Goal: Information Seeking & Learning: Learn about a topic

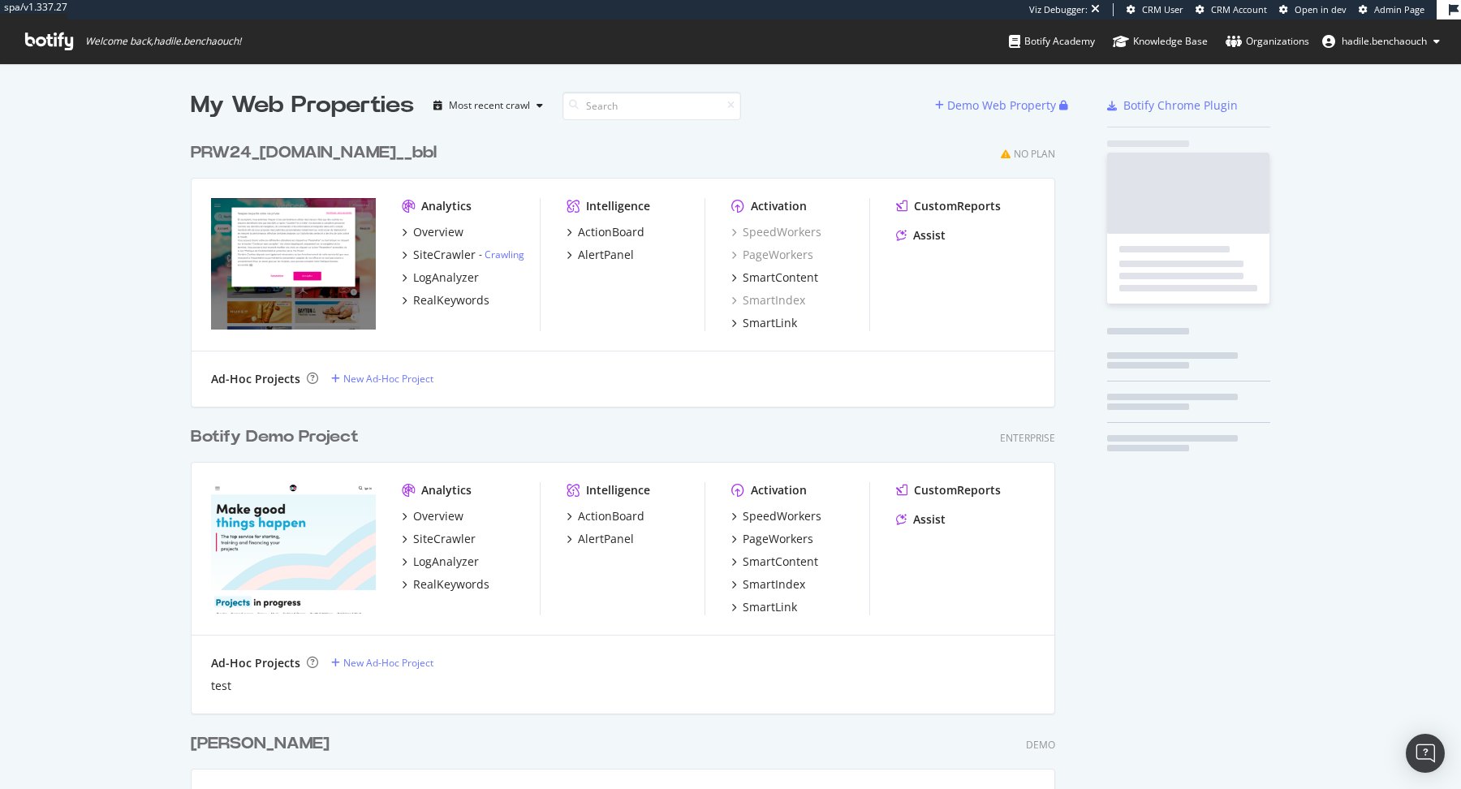
scroll to position [16741, 876]
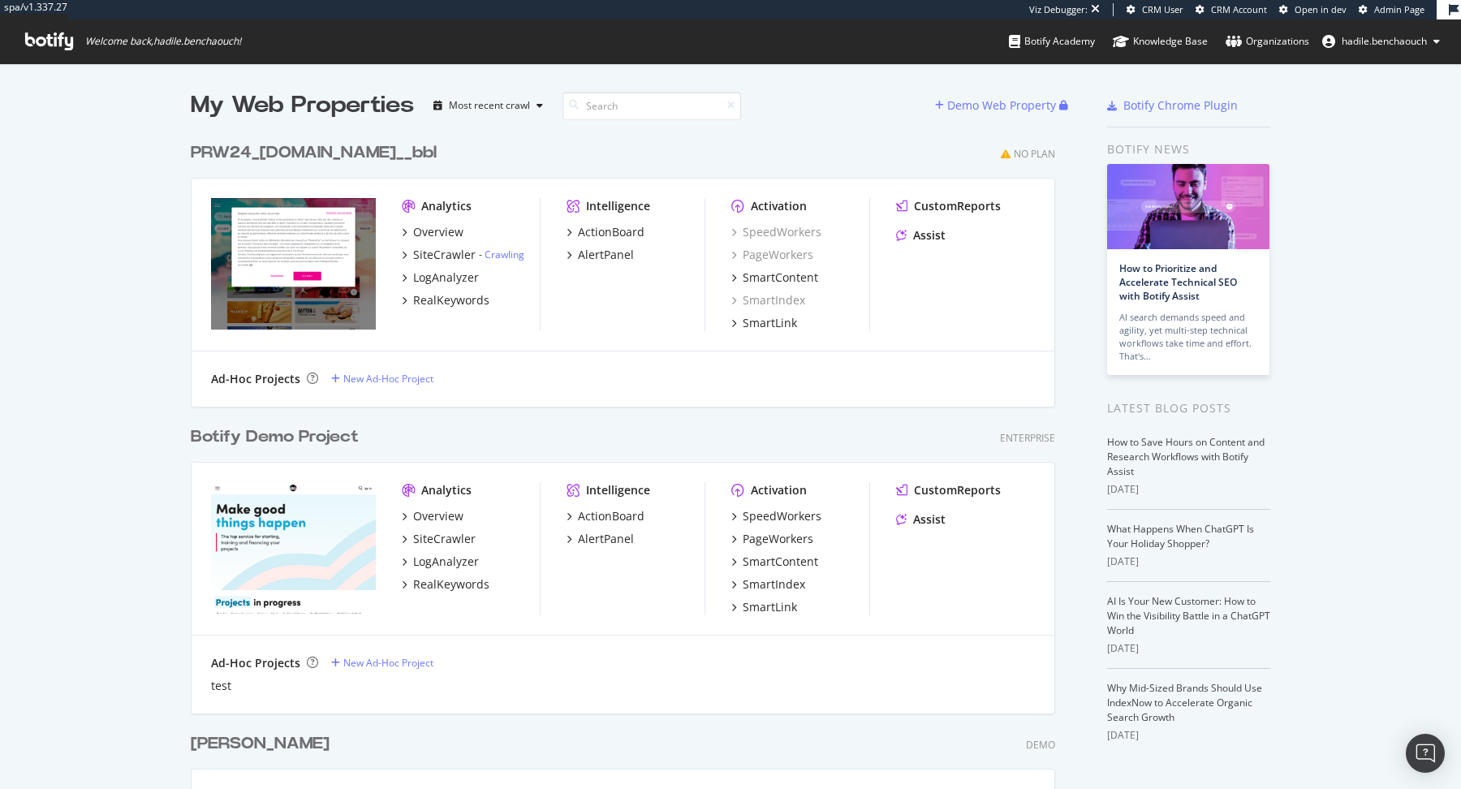
click at [312, 148] on div "PRW24_www.veepee.fr__bbl" at bounding box center [314, 153] width 246 height 24
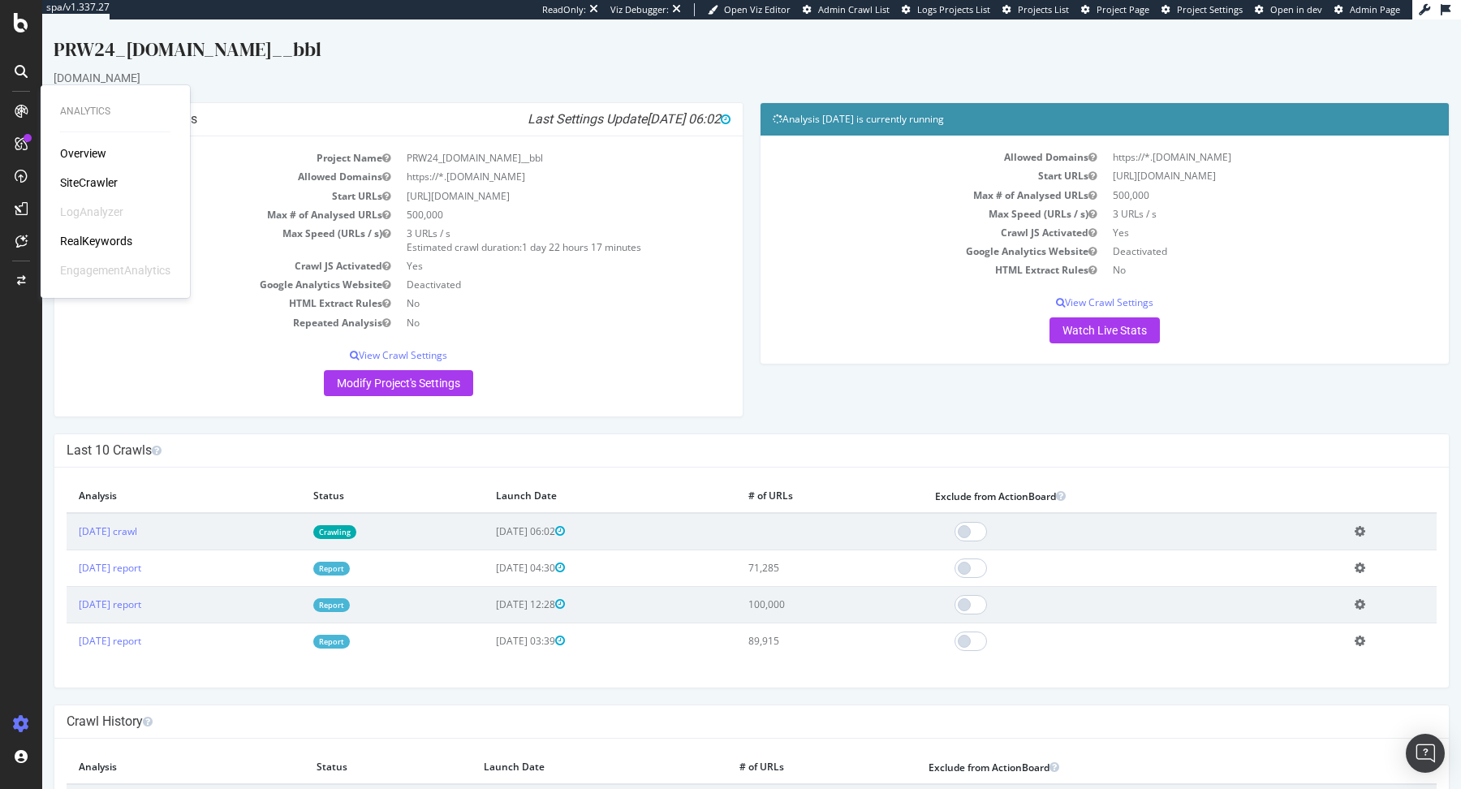
click at [84, 182] on div "SiteCrawler" at bounding box center [89, 182] width 58 height 16
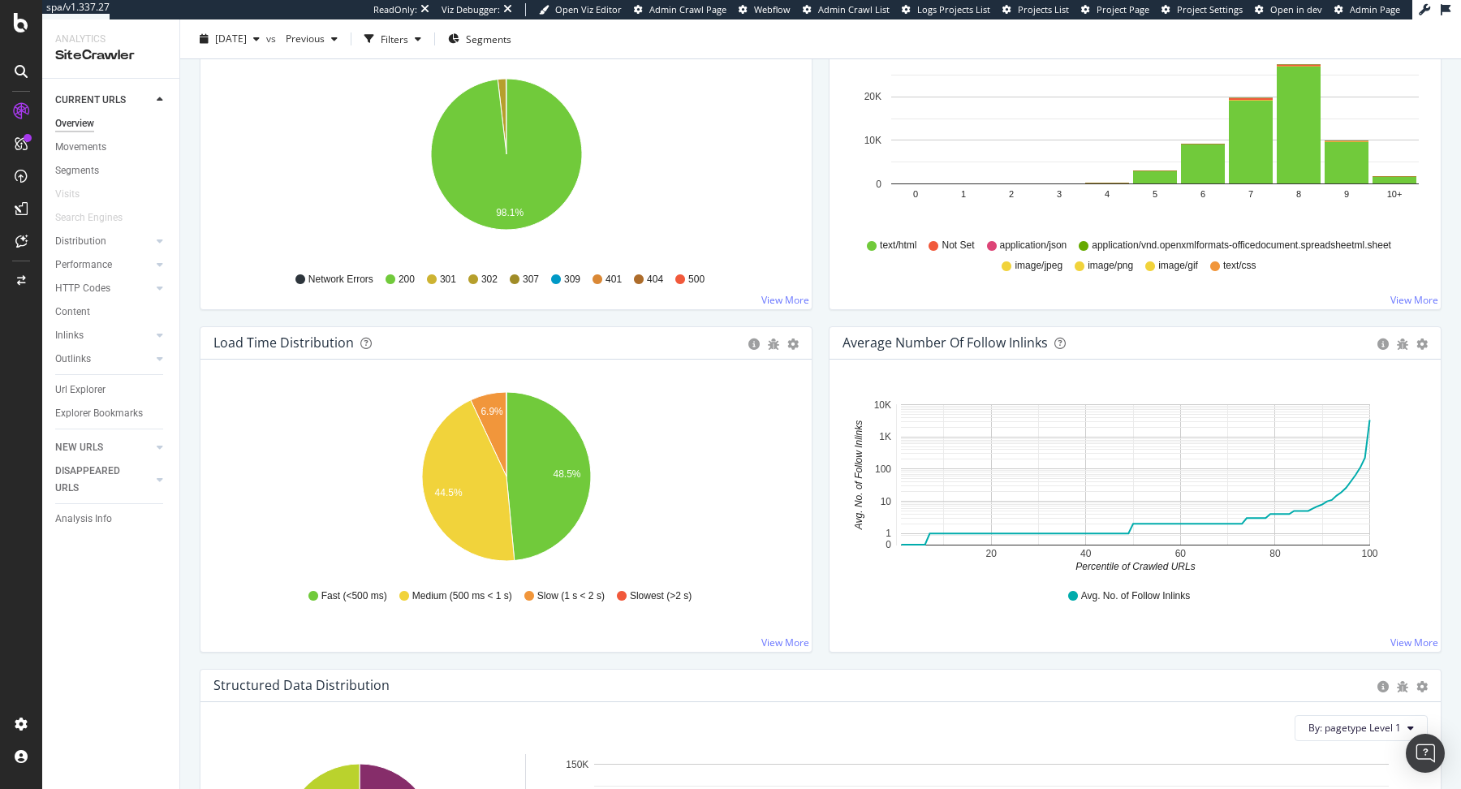
scroll to position [945, 0]
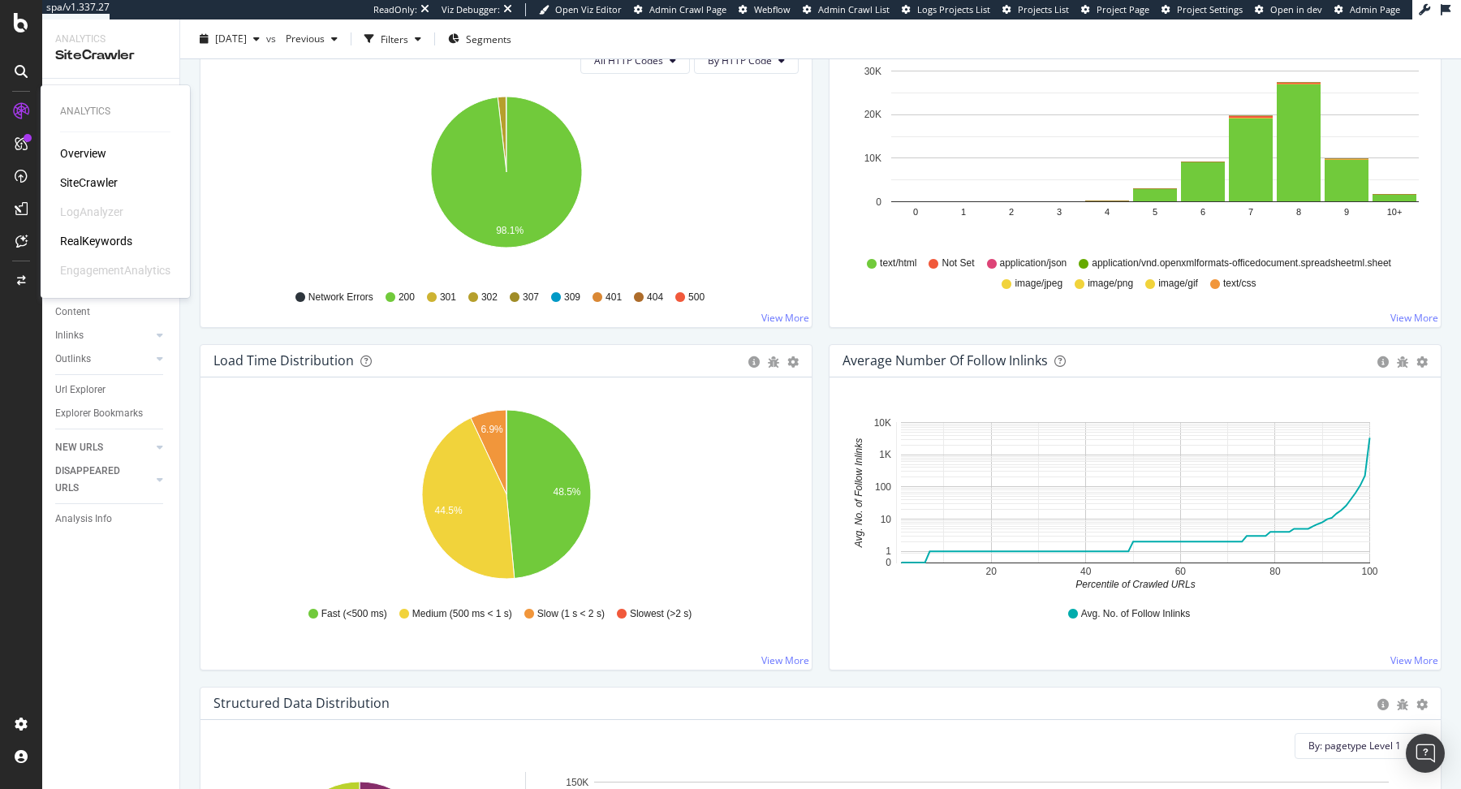
click at [126, 240] on div "RealKeywords" at bounding box center [96, 241] width 72 height 16
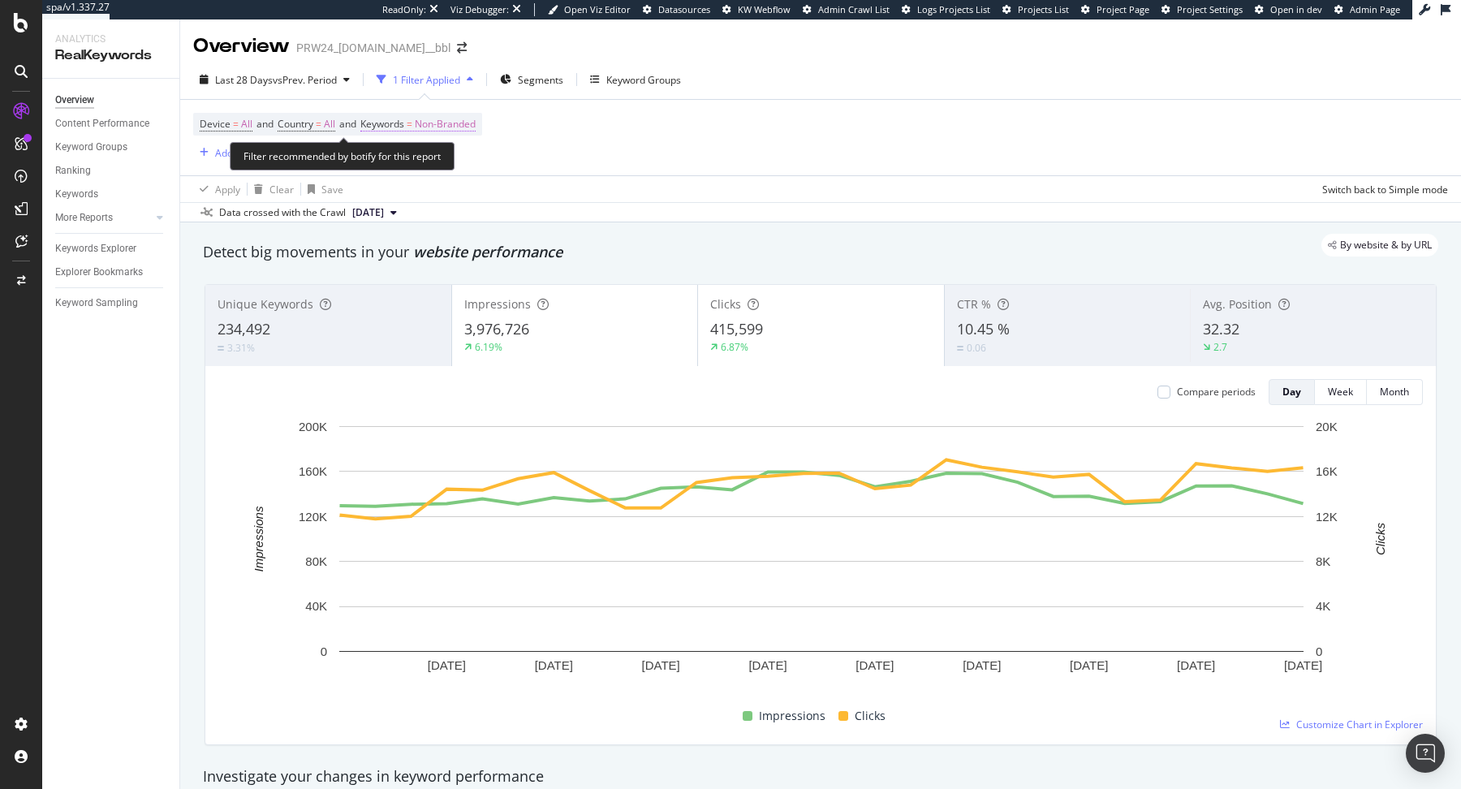
click at [465, 120] on span "Non-Branded" at bounding box center [445, 124] width 61 height 23
click at [450, 155] on span "Non-Branded" at bounding box center [417, 162] width 67 height 14
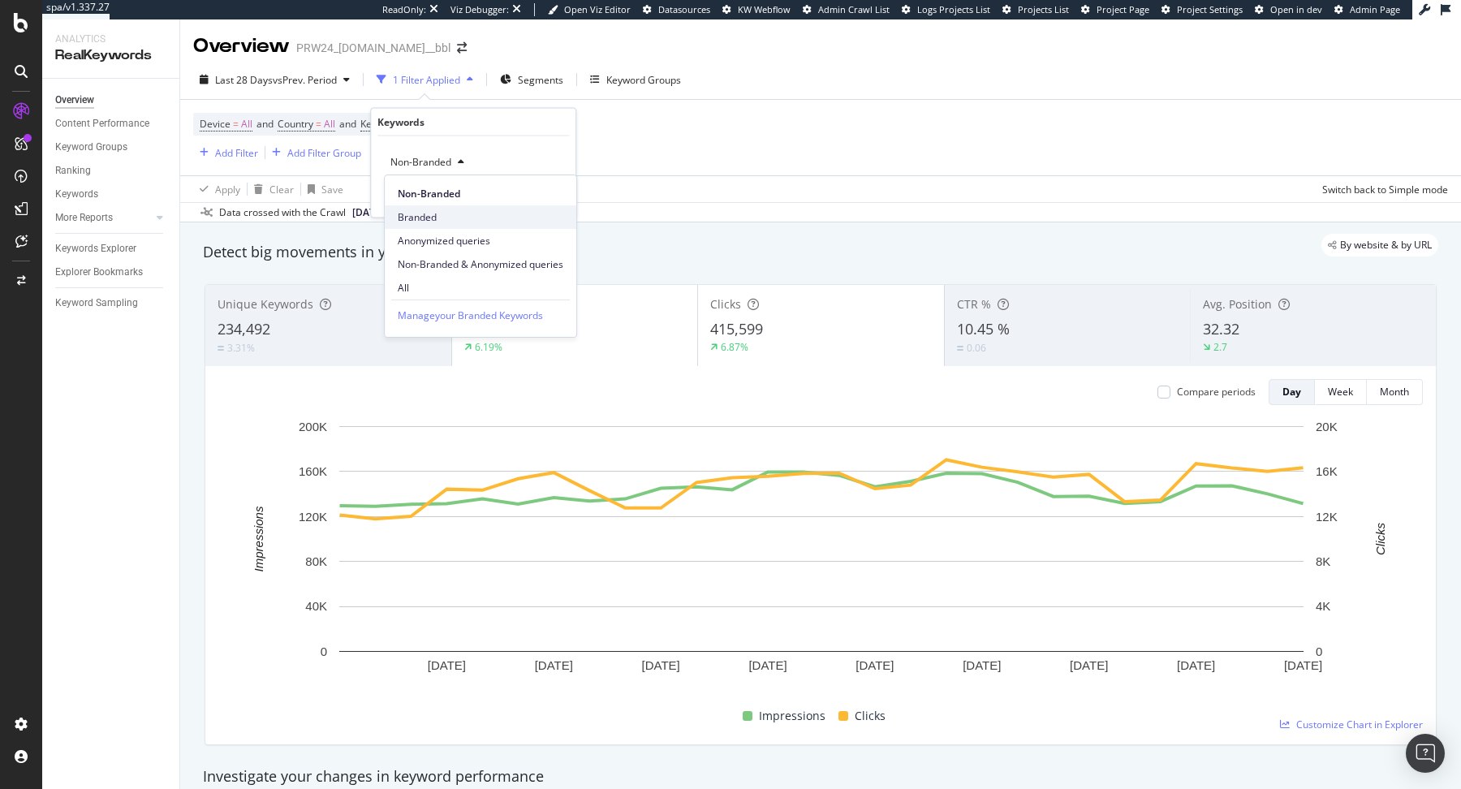
click at [455, 213] on span "Branded" at bounding box center [481, 217] width 166 height 15
click at [537, 200] on div "Apply" at bounding box center [549, 196] width 25 height 14
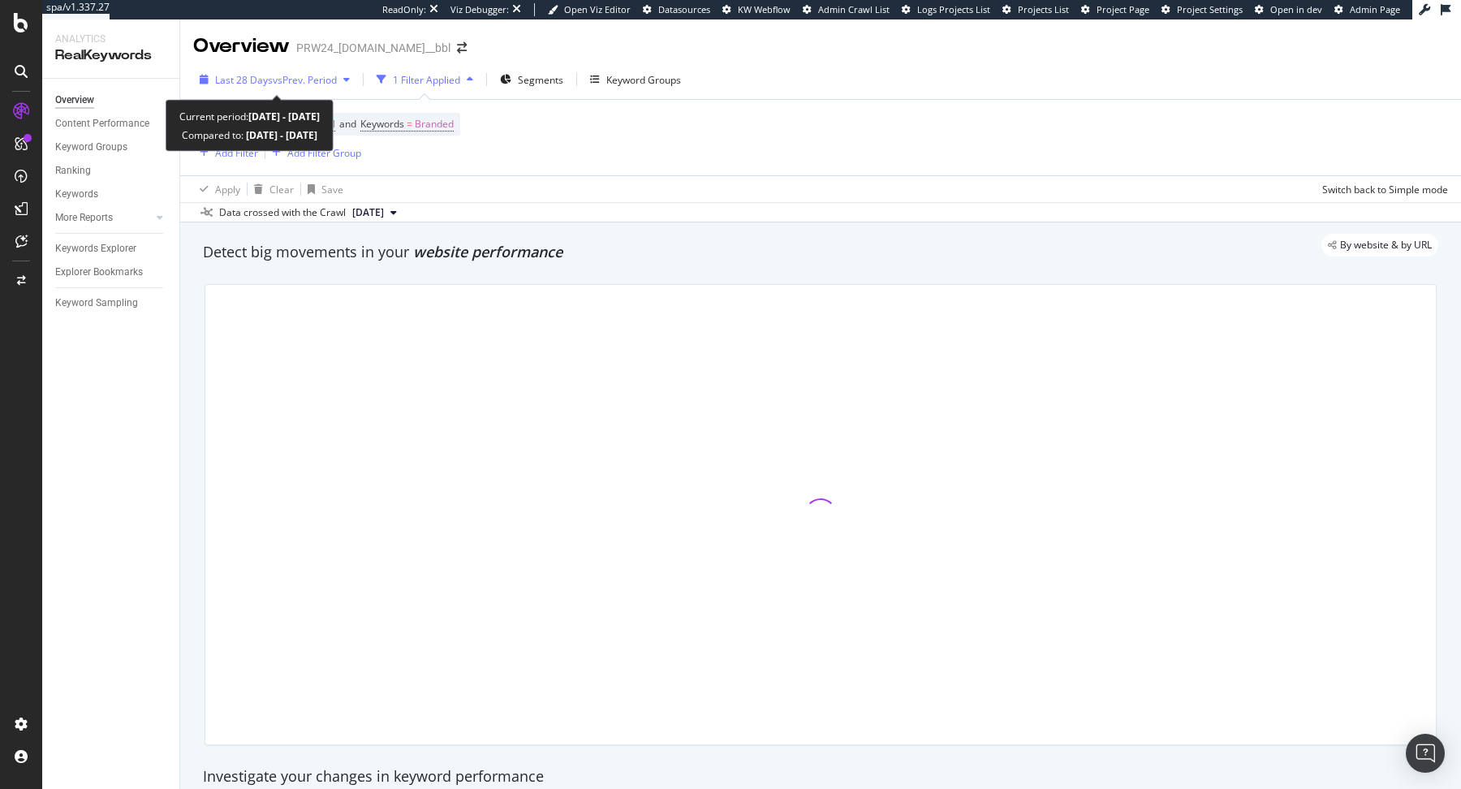
click at [282, 79] on span "vs Prev. Period" at bounding box center [305, 80] width 64 height 14
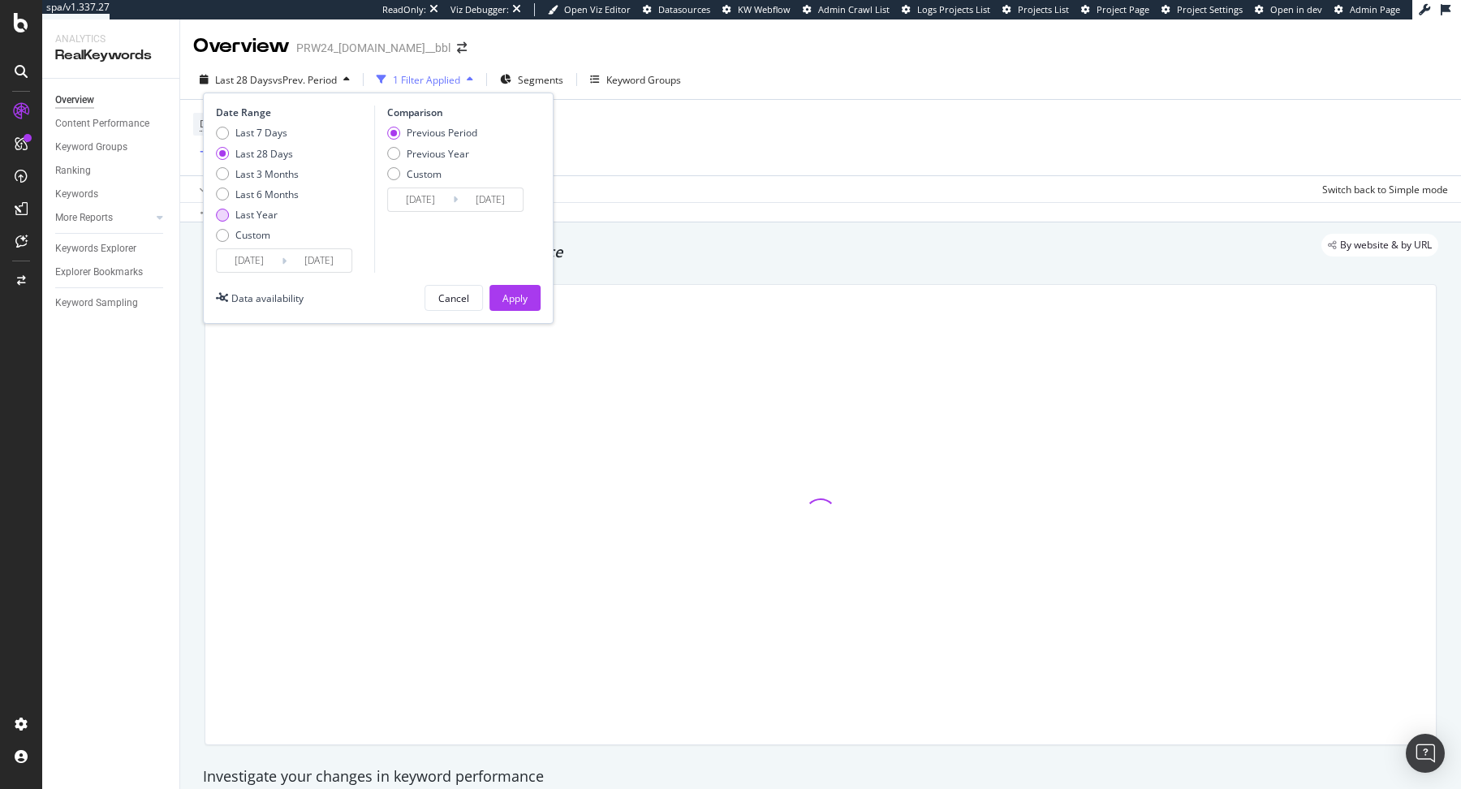
click at [228, 217] on div "Last Year" at bounding box center [257, 215] width 83 height 14
type input "2024/09/11"
click at [506, 292] on div "Apply" at bounding box center [514, 298] width 25 height 14
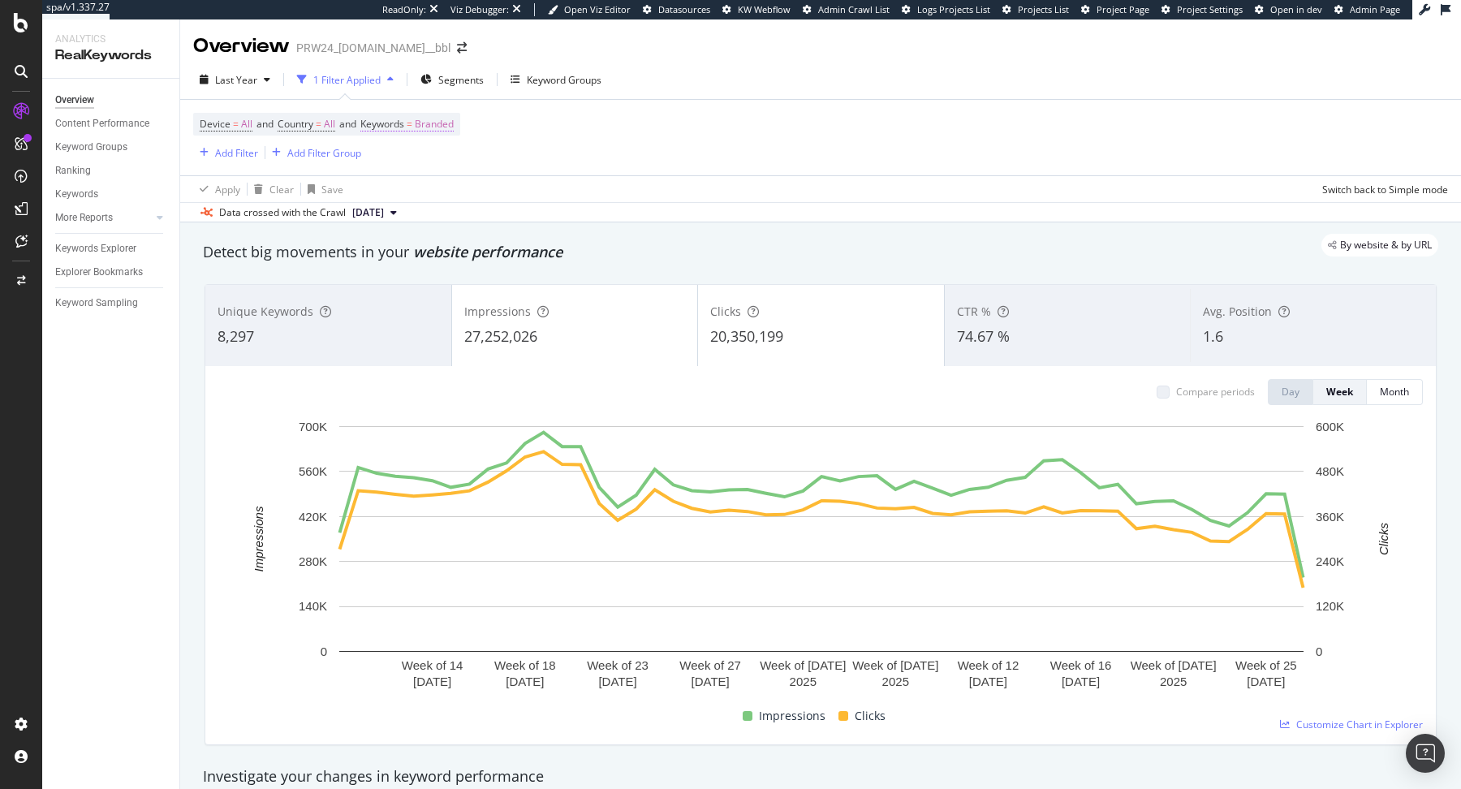
click at [412, 125] on span "=" at bounding box center [410, 124] width 6 height 14
click at [418, 157] on span "Branded" at bounding box center [406, 162] width 45 height 14
click at [420, 281] on span "All" at bounding box center [481, 288] width 166 height 15
click at [553, 196] on div "Apply" at bounding box center [549, 196] width 25 height 14
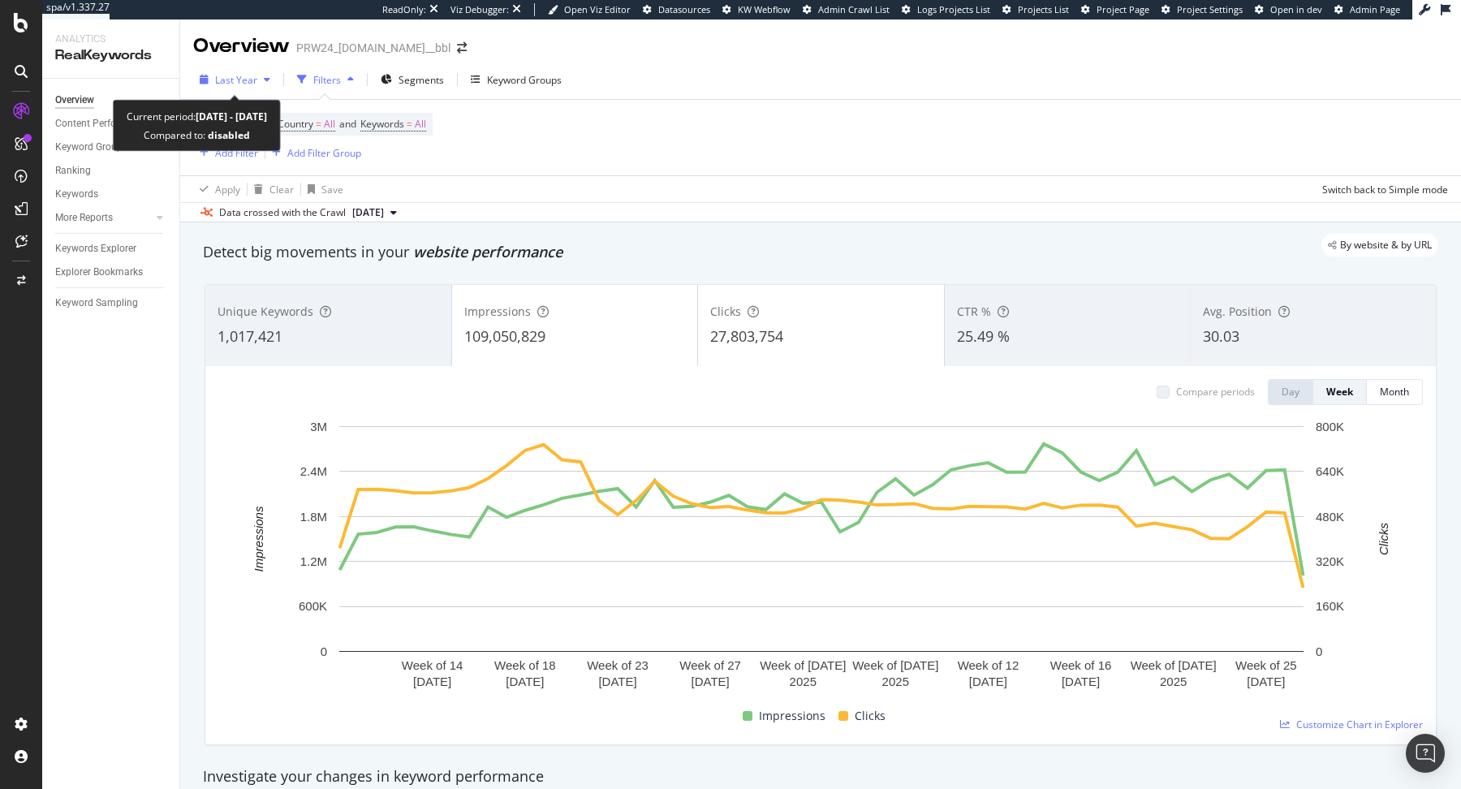
click at [239, 84] on span "Last Year" at bounding box center [236, 80] width 42 height 14
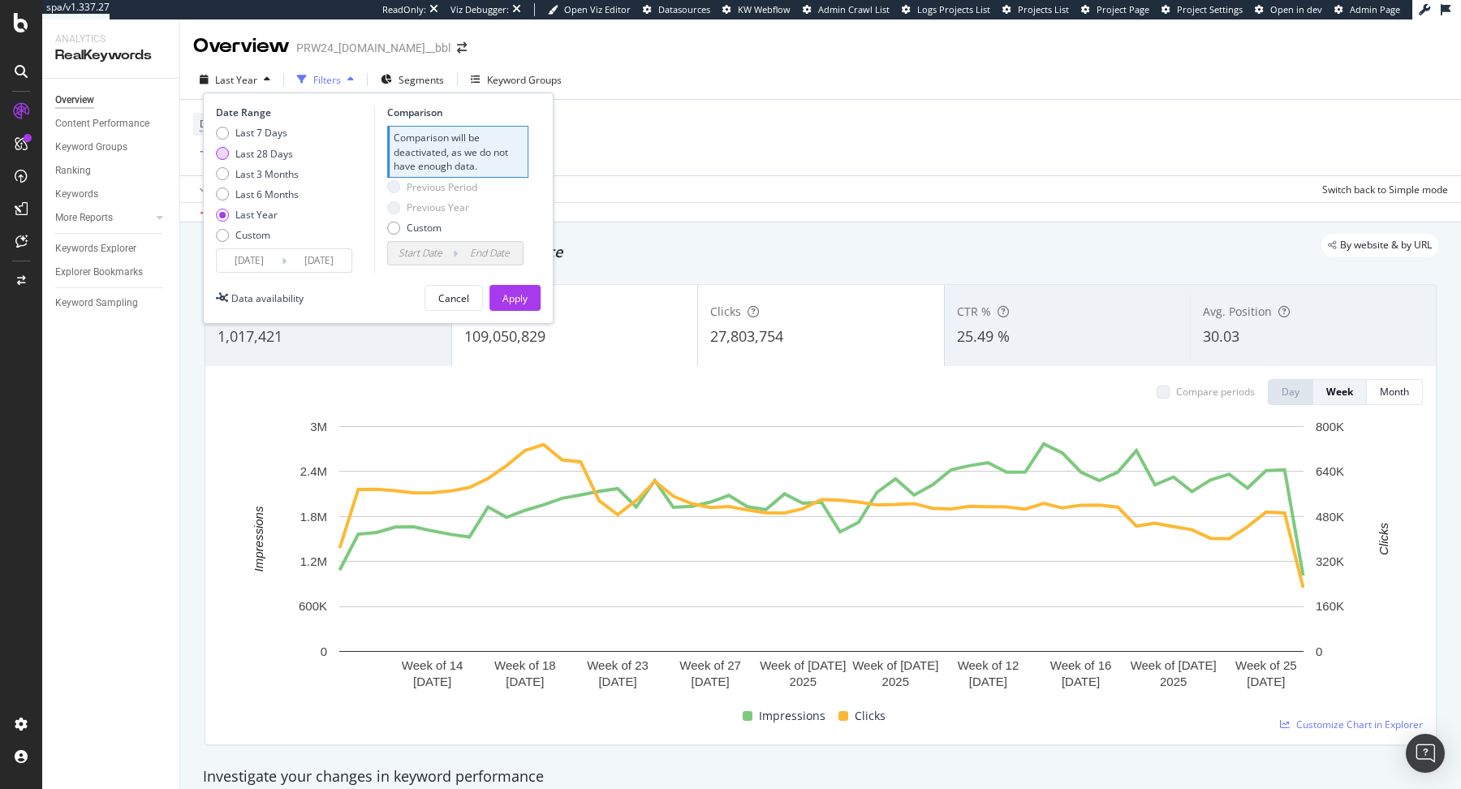
click at [239, 153] on div "Last 28 Days" at bounding box center [264, 154] width 58 height 14
type input "2025/08/14"
type input "2025/07/17"
type input "2025/08/13"
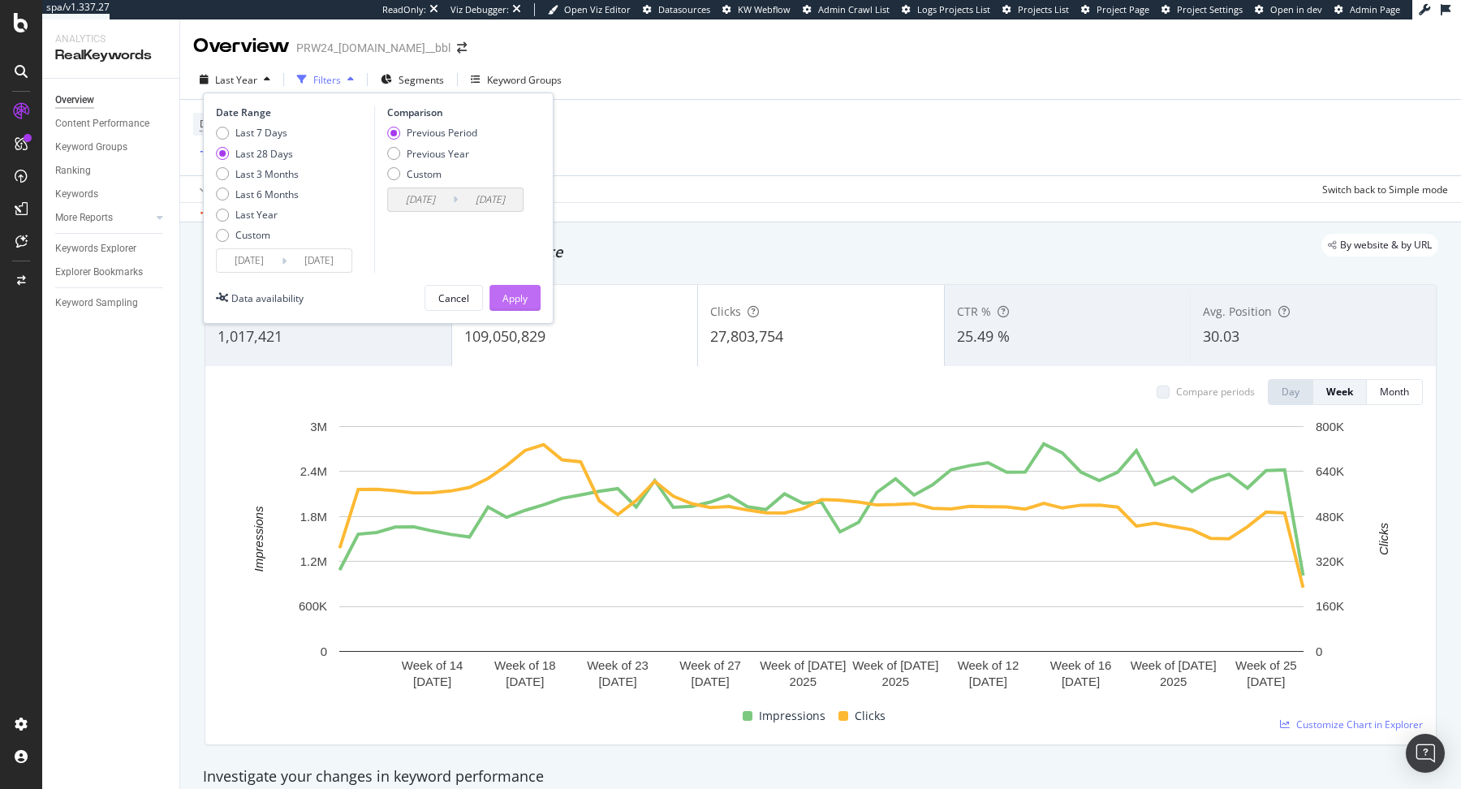
click at [510, 299] on div "Apply" at bounding box center [514, 298] width 25 height 14
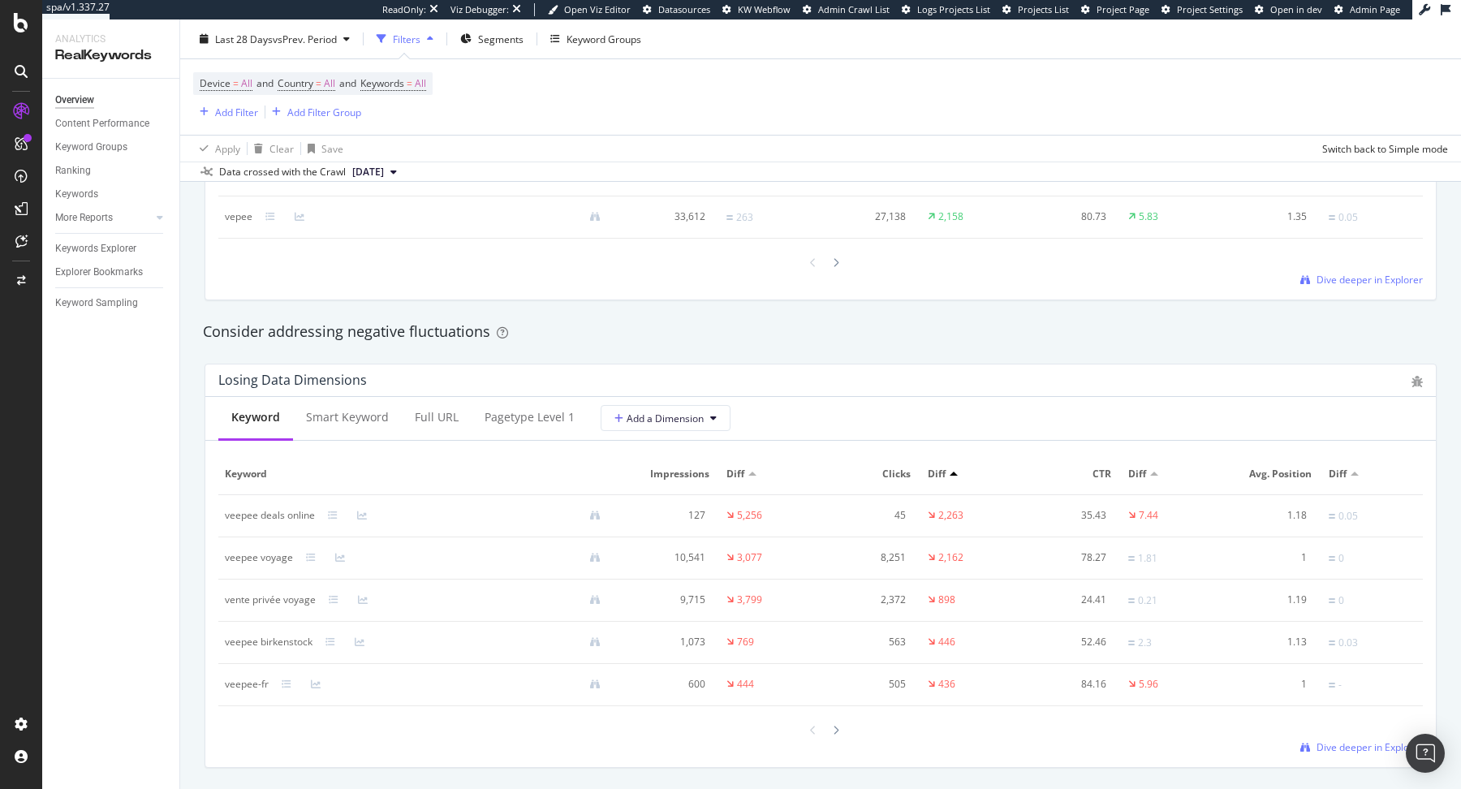
scroll to position [1773, 0]
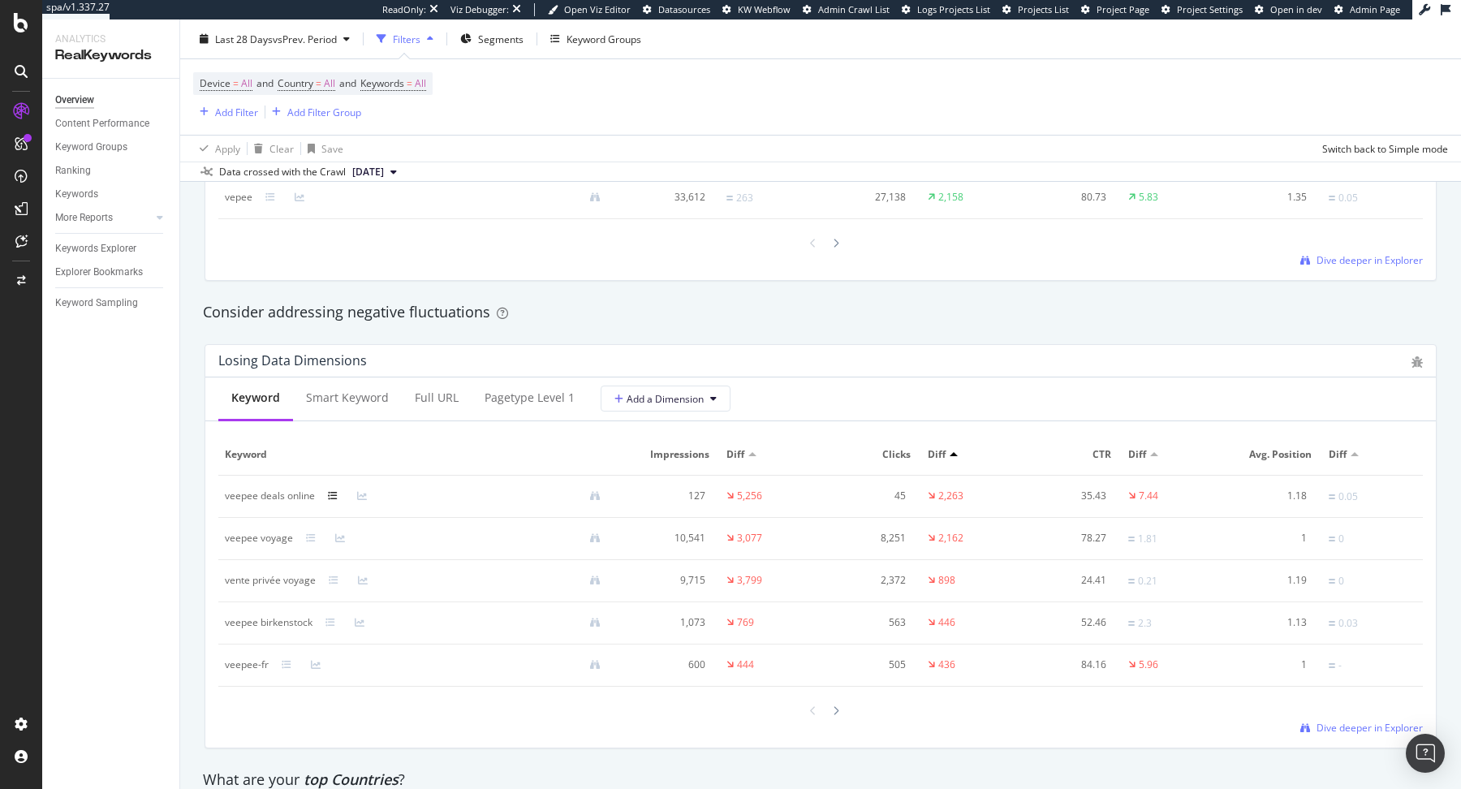
click at [333, 492] on icon at bounding box center [333, 496] width 10 height 10
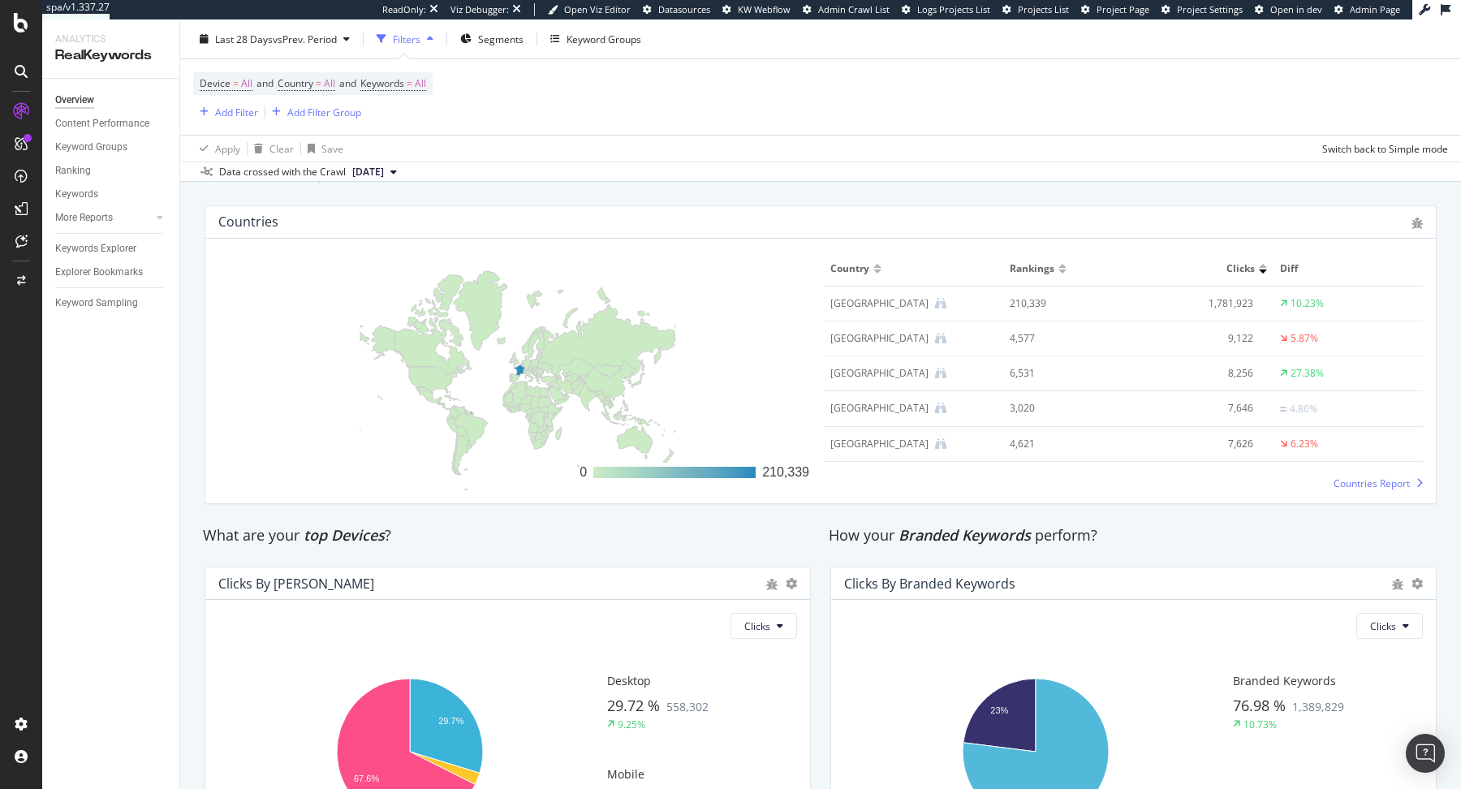
scroll to position [2658, 0]
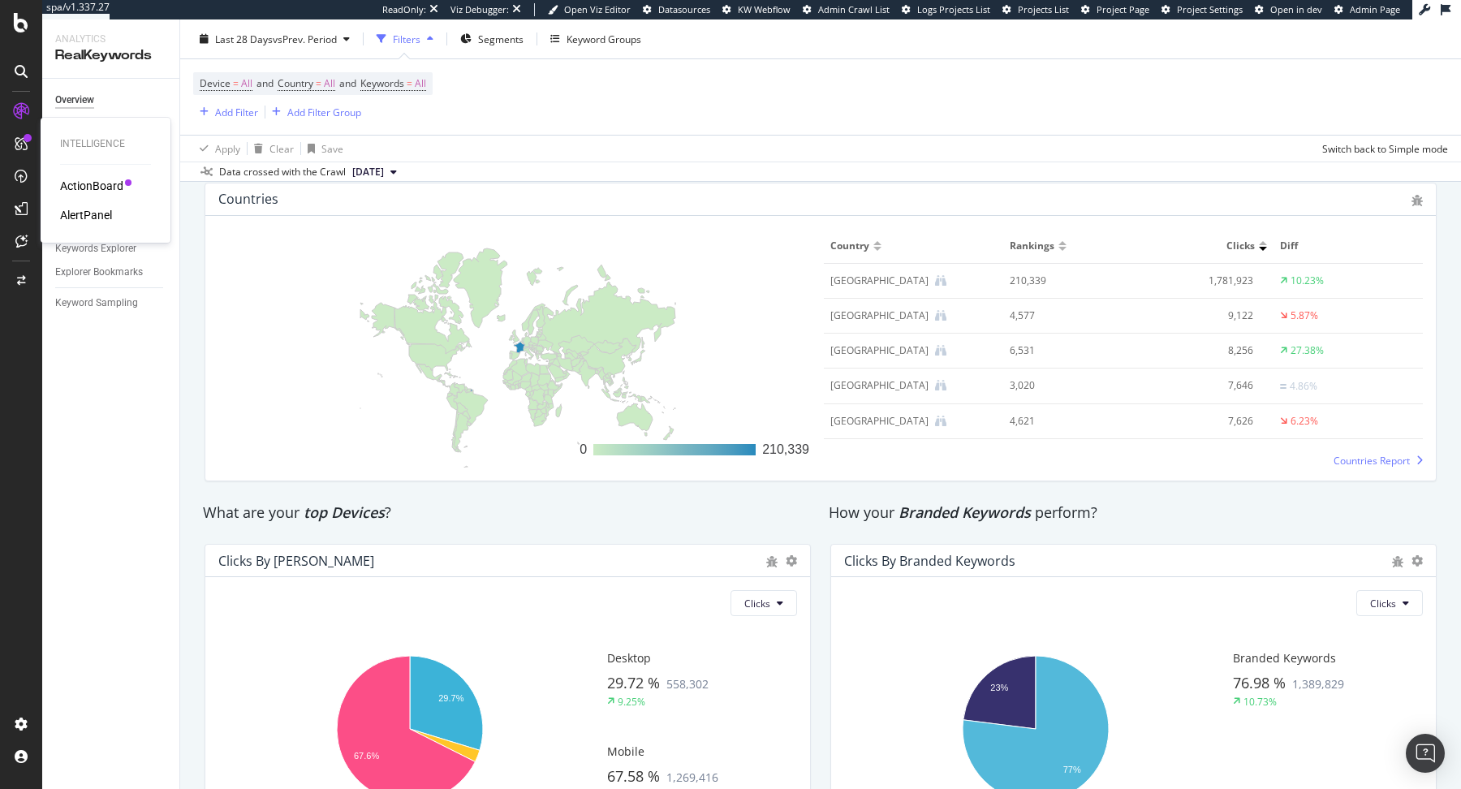
click at [98, 182] on div "ActionBoard" at bounding box center [91, 186] width 63 height 16
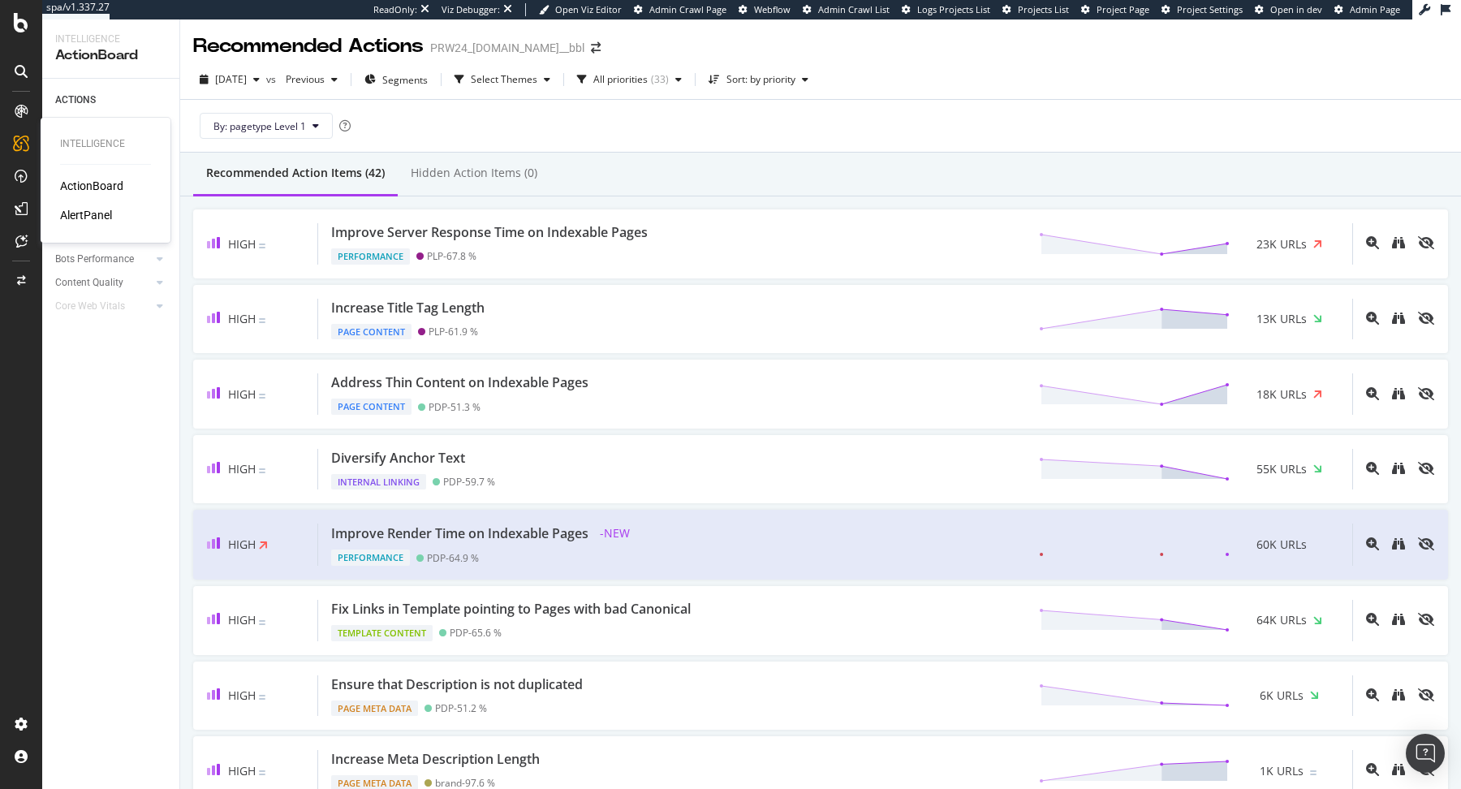
click at [89, 217] on div "AlertPanel" at bounding box center [86, 215] width 52 height 16
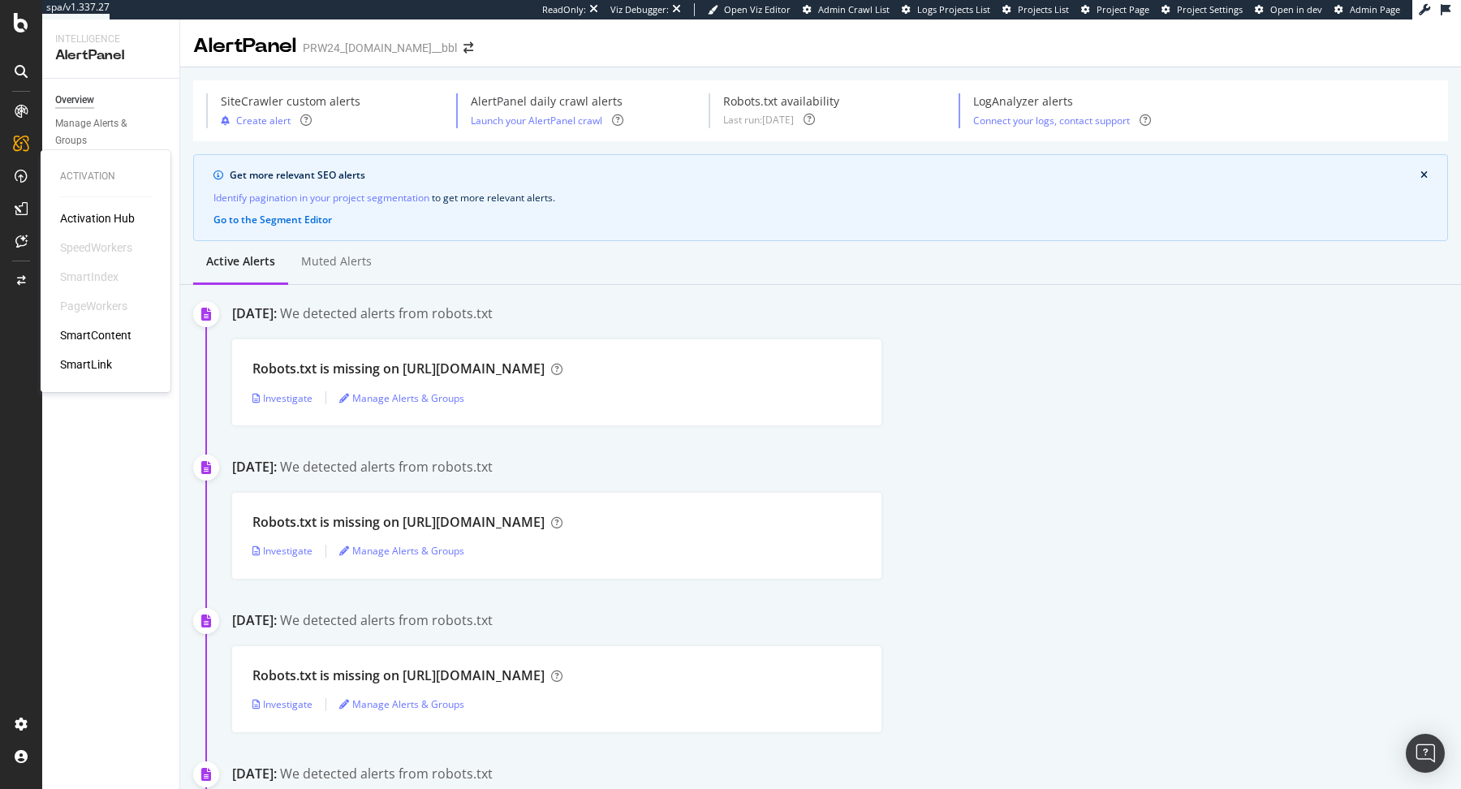
click at [102, 276] on div "SmartIndex" at bounding box center [89, 277] width 58 height 16
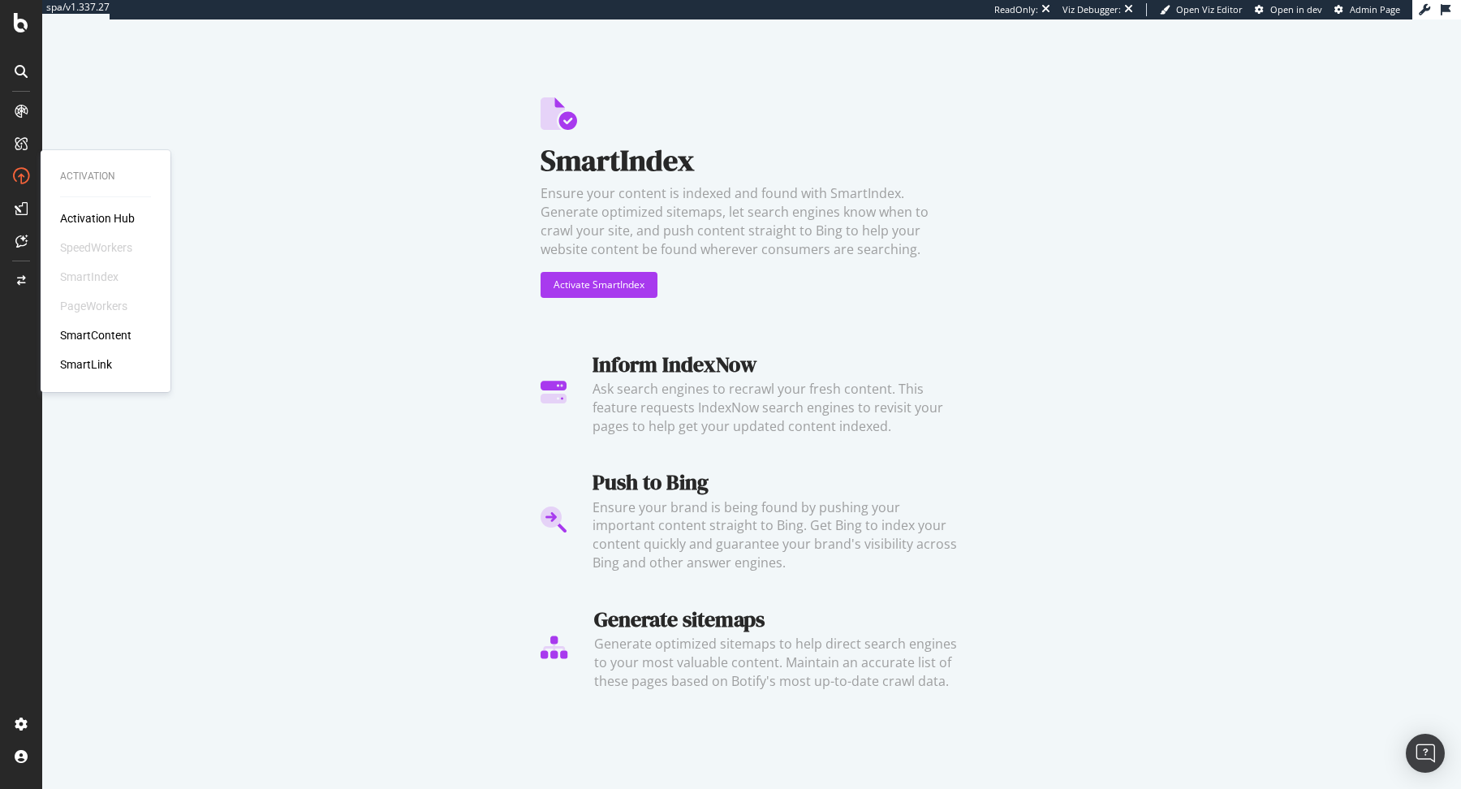
click at [84, 367] on div "SmartLink" at bounding box center [86, 364] width 52 height 16
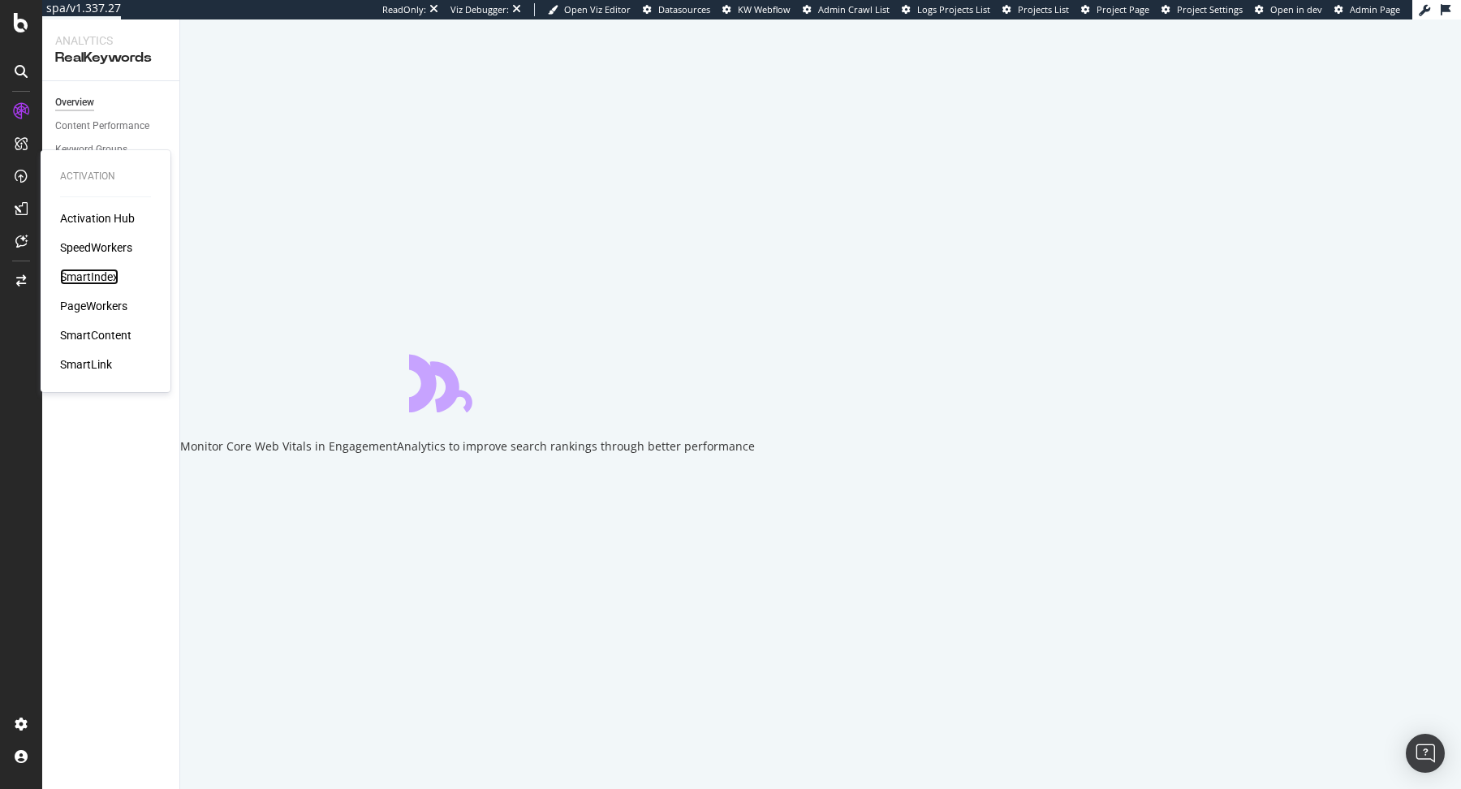
click at [101, 275] on div "SmartIndex" at bounding box center [89, 277] width 58 height 16
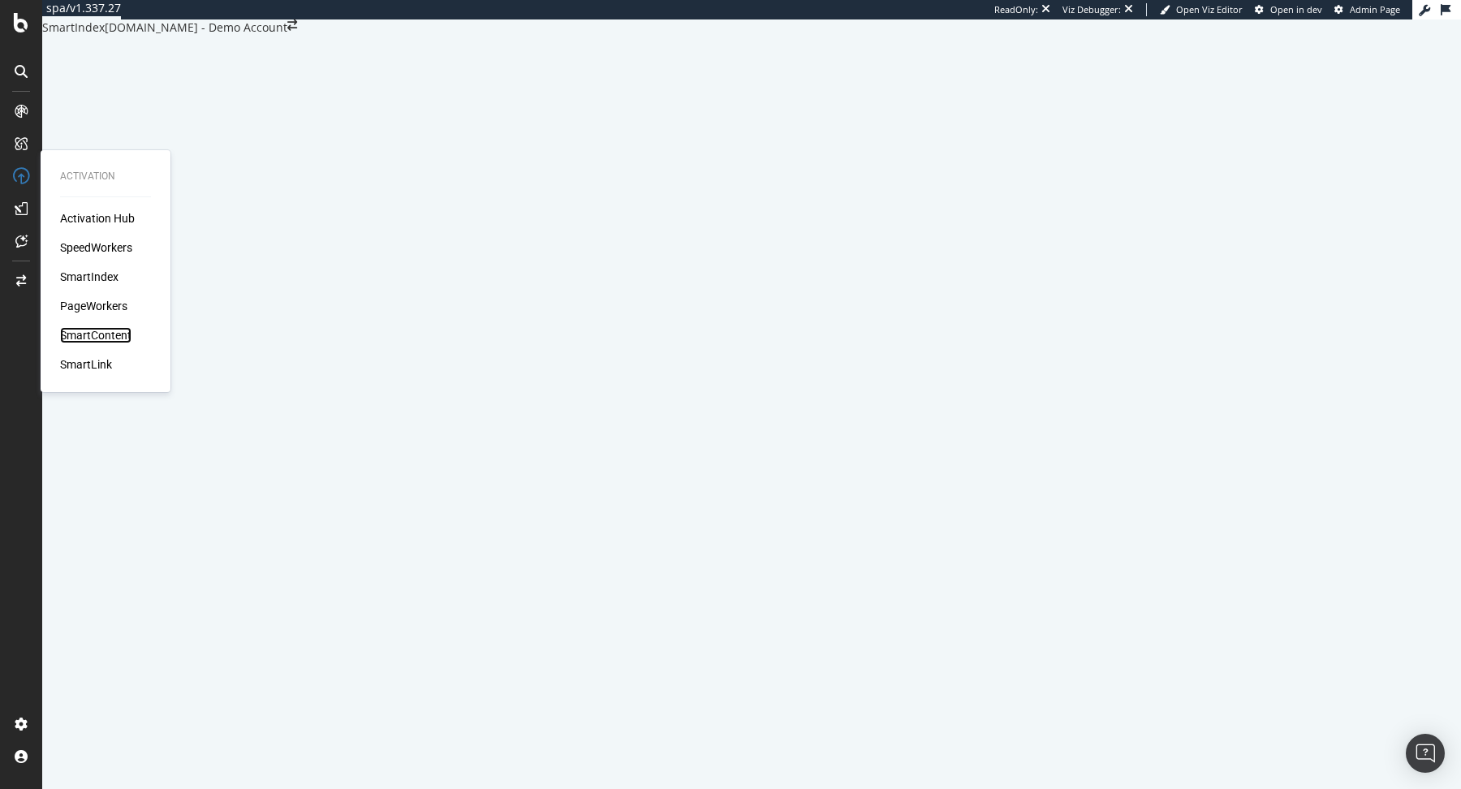
click at [111, 335] on div "SmartContent" at bounding box center [95, 335] width 71 height 16
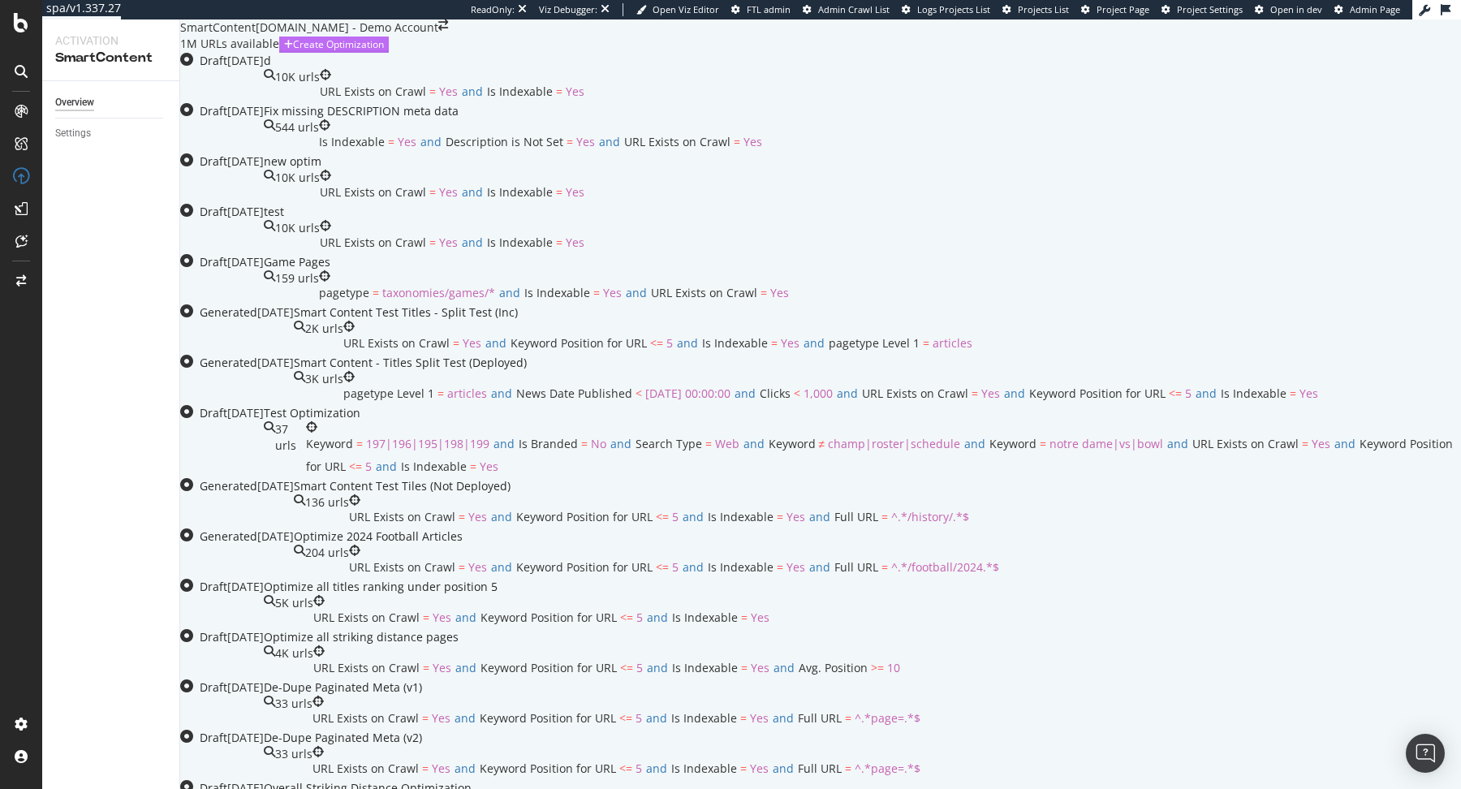
click at [384, 51] on div "Create Optimization" at bounding box center [338, 44] width 91 height 14
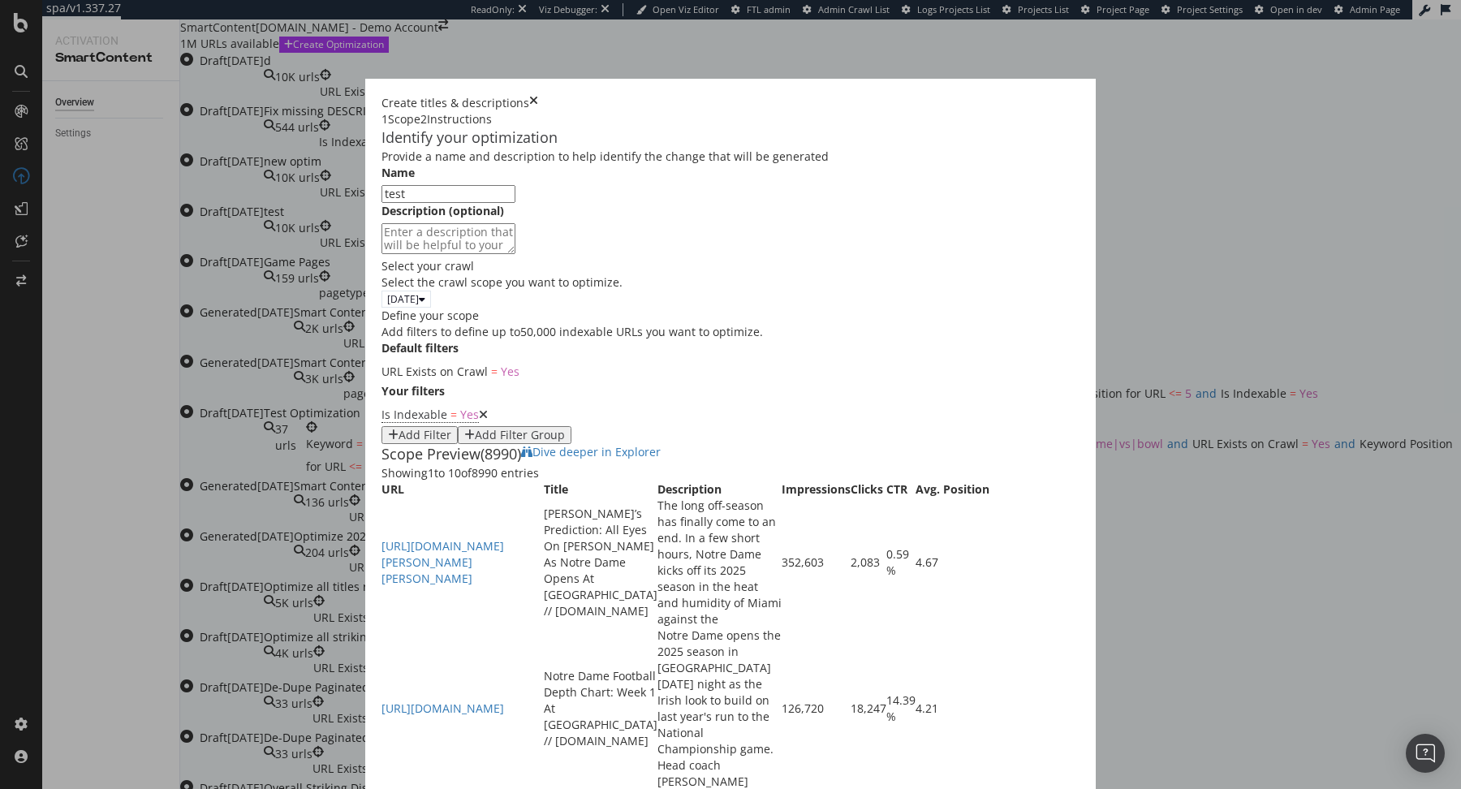
type input "test"
click at [381, 254] on textarea "modal" at bounding box center [448, 238] width 134 height 31
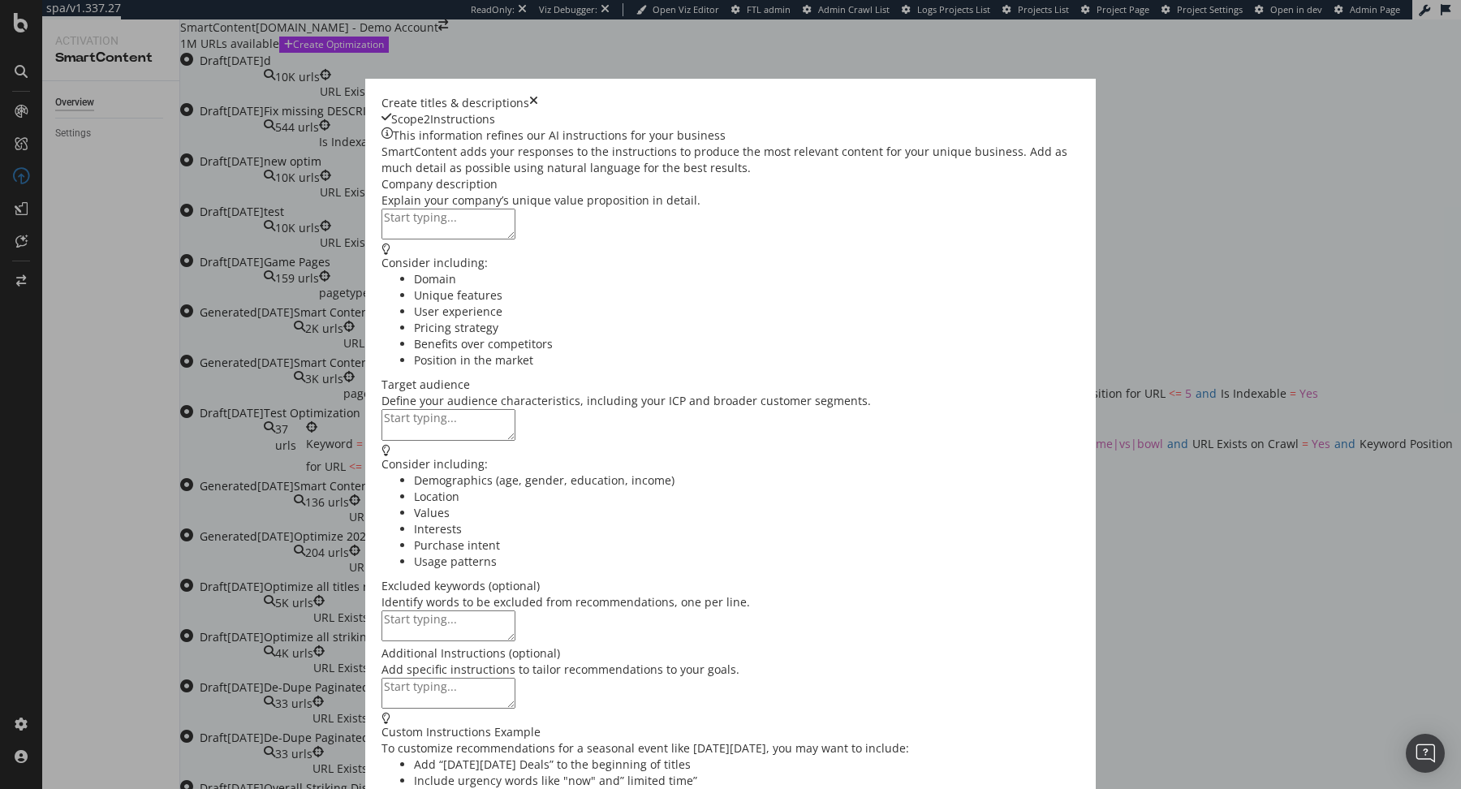
scroll to position [0, 0]
click at [381, 239] on textarea "modal" at bounding box center [448, 224] width 134 height 31
click at [381, 344] on div "This information refines our AI instructions for your business SmartContent add…" at bounding box center [730, 470] width 698 height 686
click at [381, 409] on textarea "modal" at bounding box center [448, 424] width 134 height 31
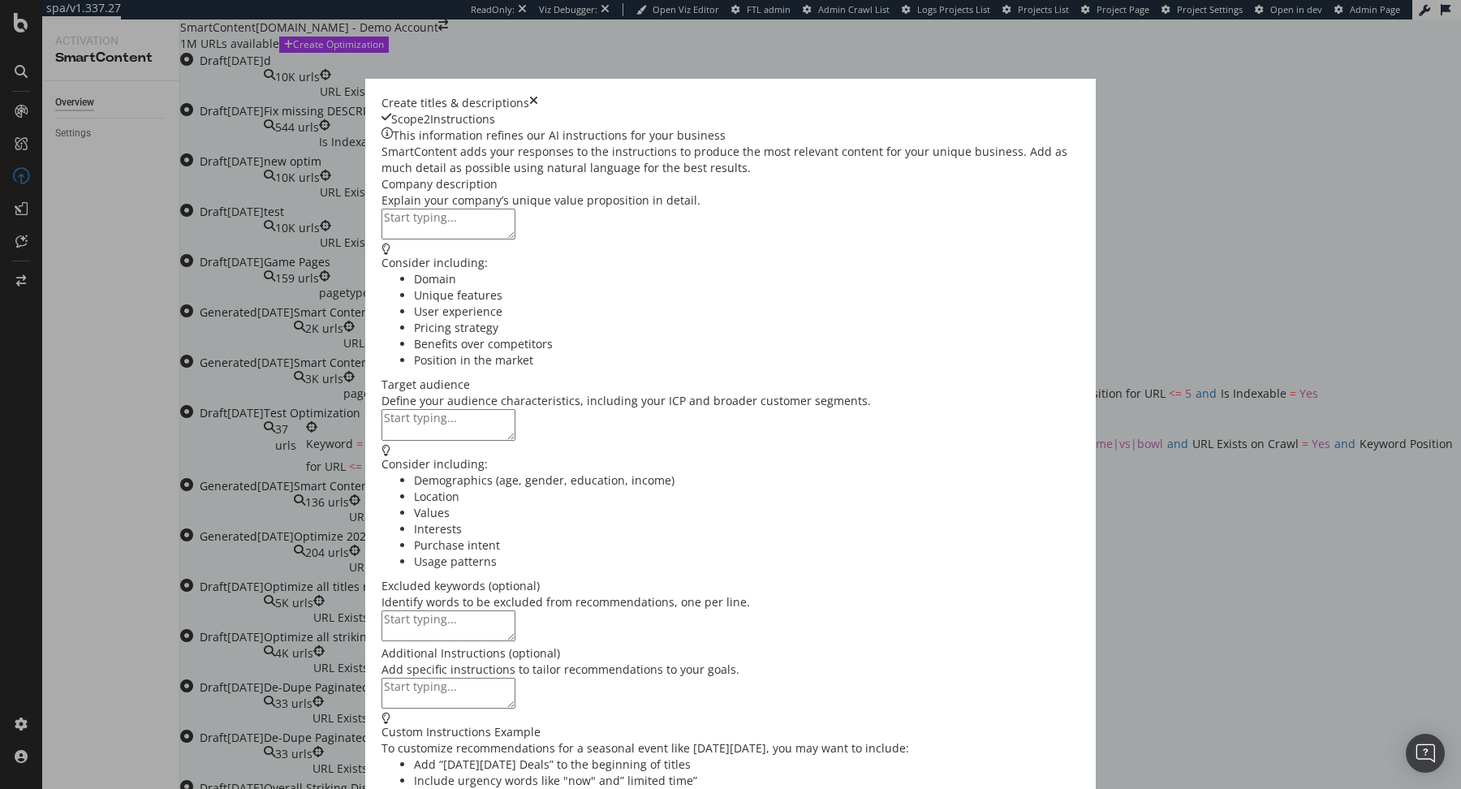
scroll to position [287, 0]
click at [381, 610] on textarea "modal" at bounding box center [448, 625] width 134 height 31
click at [381, 678] on textarea "modal" at bounding box center [448, 693] width 134 height 31
click at [381, 239] on textarea "modal" at bounding box center [448, 224] width 134 height 31
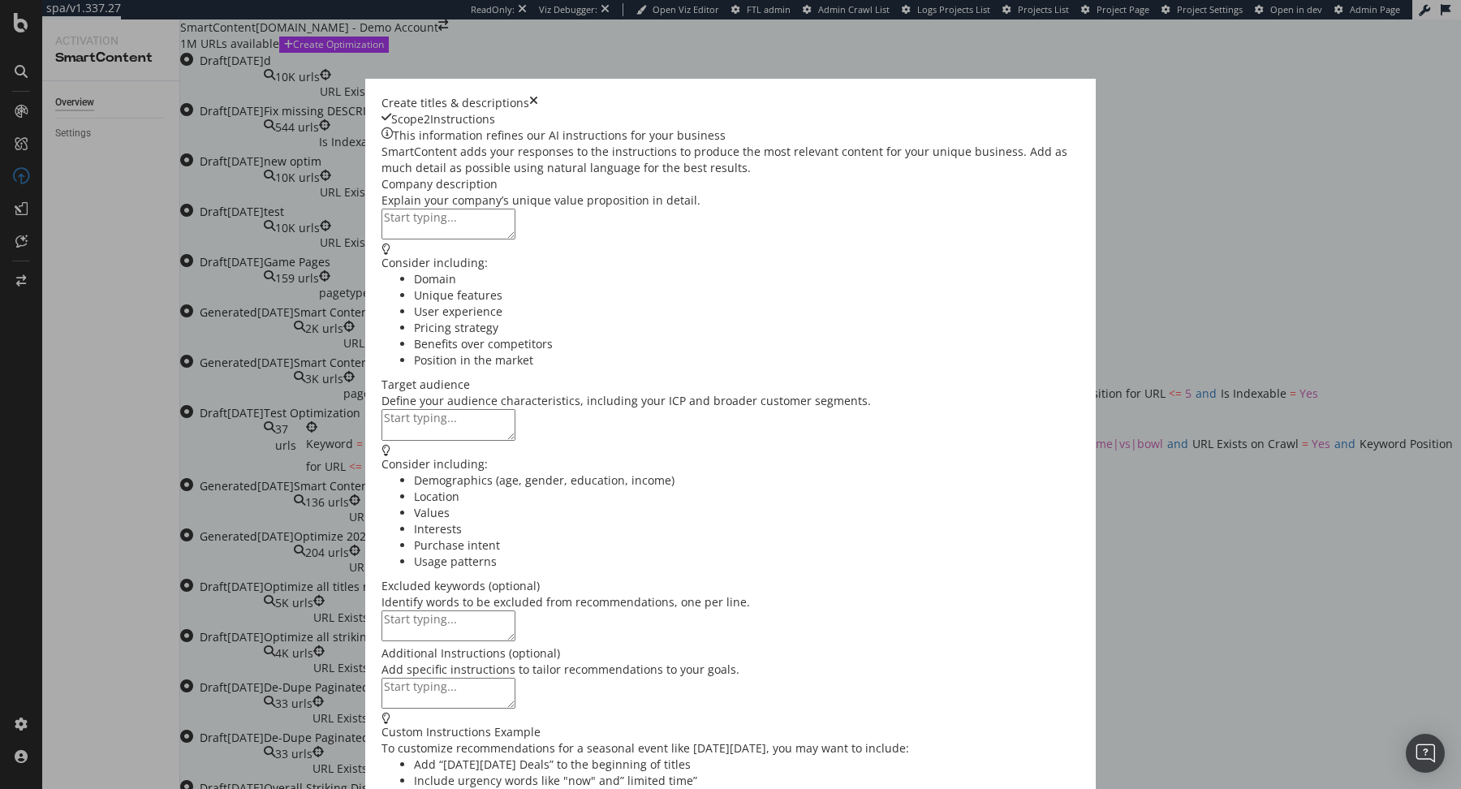
type textarea "h"
type textarea "uhnd is a sports blog in the us (nfl ? football)"
click at [381, 409] on textarea "modal" at bounding box center [448, 424] width 134 height 31
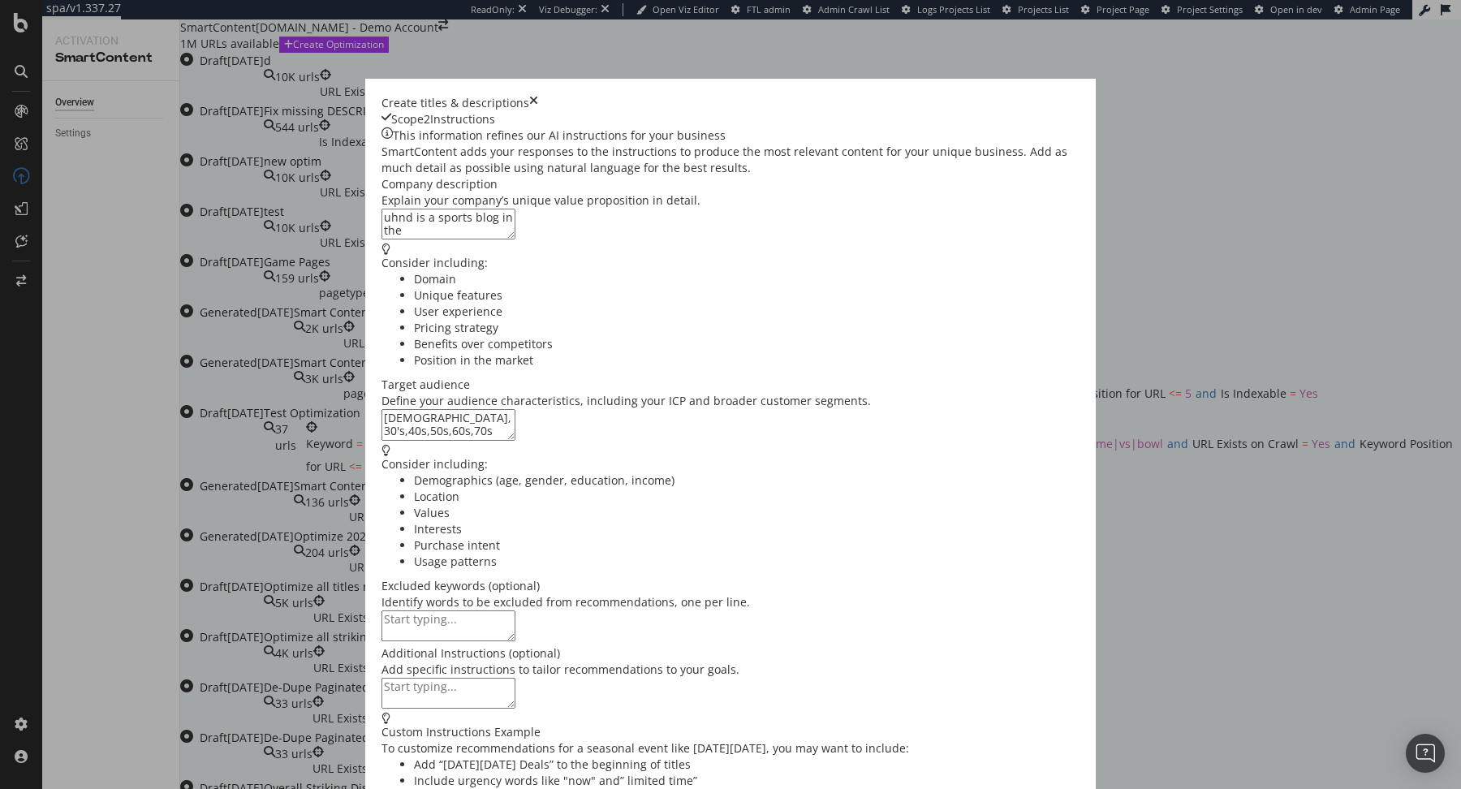
type textarea "males, 30's,40s,50s,60s,70s"
click at [424, 610] on textarea "modal" at bounding box center [448, 625] width 134 height 31
click at [381, 678] on textarea "modal" at bounding box center [448, 693] width 134 height 31
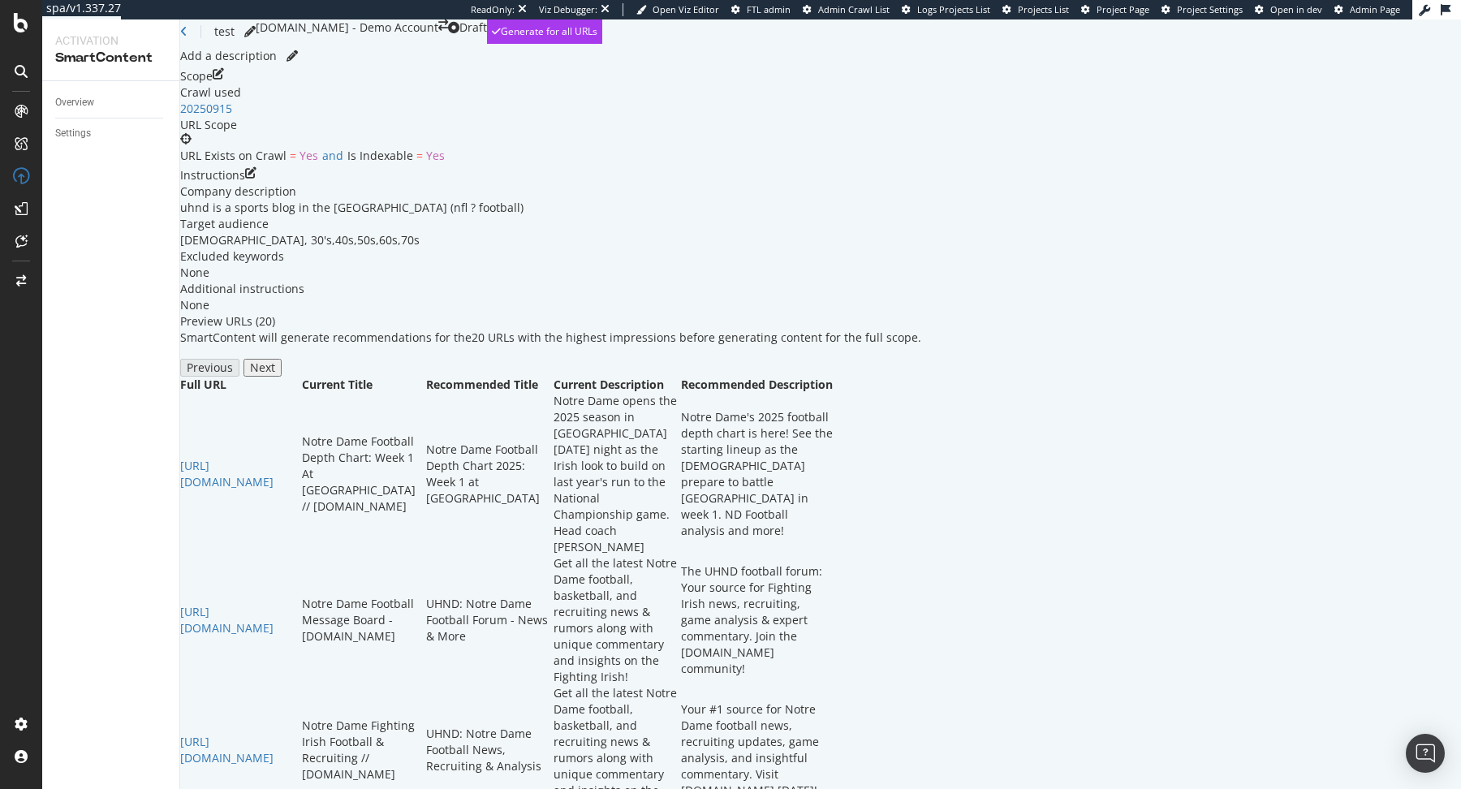
scroll to position [584, 0]
drag, startPoint x: 186, startPoint y: 592, endPoint x: 329, endPoint y: 657, distance: 157.6
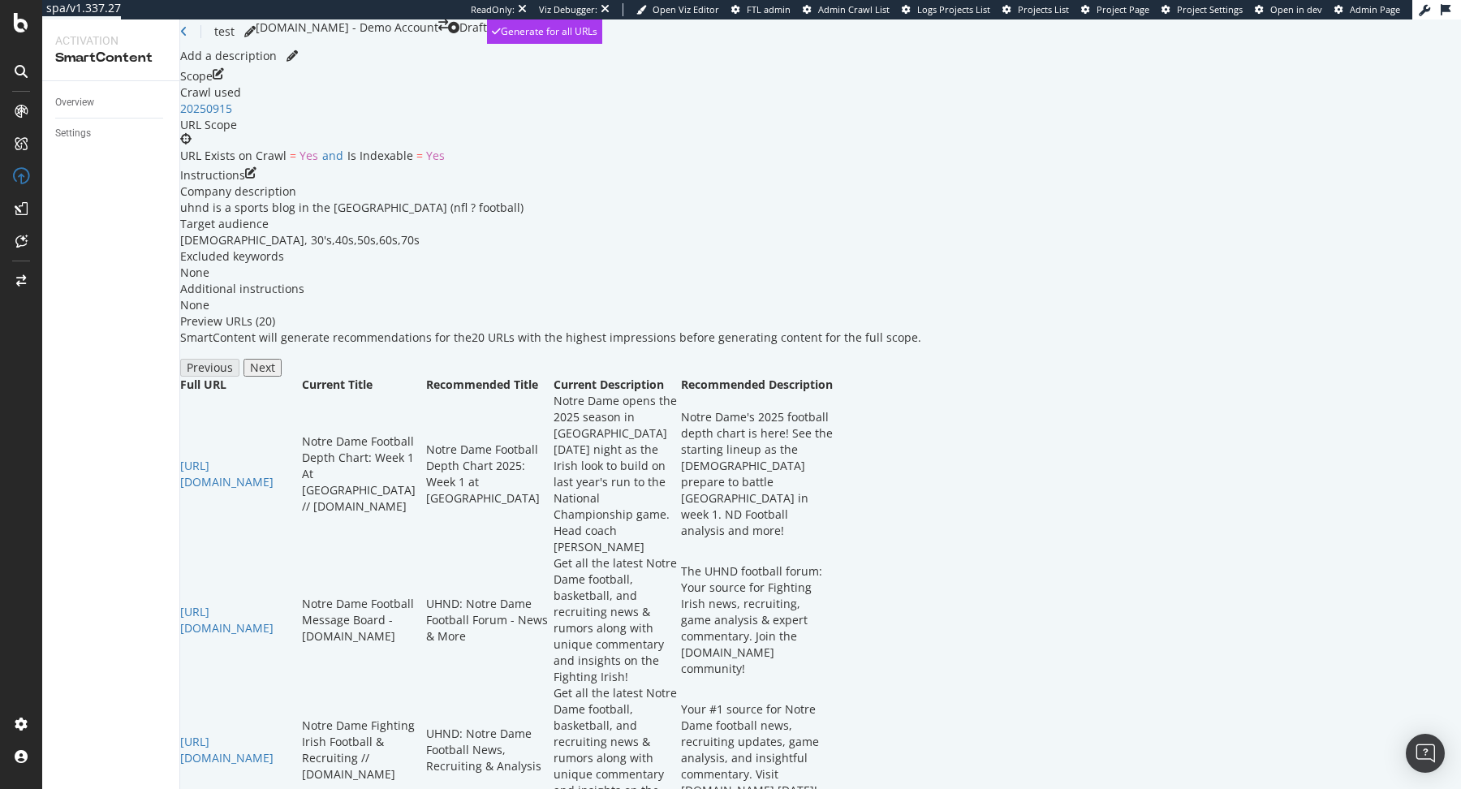
click at [256, 183] on icon "edit" at bounding box center [250, 175] width 11 height 16
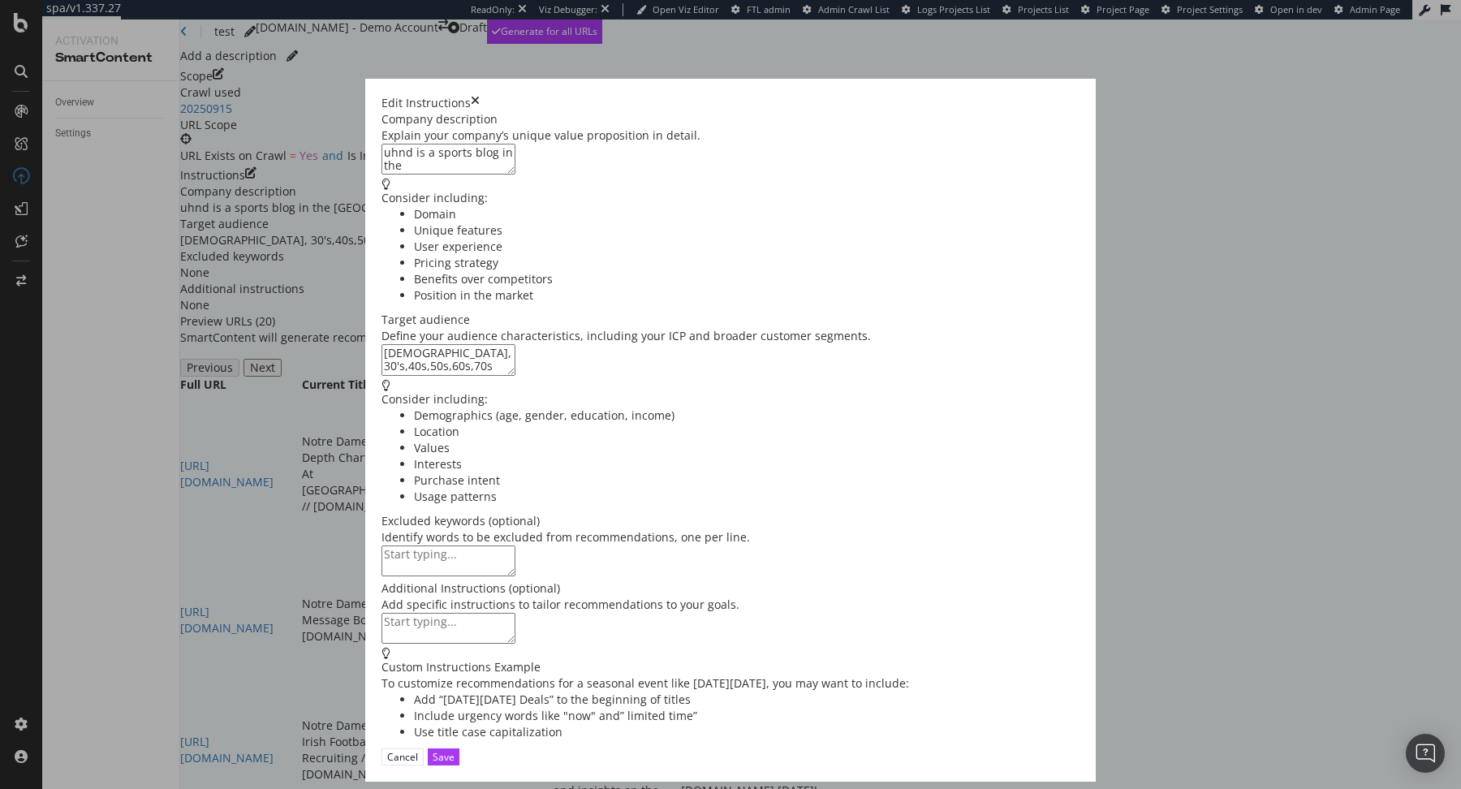
scroll to position [159, 0]
click at [418, 760] on div "Cancel" at bounding box center [402, 757] width 31 height 14
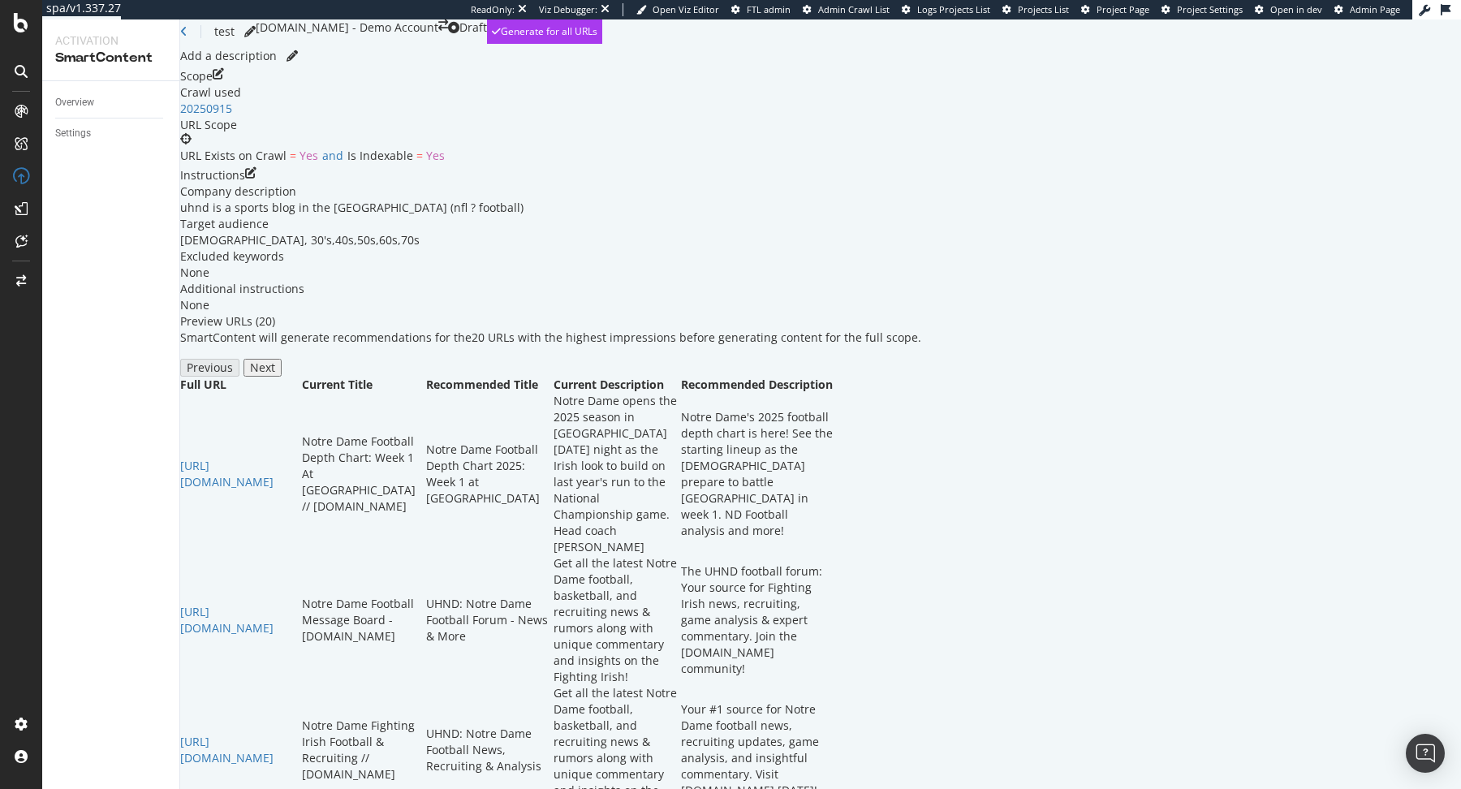
click at [1418, 138] on div "Scope Crawl used 20250915 URL Scope URL Exists on Crawl = Yes and Is Indexable …" at bounding box center [820, 117] width 1281 height 99
click at [1415, 138] on div "Scope Crawl used 20250915 URL Scope URL Exists on Crawl = Yes and Is Indexable …" at bounding box center [820, 117] width 1281 height 99
click at [224, 84] on icon "edit" at bounding box center [218, 76] width 11 height 16
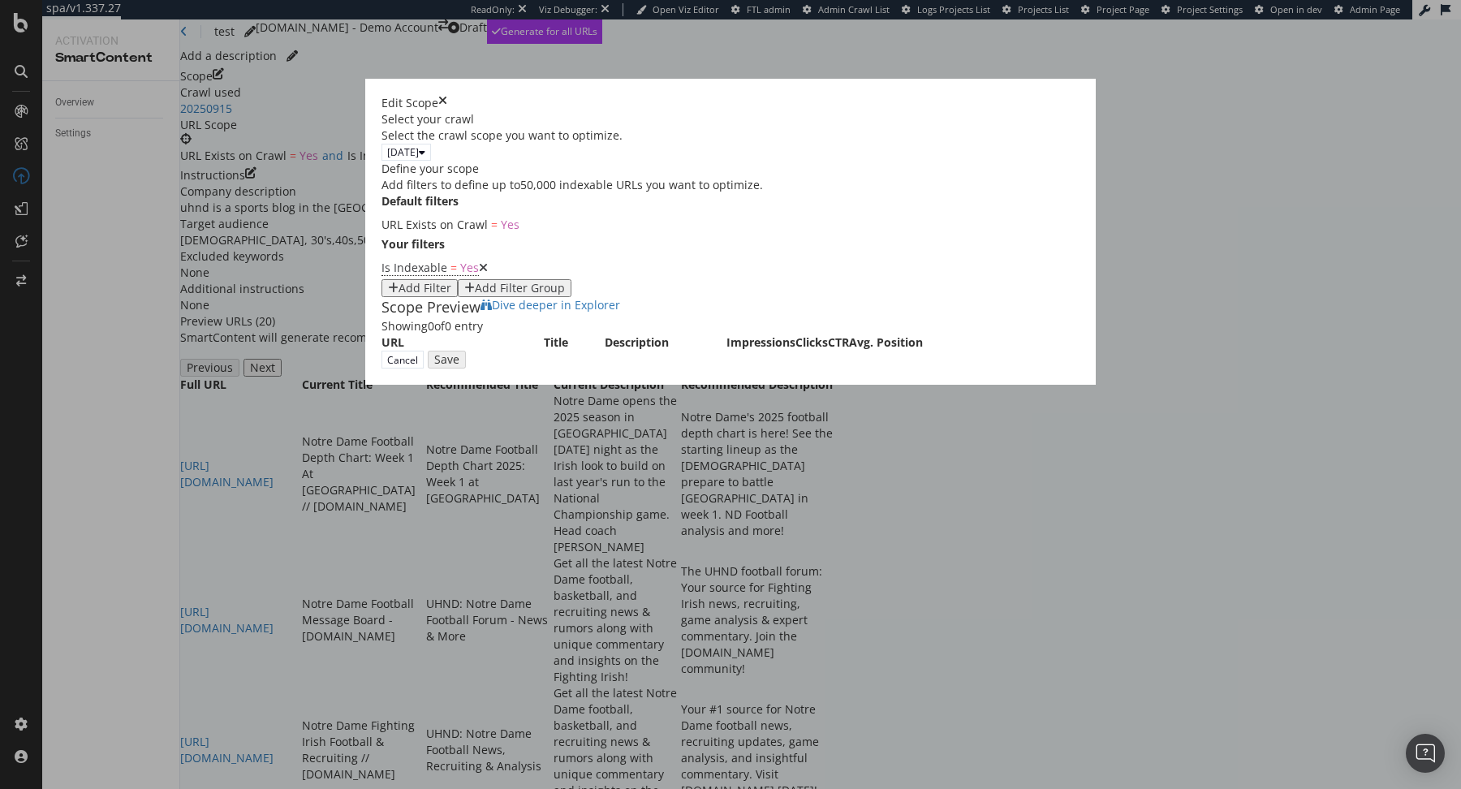
click at [398, 295] on div "Add Filter" at bounding box center [424, 288] width 53 height 13
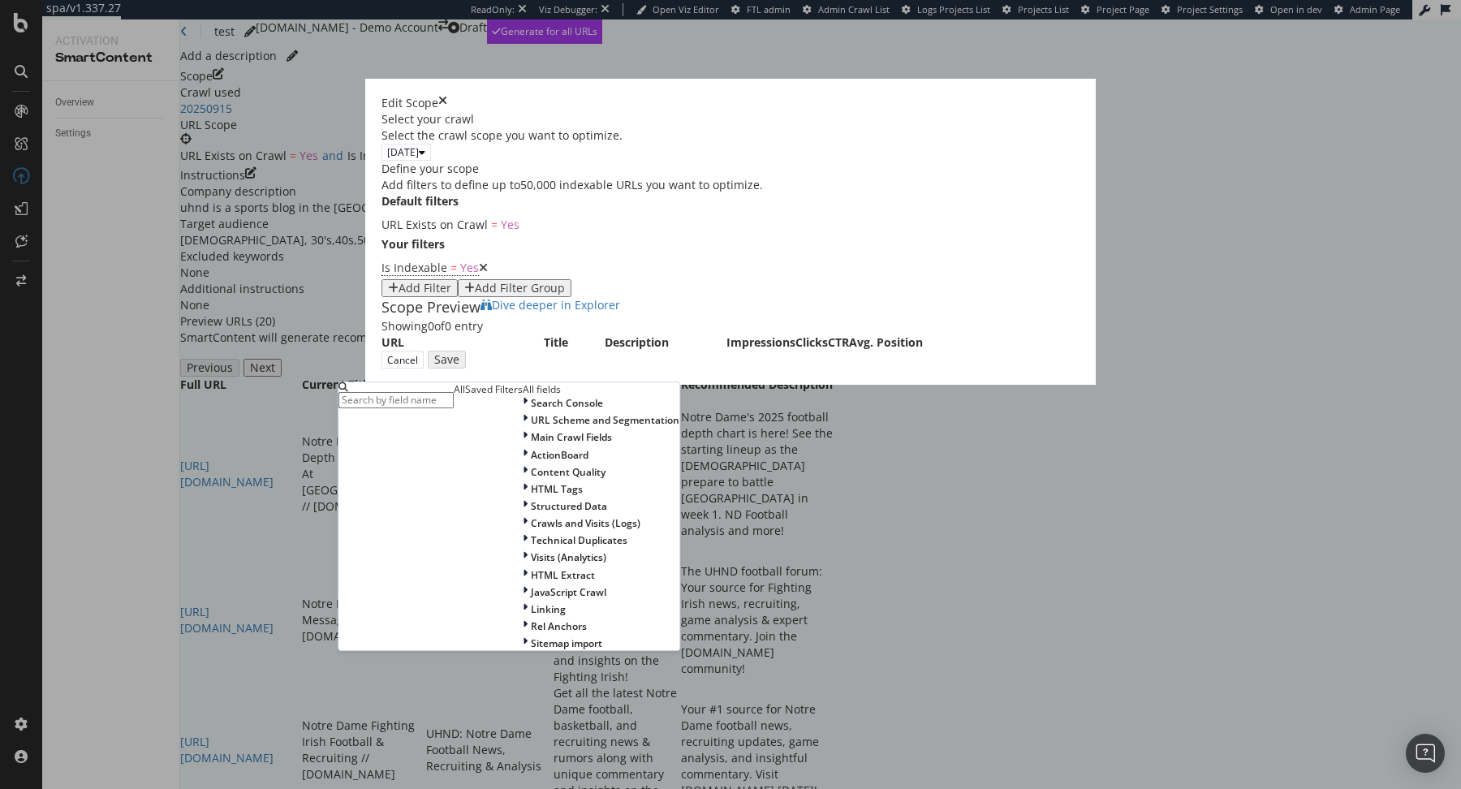
type input "f"
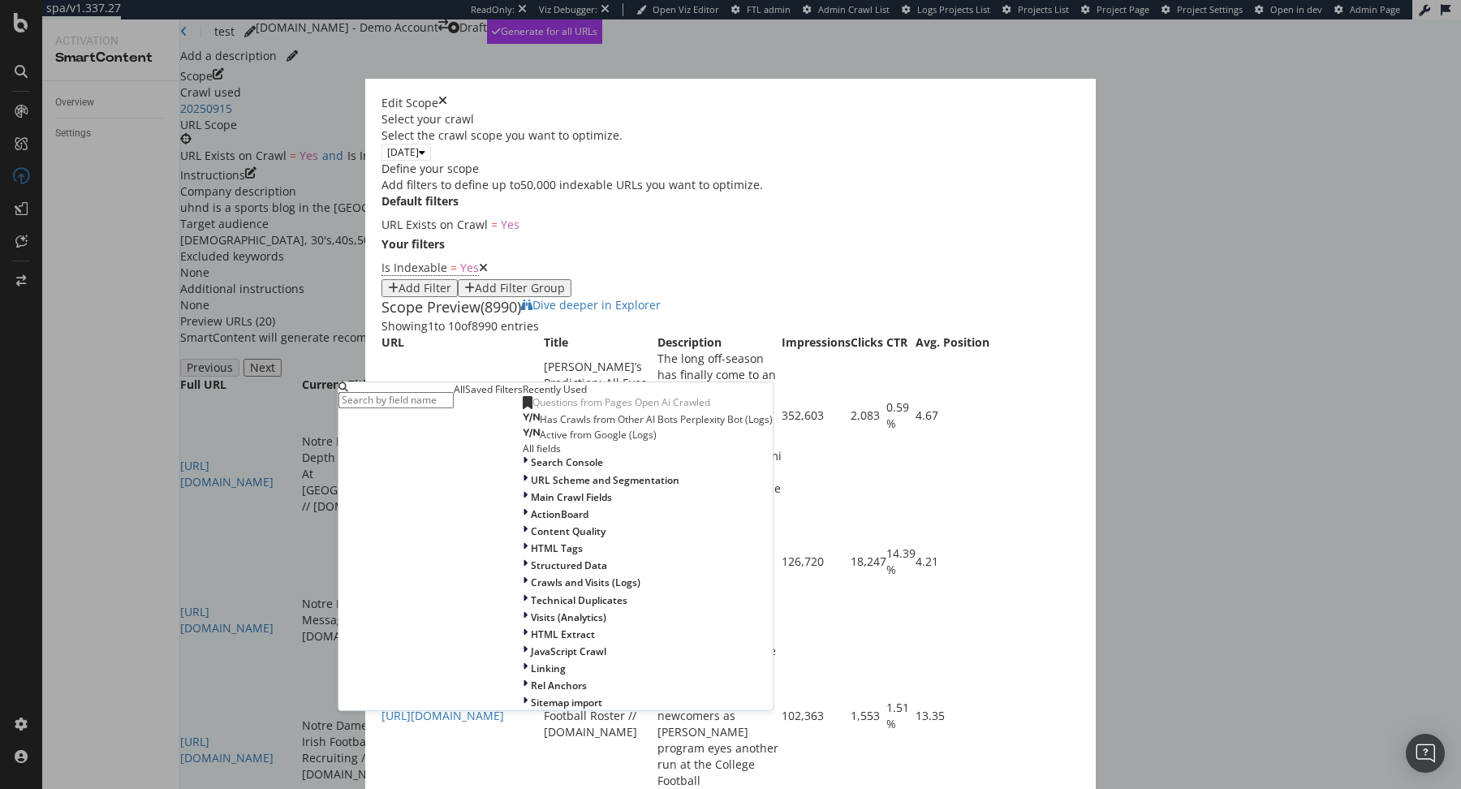
click at [445, 252] on label "Your filters" at bounding box center [412, 244] width 63 height 16
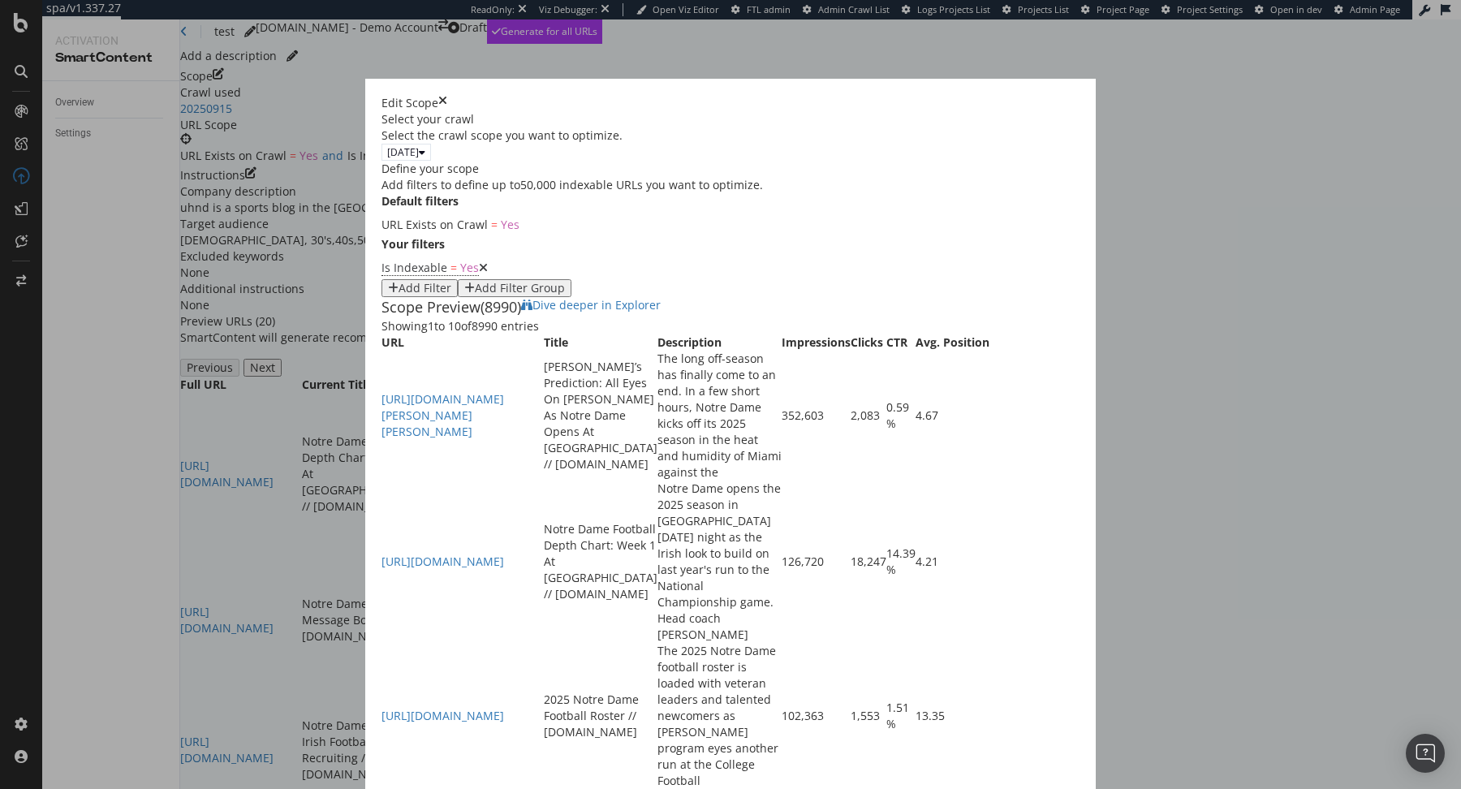
click at [1079, 95] on div "Edit Scope" at bounding box center [730, 103] width 698 height 16
click at [447, 95] on icon "times" at bounding box center [442, 103] width 9 height 16
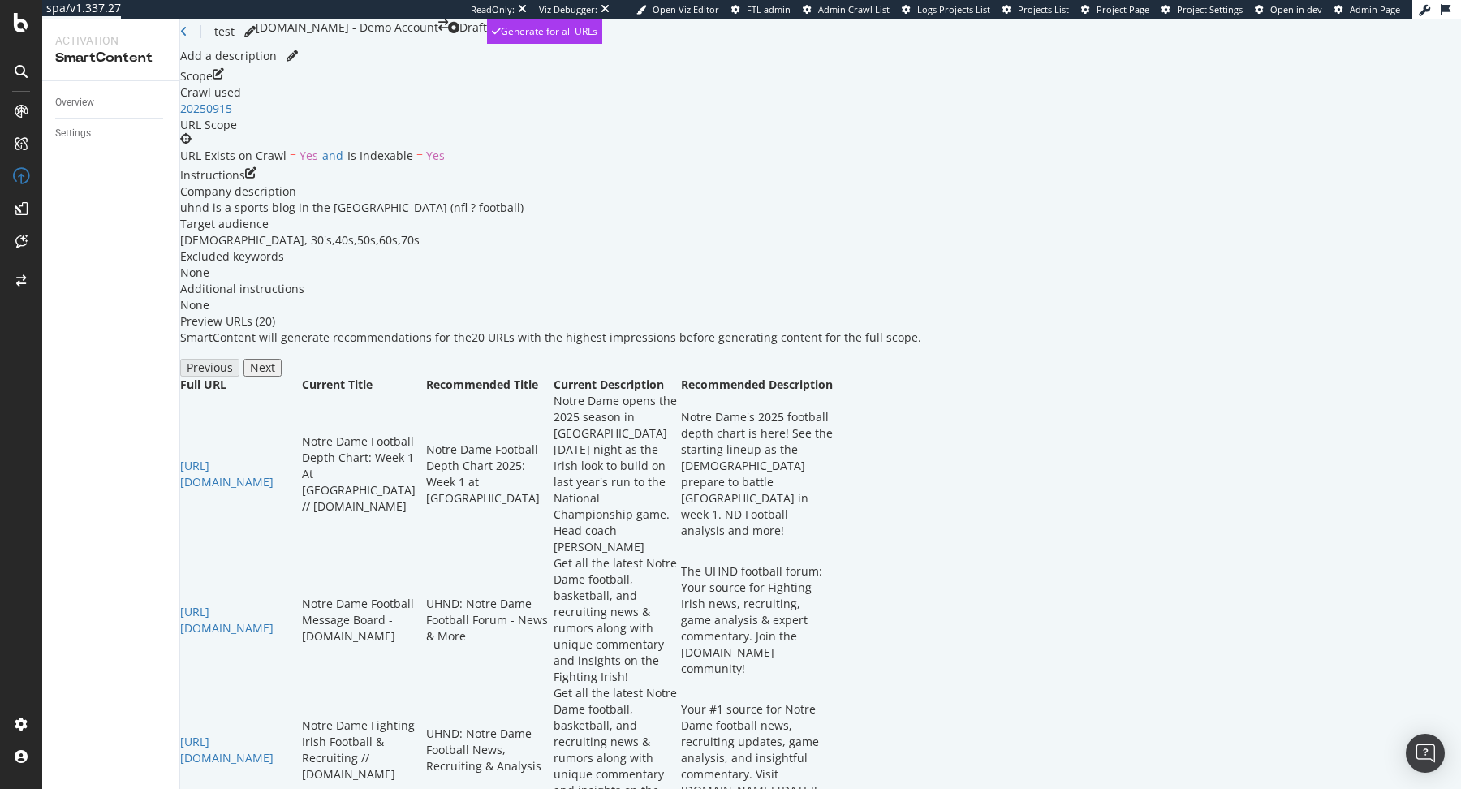
click at [224, 84] on icon "edit" at bounding box center [218, 76] width 11 height 16
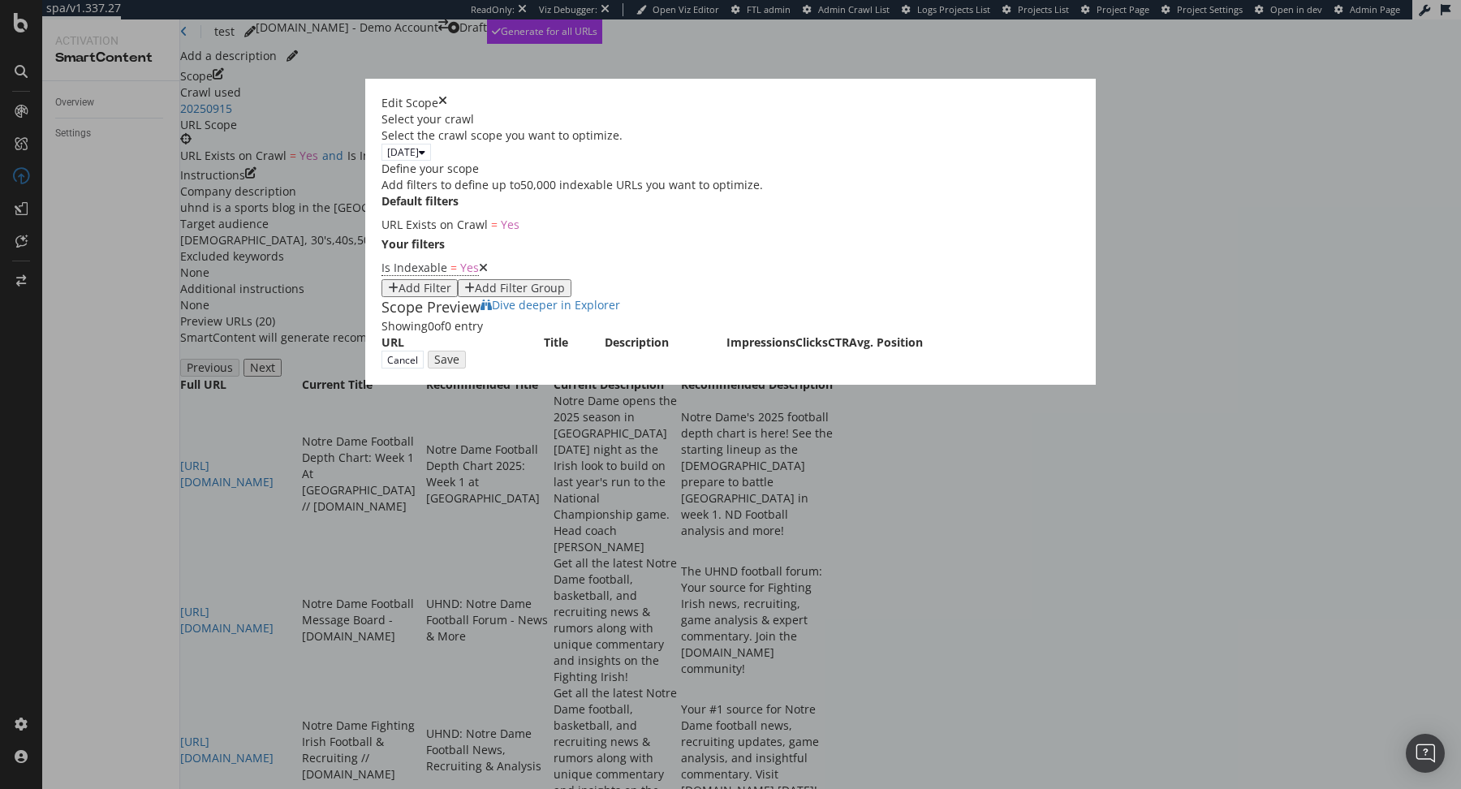
click at [447, 95] on icon "times" at bounding box center [442, 103] width 9 height 16
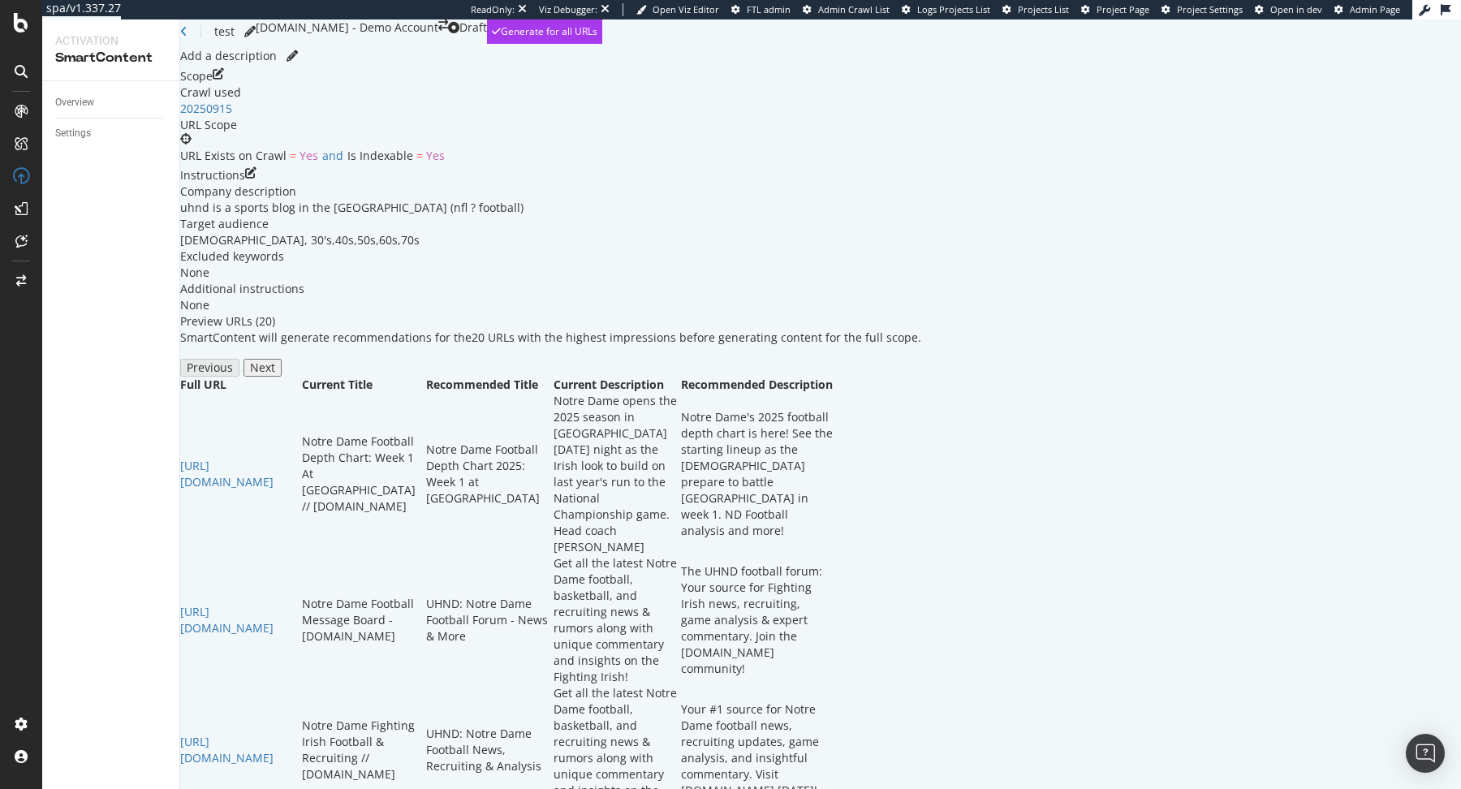
click at [256, 183] on icon "edit" at bounding box center [250, 175] width 11 height 16
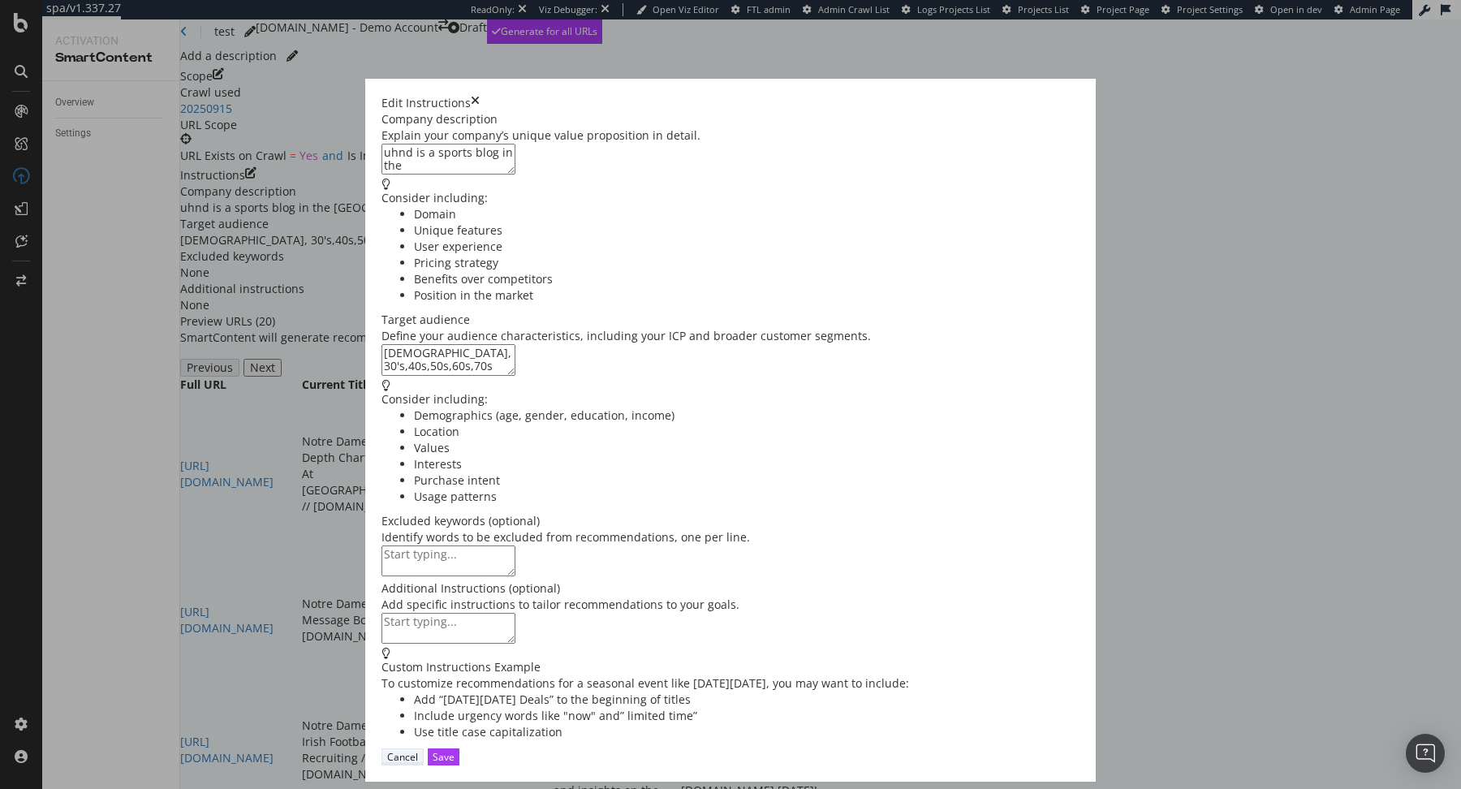
click at [418, 757] on div "Cancel" at bounding box center [402, 757] width 31 height 14
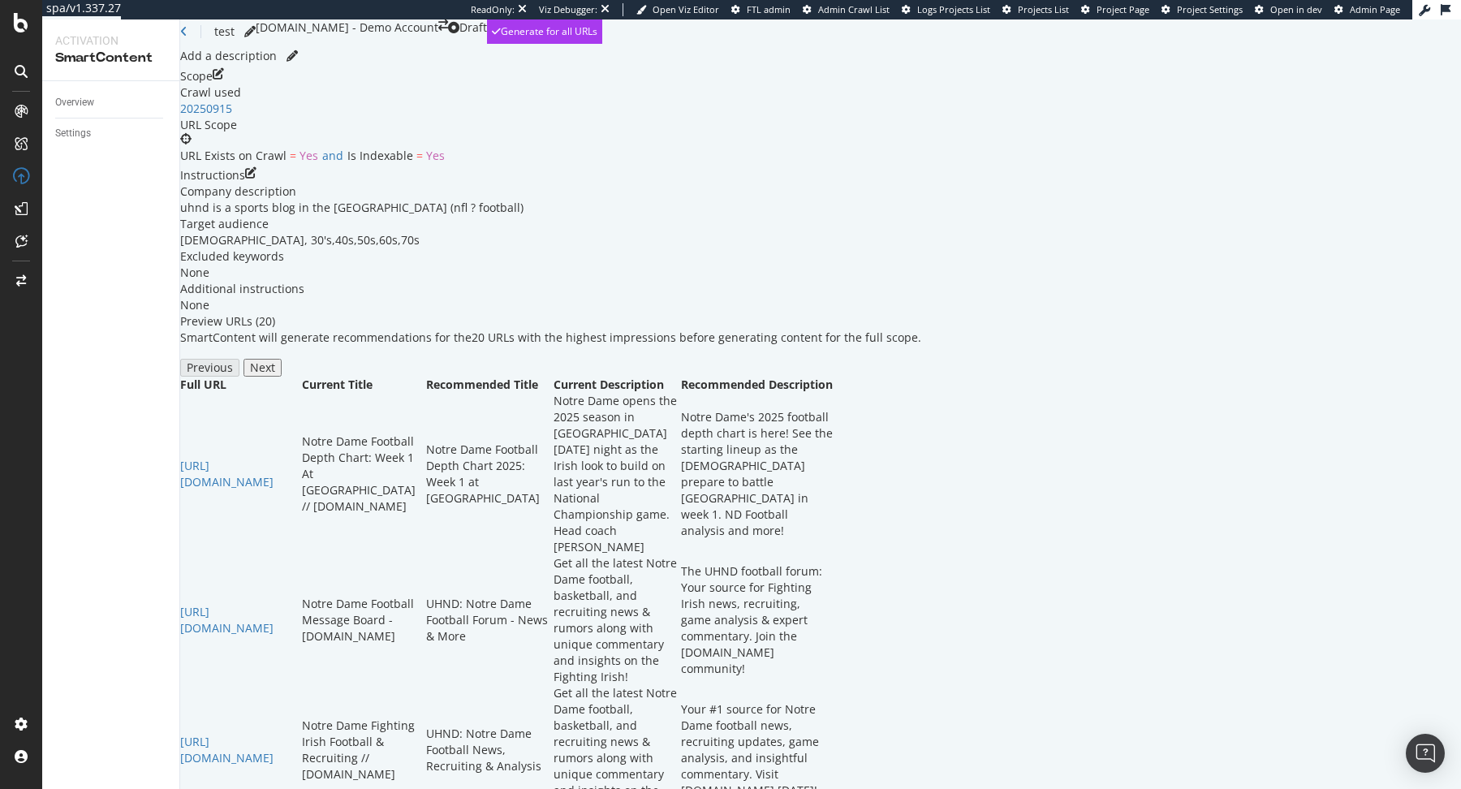
scroll to position [0, 0]
click at [187, 37] on icon at bounding box center [183, 31] width 7 height 11
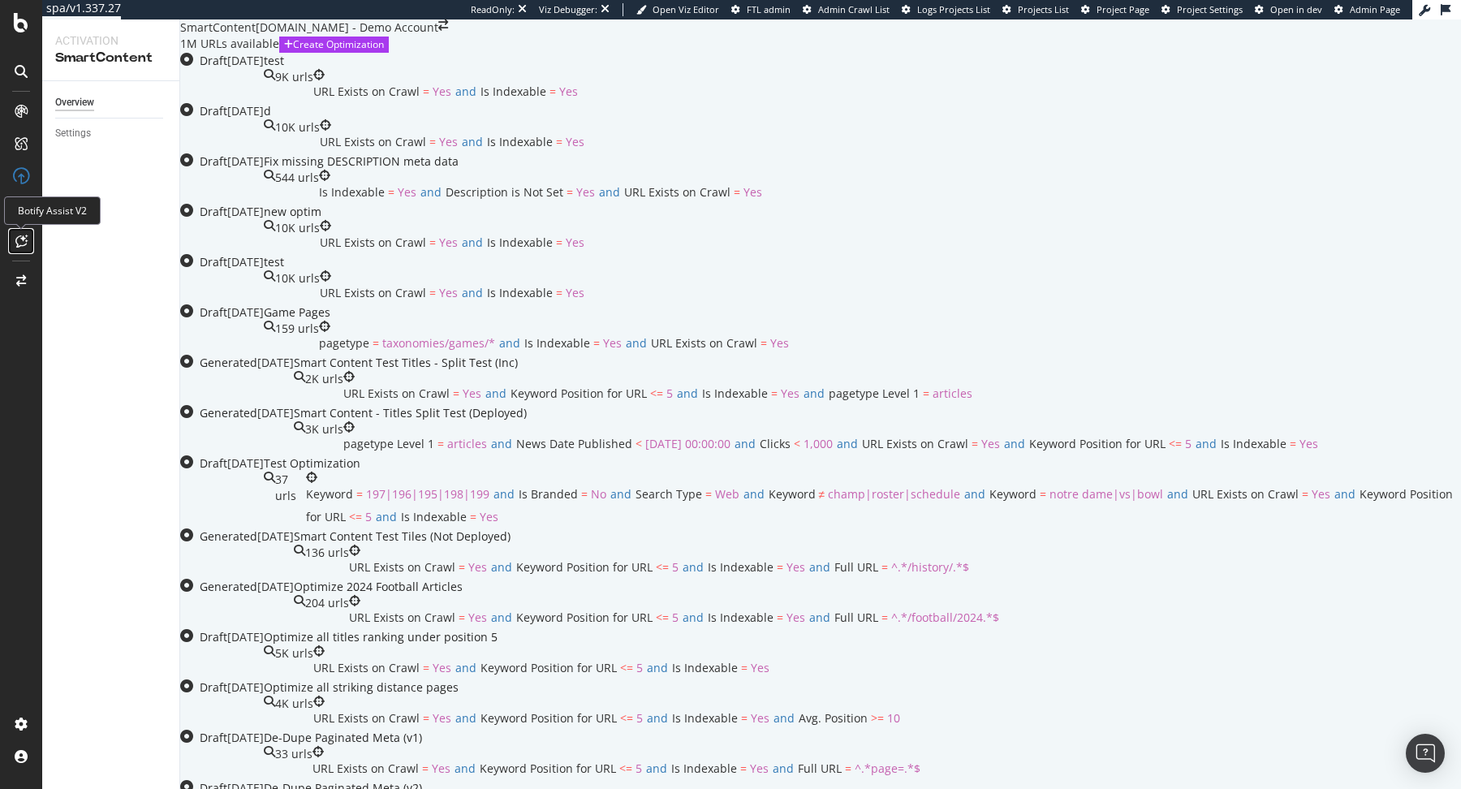
click at [19, 248] on div at bounding box center [21, 241] width 26 height 26
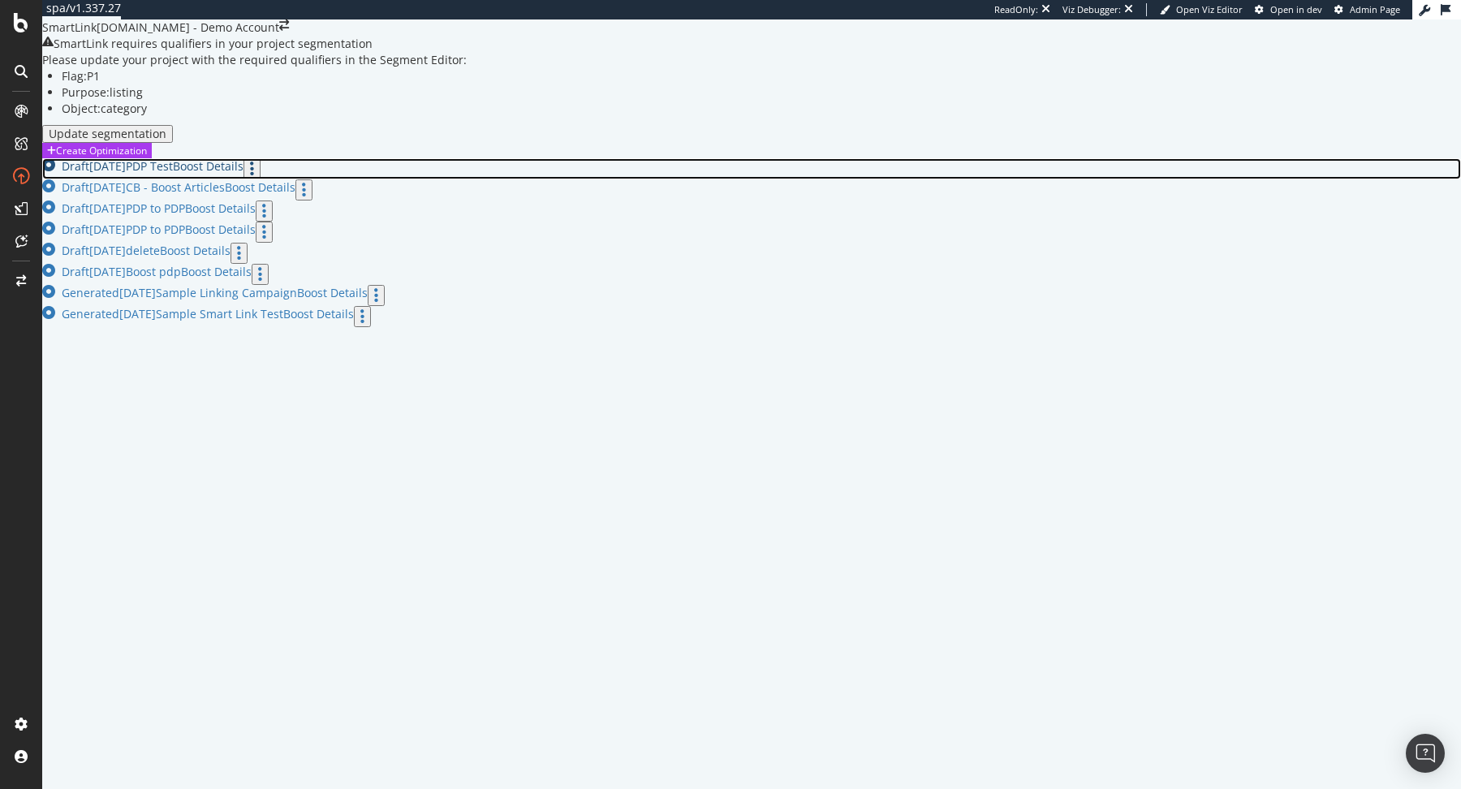
click at [261, 179] on div "PDP Test Boost Details" at bounding box center [193, 168] width 135 height 21
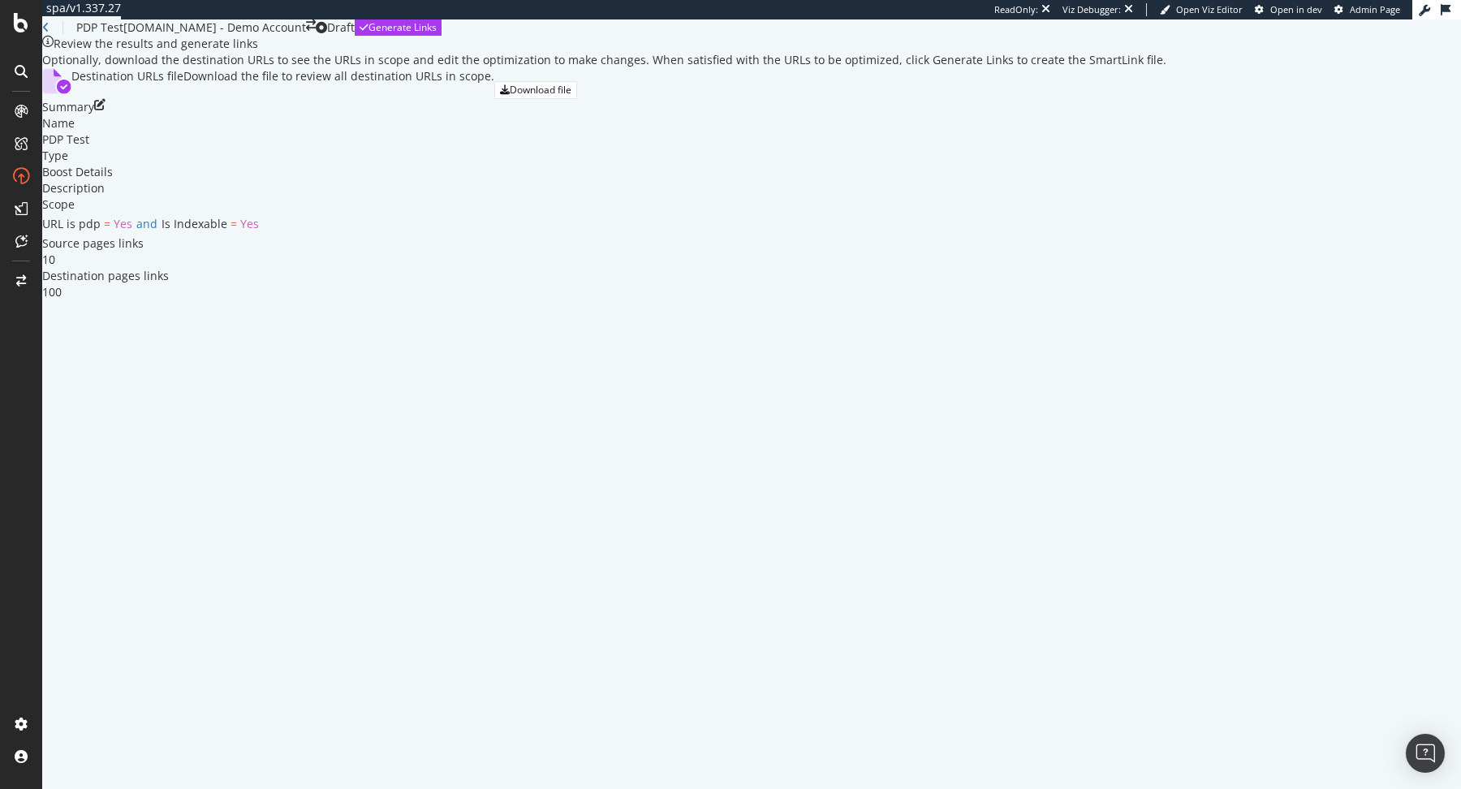
click at [106, 115] on icon "edit" at bounding box center [99, 107] width 11 height 16
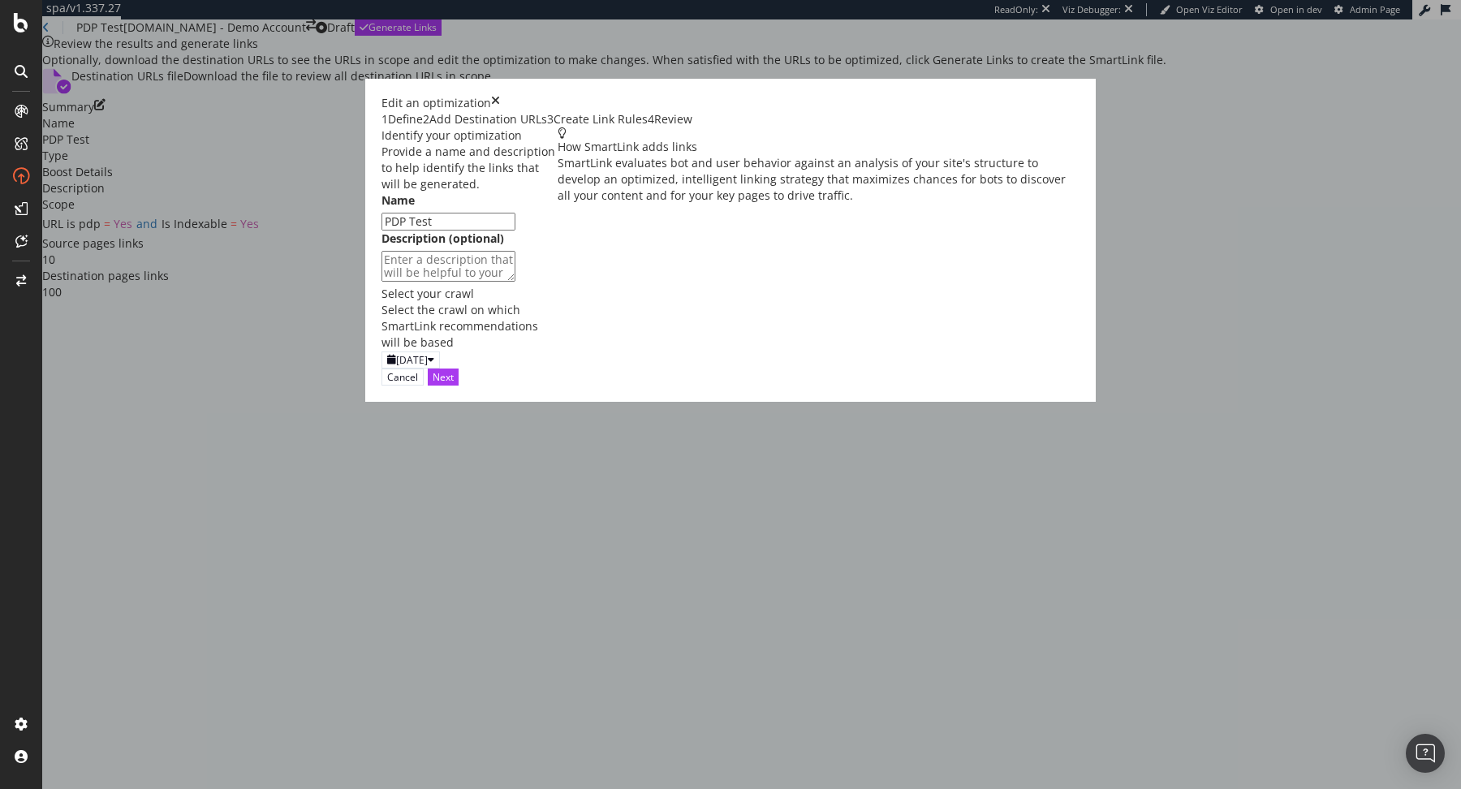
click at [1079, 95] on div "Edit an optimization" at bounding box center [730, 103] width 698 height 16
click at [1079, 95] on div "Edit an optimization 1 Define 2 Add Destination URLs 3 Create Link Rules 4 Revi…" at bounding box center [730, 111] width 698 height 32
click at [500, 95] on icon "times" at bounding box center [495, 103] width 9 height 16
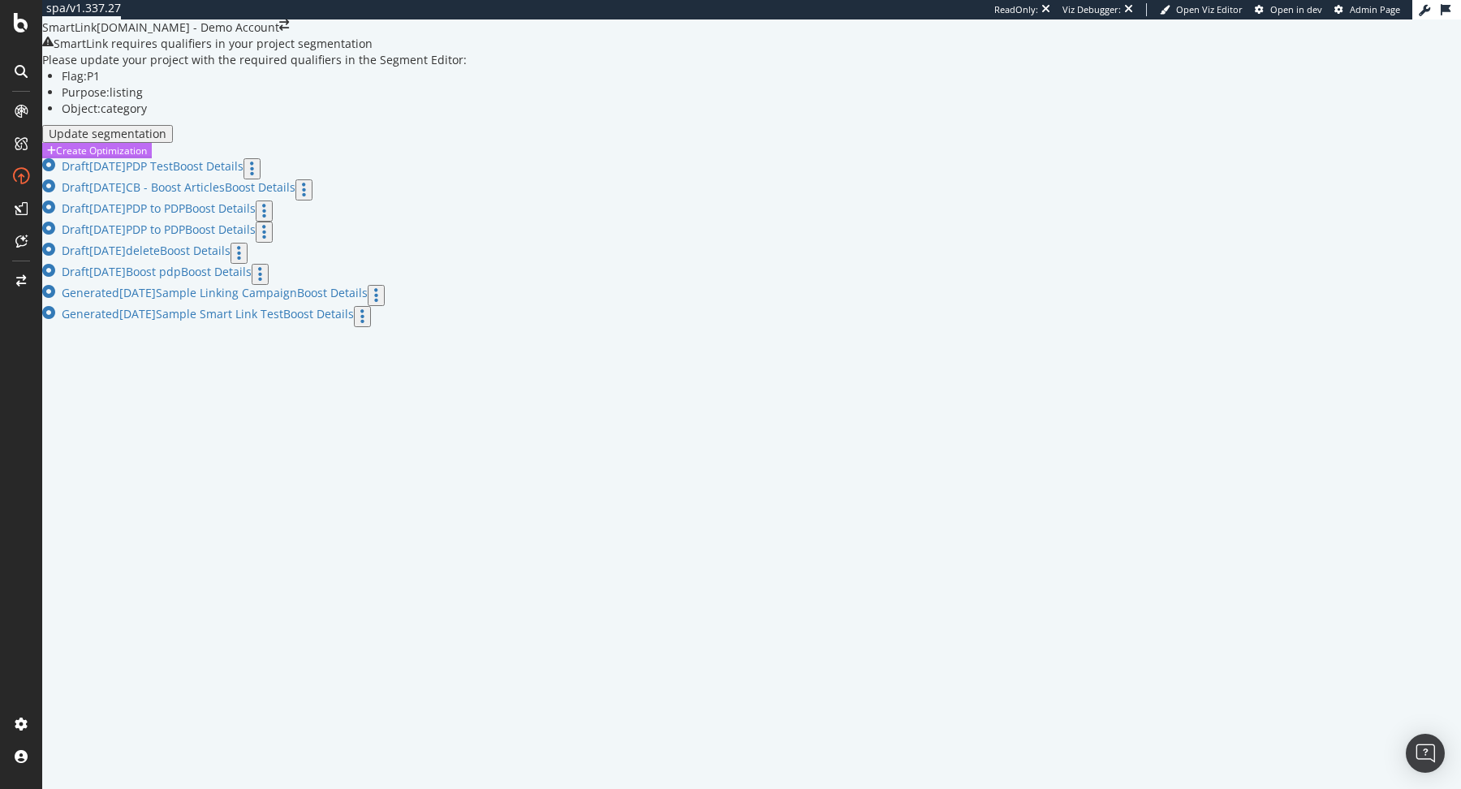
click at [147, 157] on div "Create Optimization" at bounding box center [101, 151] width 91 height 14
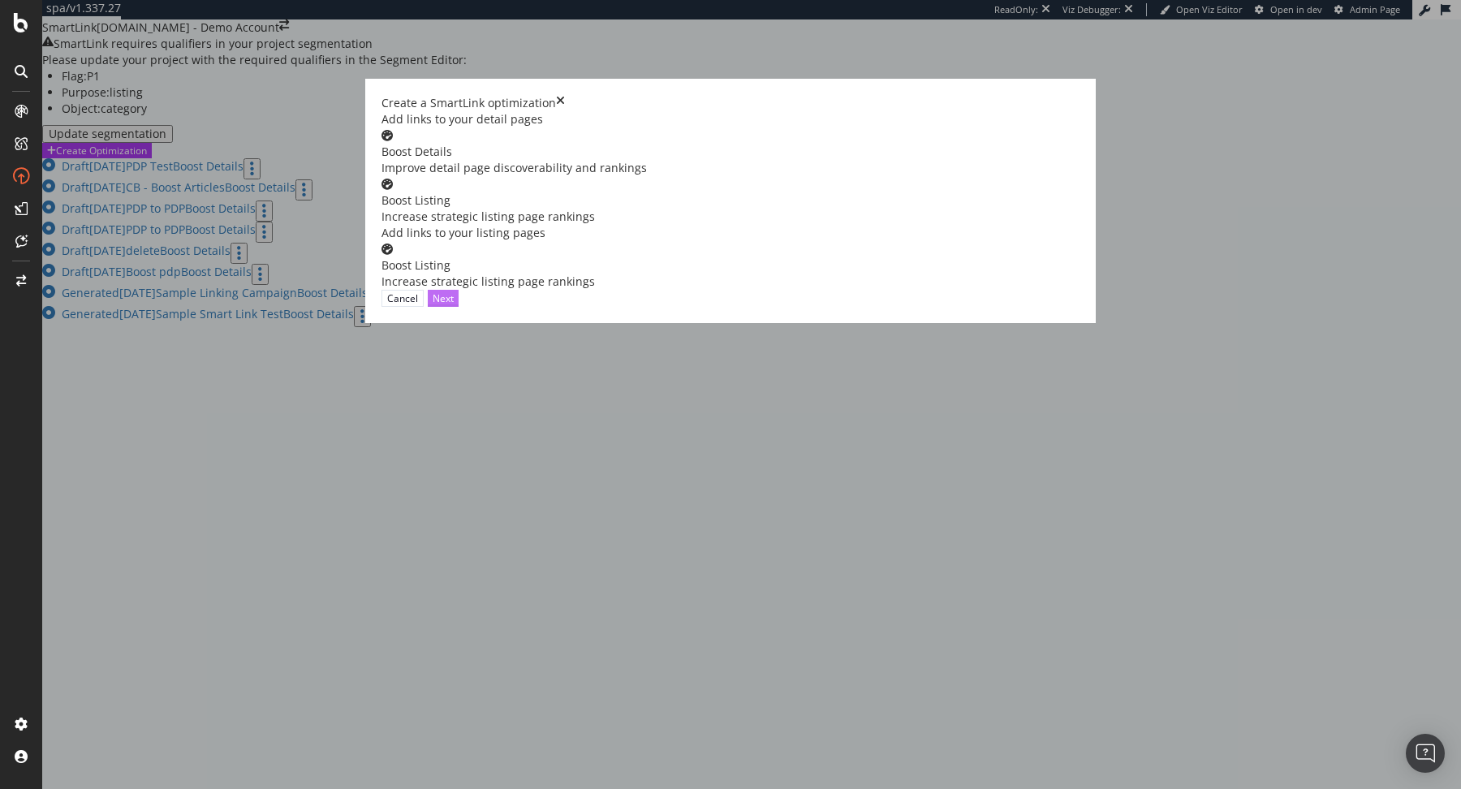
click at [454, 305] on div "Next" at bounding box center [443, 298] width 21 height 14
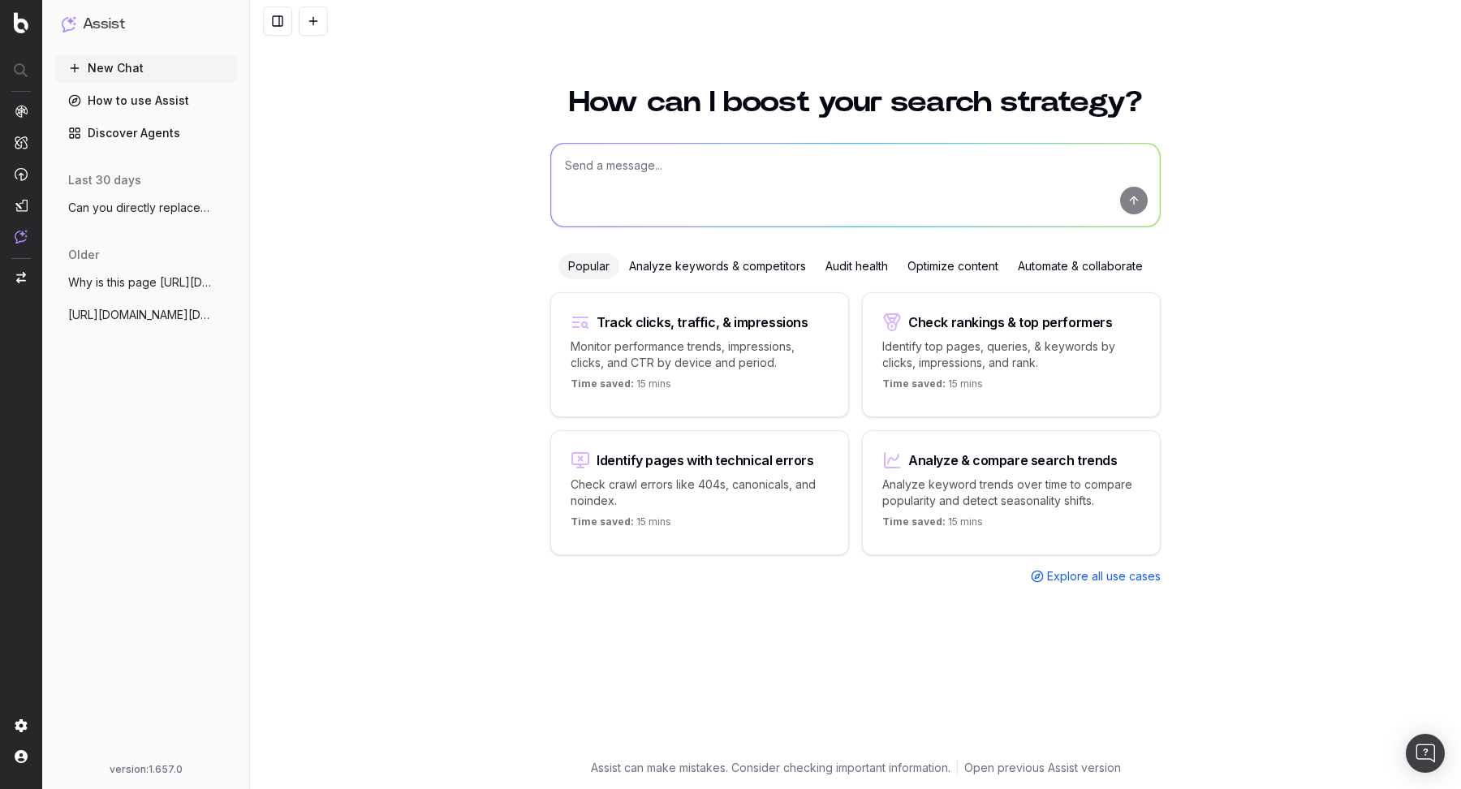
click at [902, 189] on textarea at bounding box center [855, 185] width 609 height 83
click at [110, 136] on link "Discover Agents" at bounding box center [146, 133] width 182 height 26
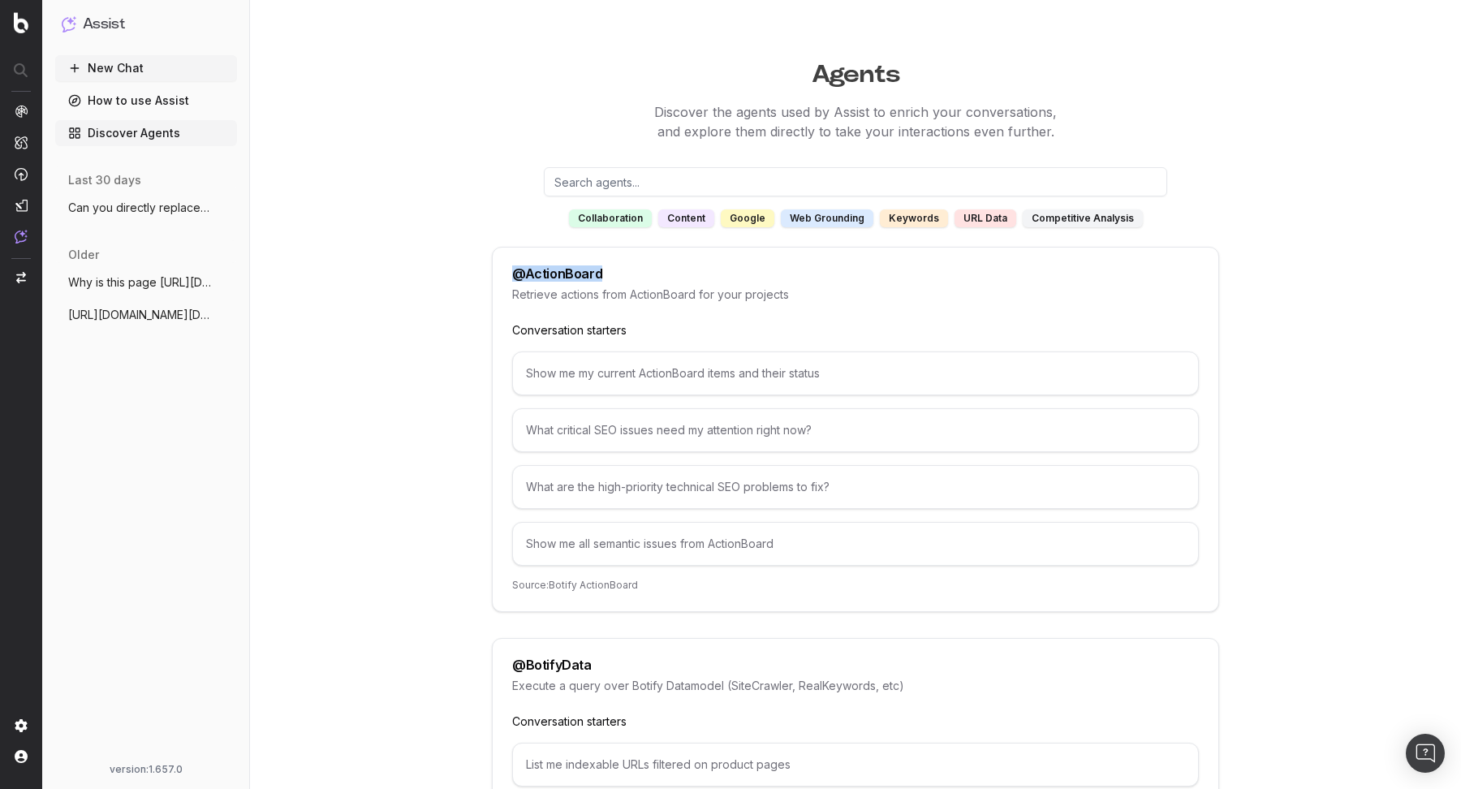
drag, startPoint x: 505, startPoint y: 274, endPoint x: 650, endPoint y: 273, distance: 145.3
click at [651, 276] on div "@ ActionBoard Retrieve actions from ActionBoard for your projects Conversation …" at bounding box center [855, 429] width 727 height 365
click at [563, 275] on div "@ ActionBoard" at bounding box center [557, 273] width 90 height 13
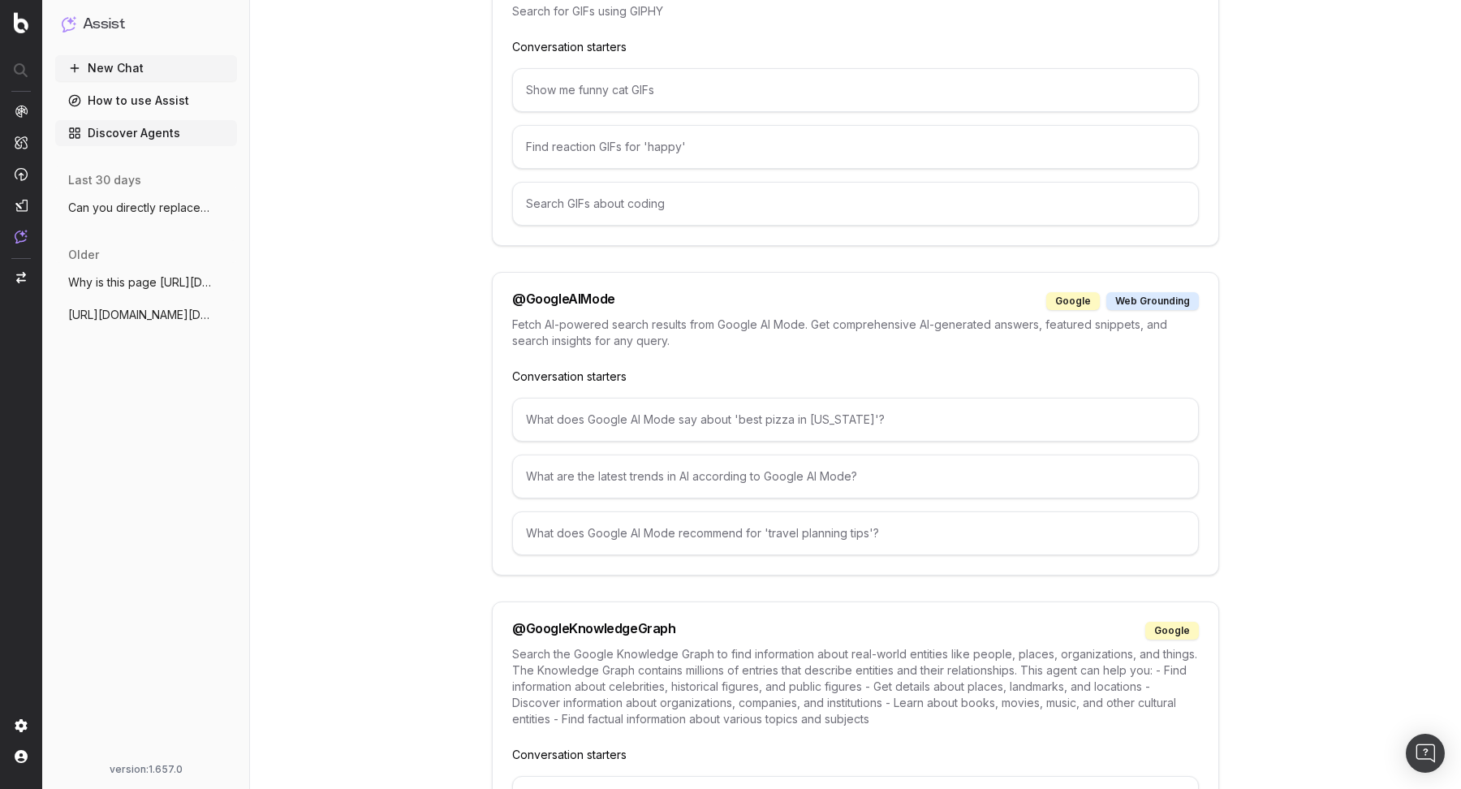
scroll to position [1350, 0]
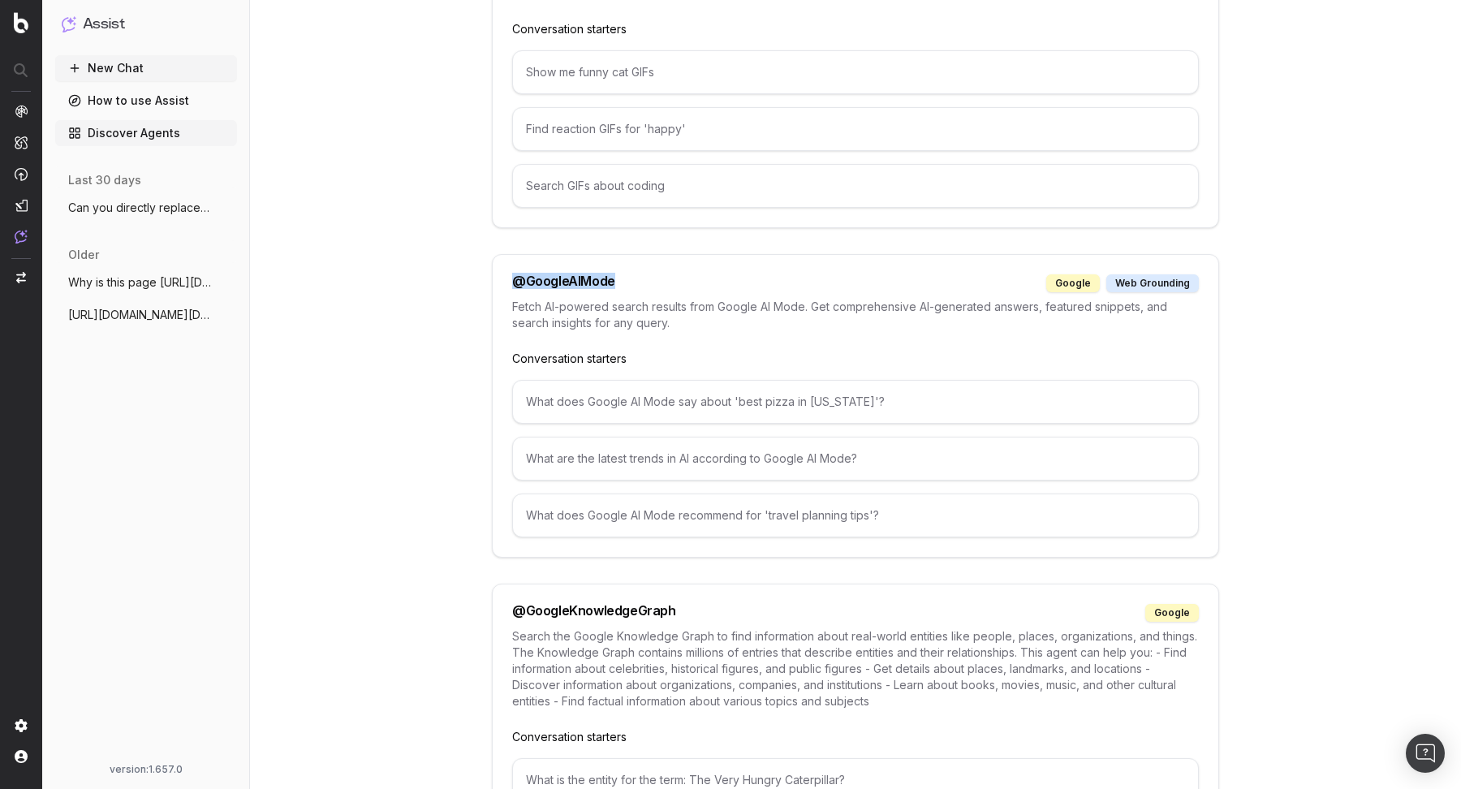
drag, startPoint x: 507, startPoint y: 268, endPoint x: 621, endPoint y: 273, distance: 113.7
click at [622, 273] on div "@ GoogleAIMode google web grounding Fetch AI-powered search results from Google…" at bounding box center [855, 406] width 727 height 304
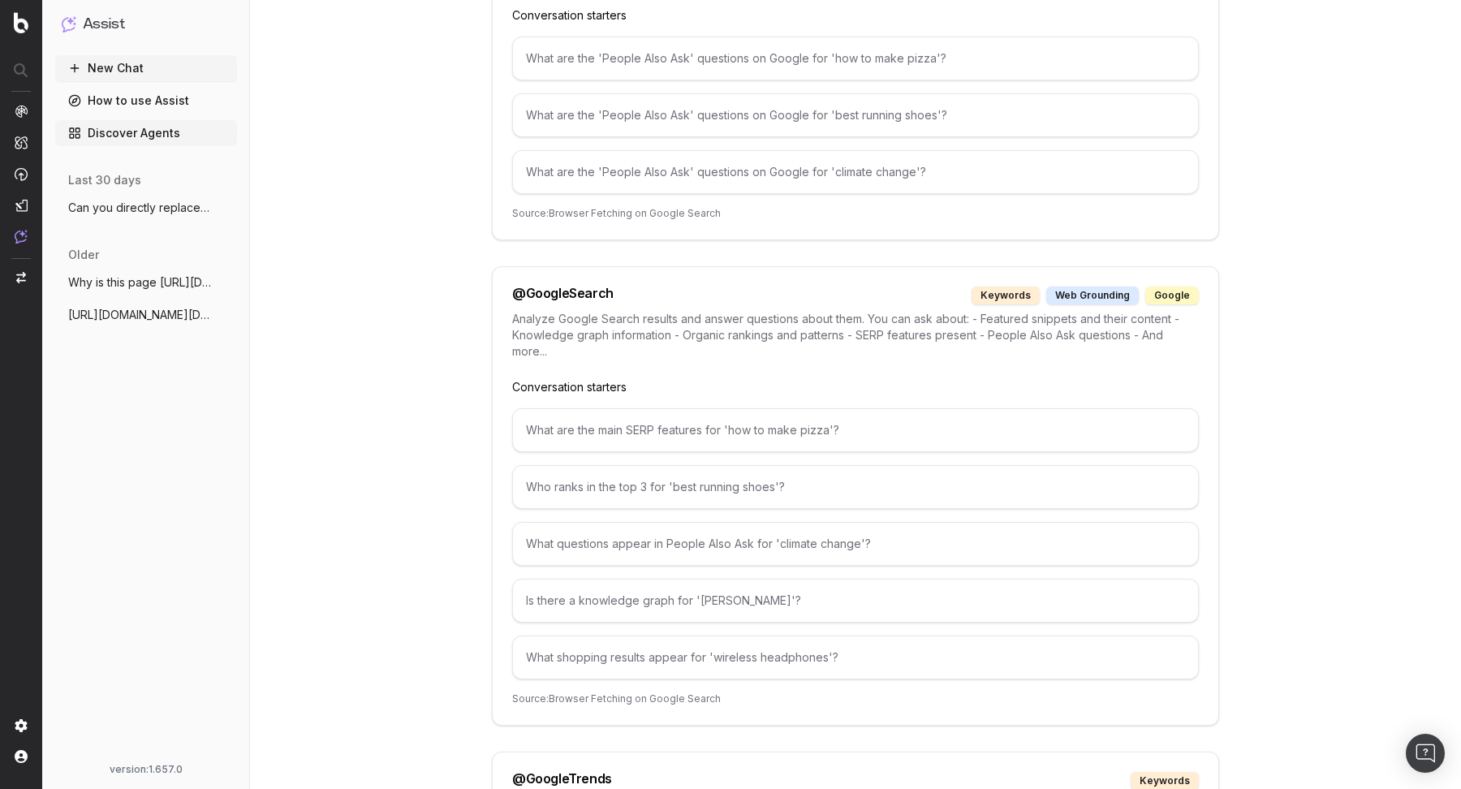
scroll to position [2302, 0]
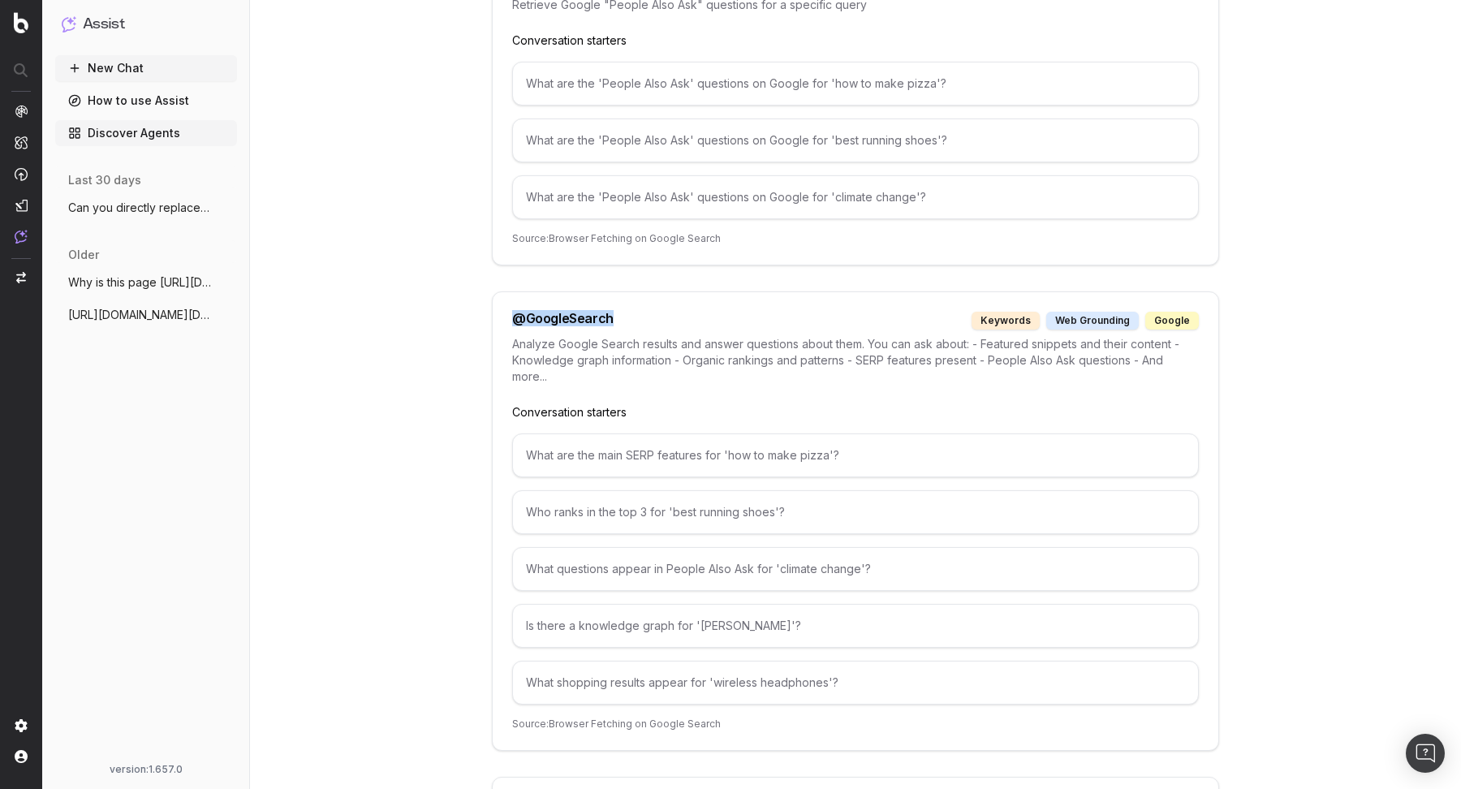
drag, startPoint x: 506, startPoint y: 291, endPoint x: 619, endPoint y: 291, distance: 113.6
click at [620, 292] on div "@ GoogleSearch keywords web grounding google Analyze Google Search results and …" at bounding box center [855, 520] width 727 height 459
click at [601, 312] on div "@ GoogleSearch" at bounding box center [562, 321] width 101 height 18
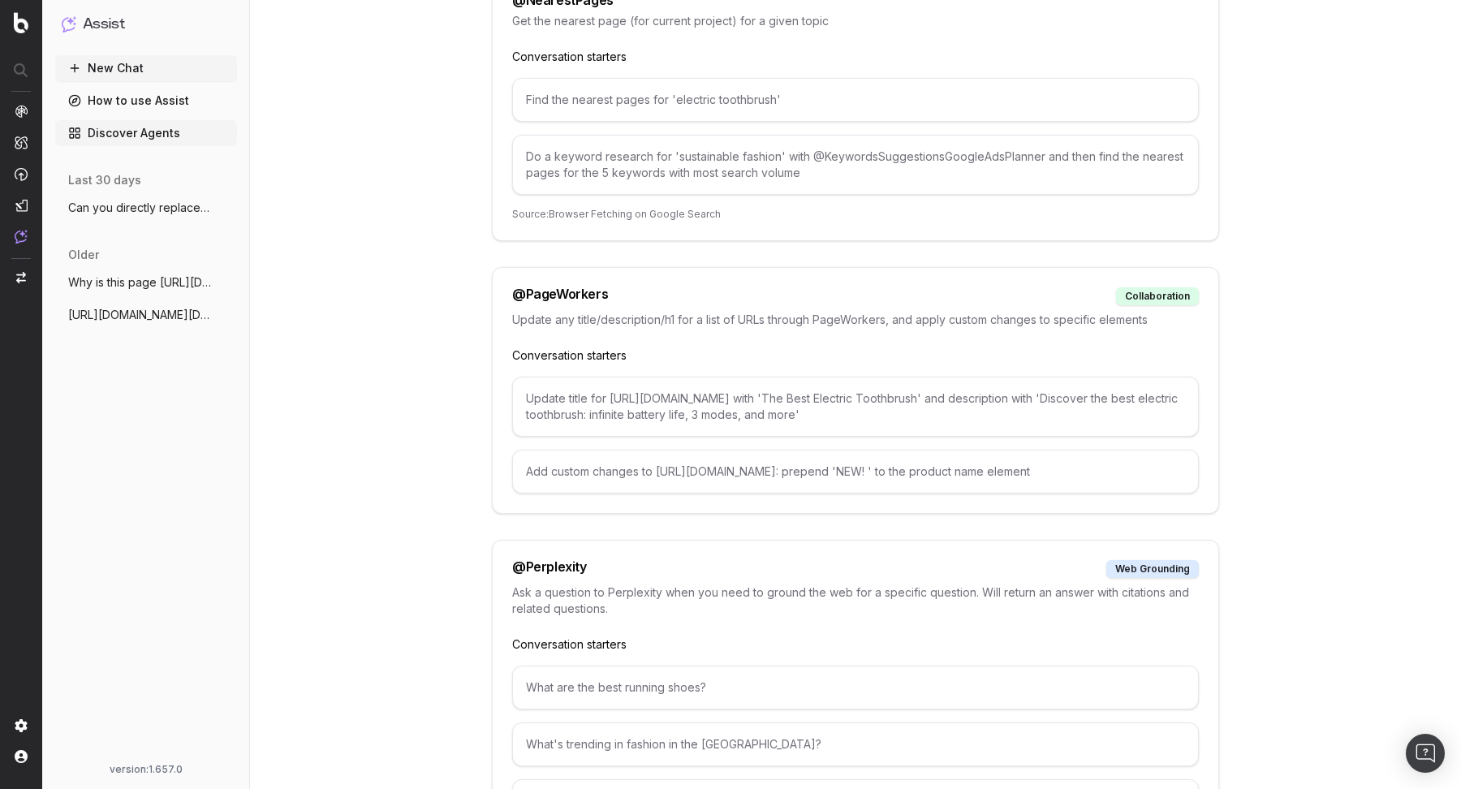
scroll to position [6276, 0]
drag, startPoint x: 512, startPoint y: 222, endPoint x: 616, endPoint y: 225, distance: 103.9
click at [617, 289] on div "@ PageWorkers collaboration" at bounding box center [855, 298] width 687 height 18
click at [545, 289] on div "@ PageWorkers" at bounding box center [560, 298] width 96 height 18
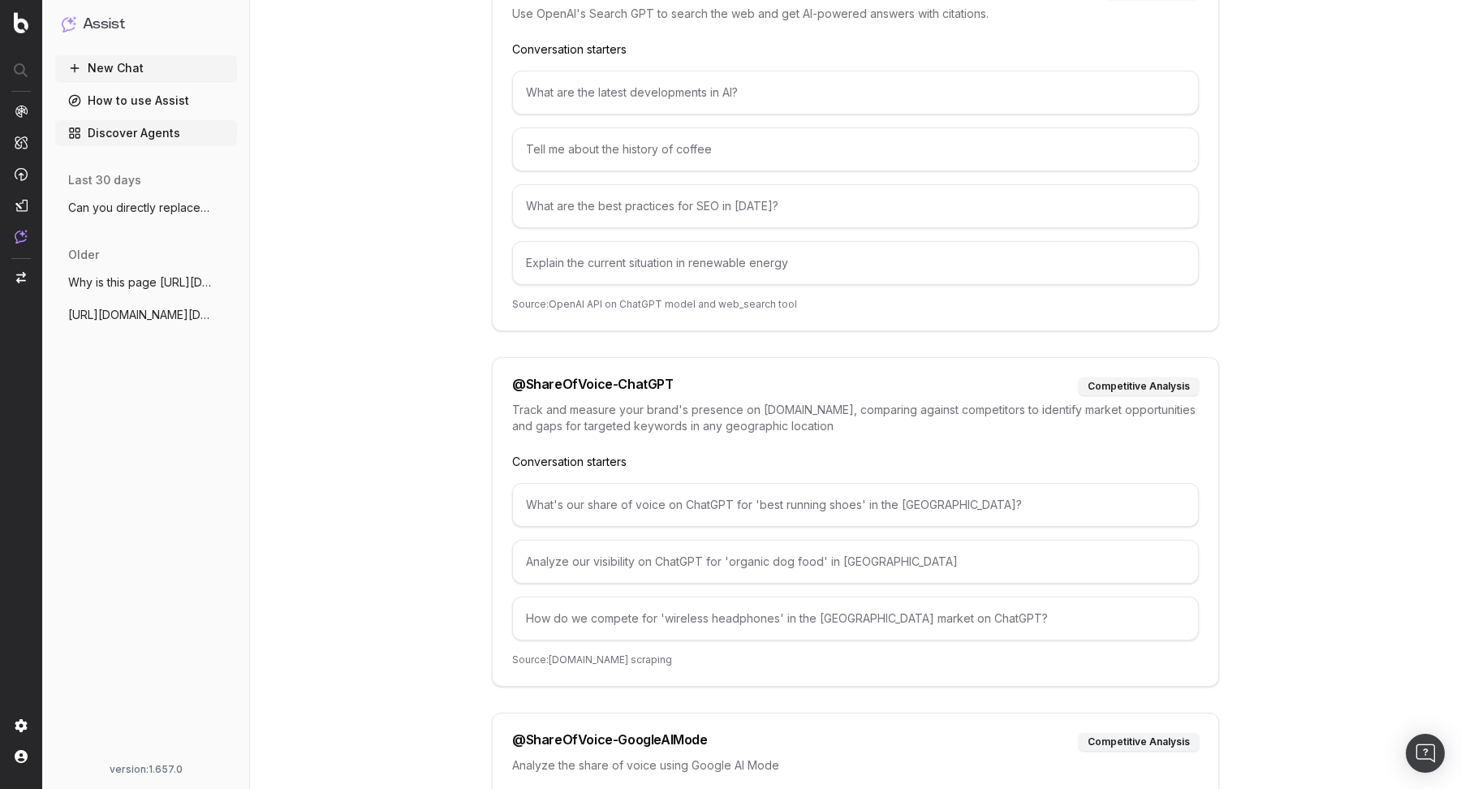
scroll to position [7363, 0]
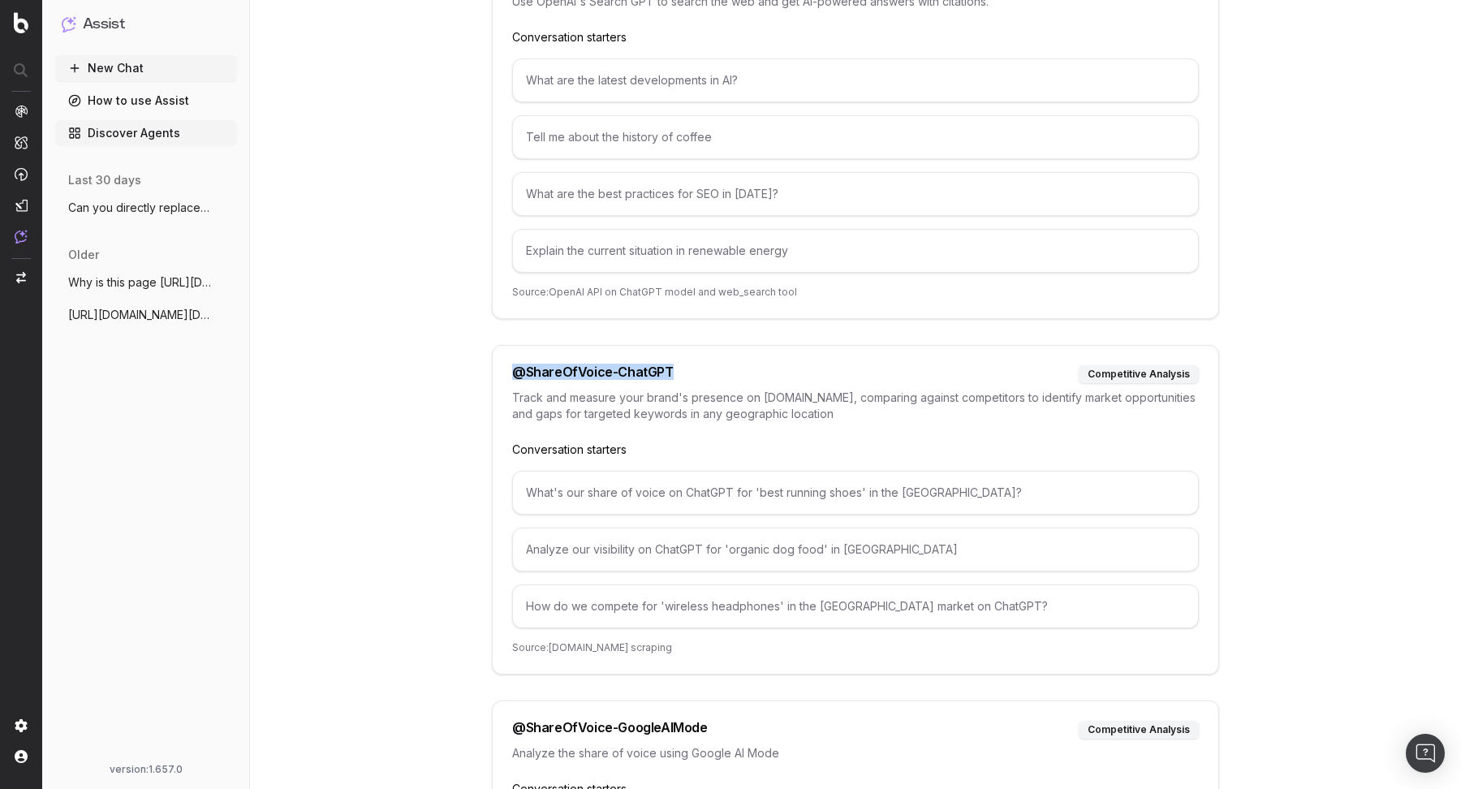
drag, startPoint x: 505, startPoint y: 291, endPoint x: 689, endPoint y: 291, distance: 184.2
click at [689, 345] on div "@ ShareOfVoice-ChatGPT competitive analysis Track and measure your brand's pres…" at bounding box center [855, 509] width 727 height 329
click at [104, 283] on span "Why is this page https://www.uhnd.com/fo" at bounding box center [139, 282] width 143 height 16
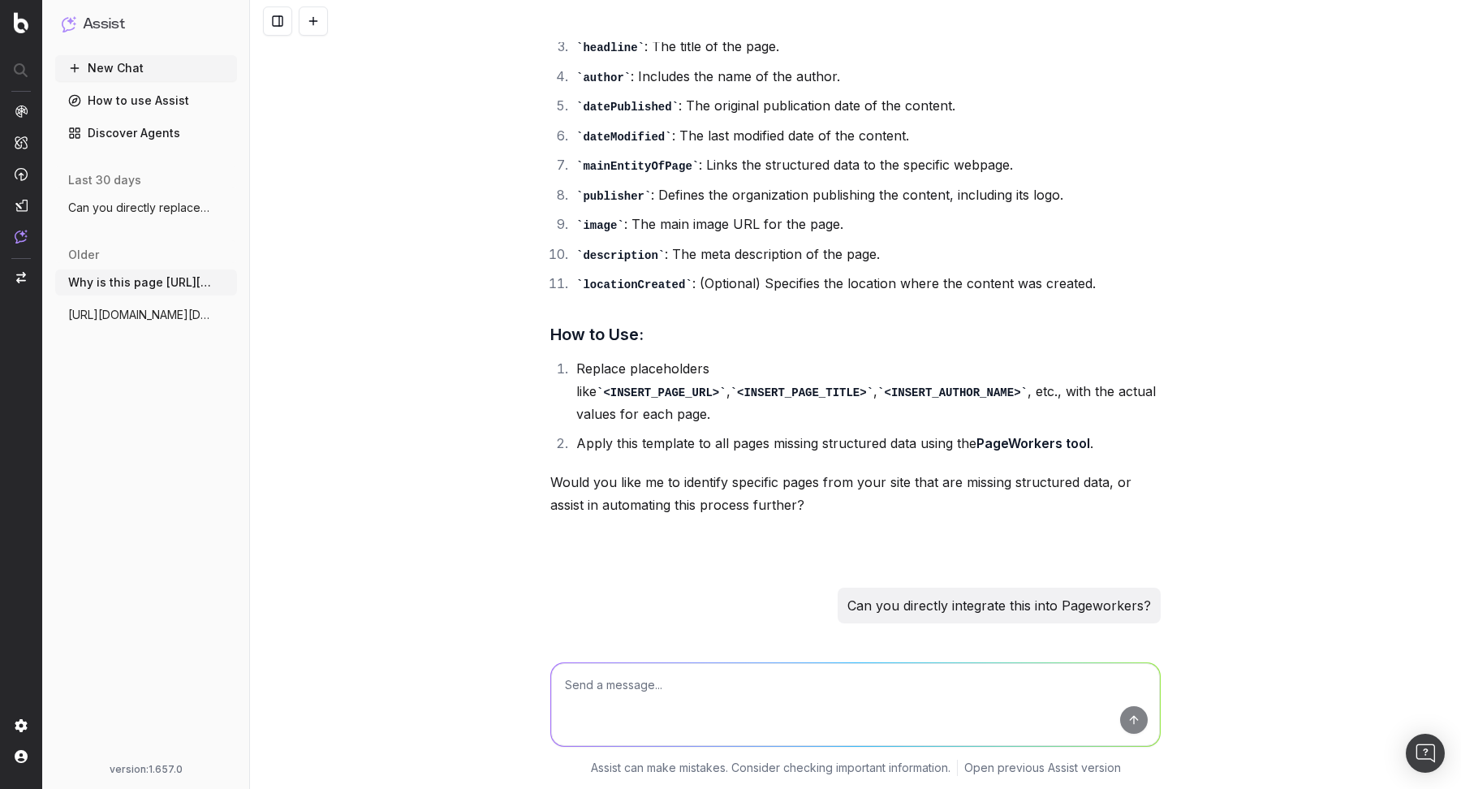
scroll to position [5686, 0]
click at [146, 201] on span "Can you directly replace my 301s with th" at bounding box center [139, 208] width 143 height 16
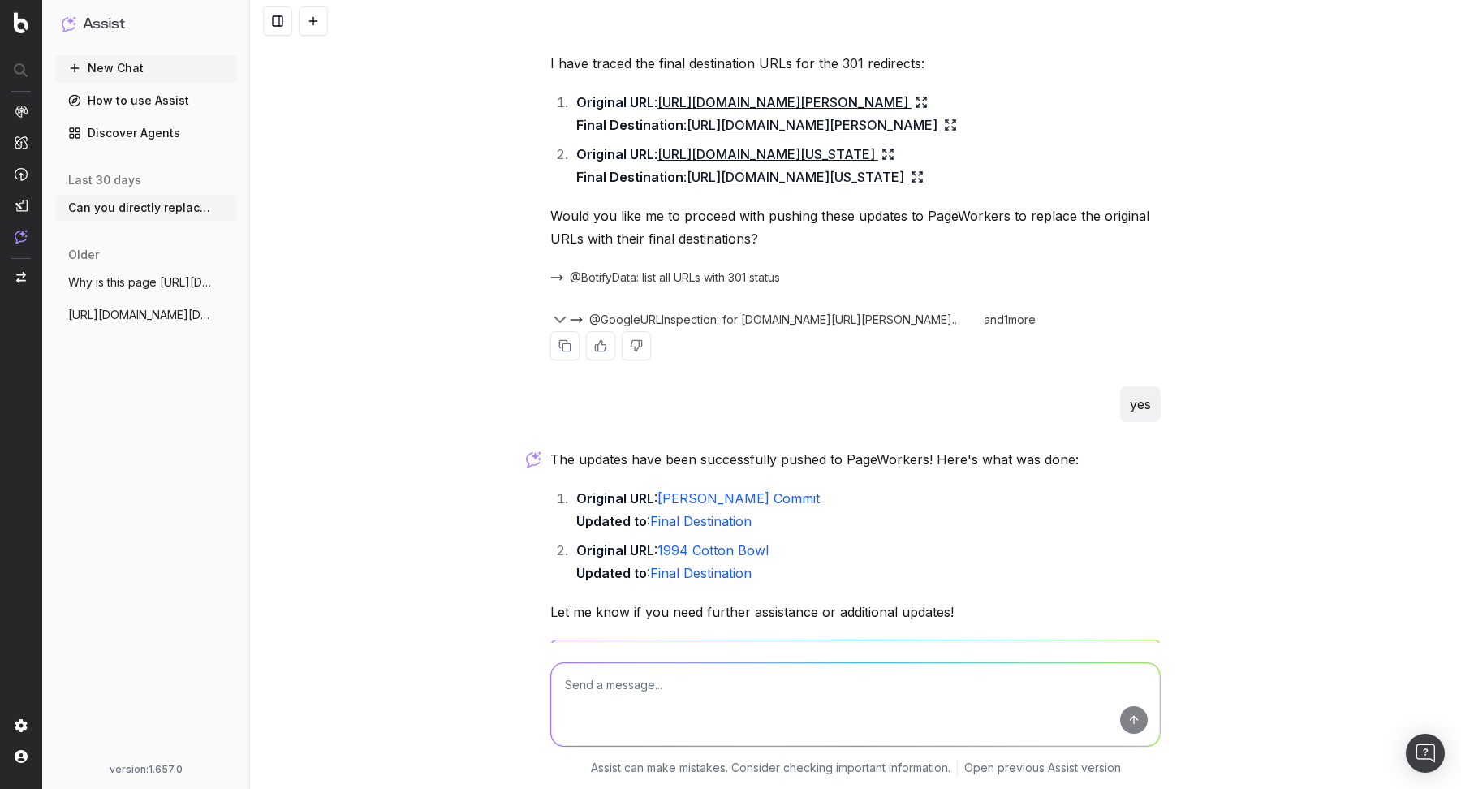
scroll to position [532, 0]
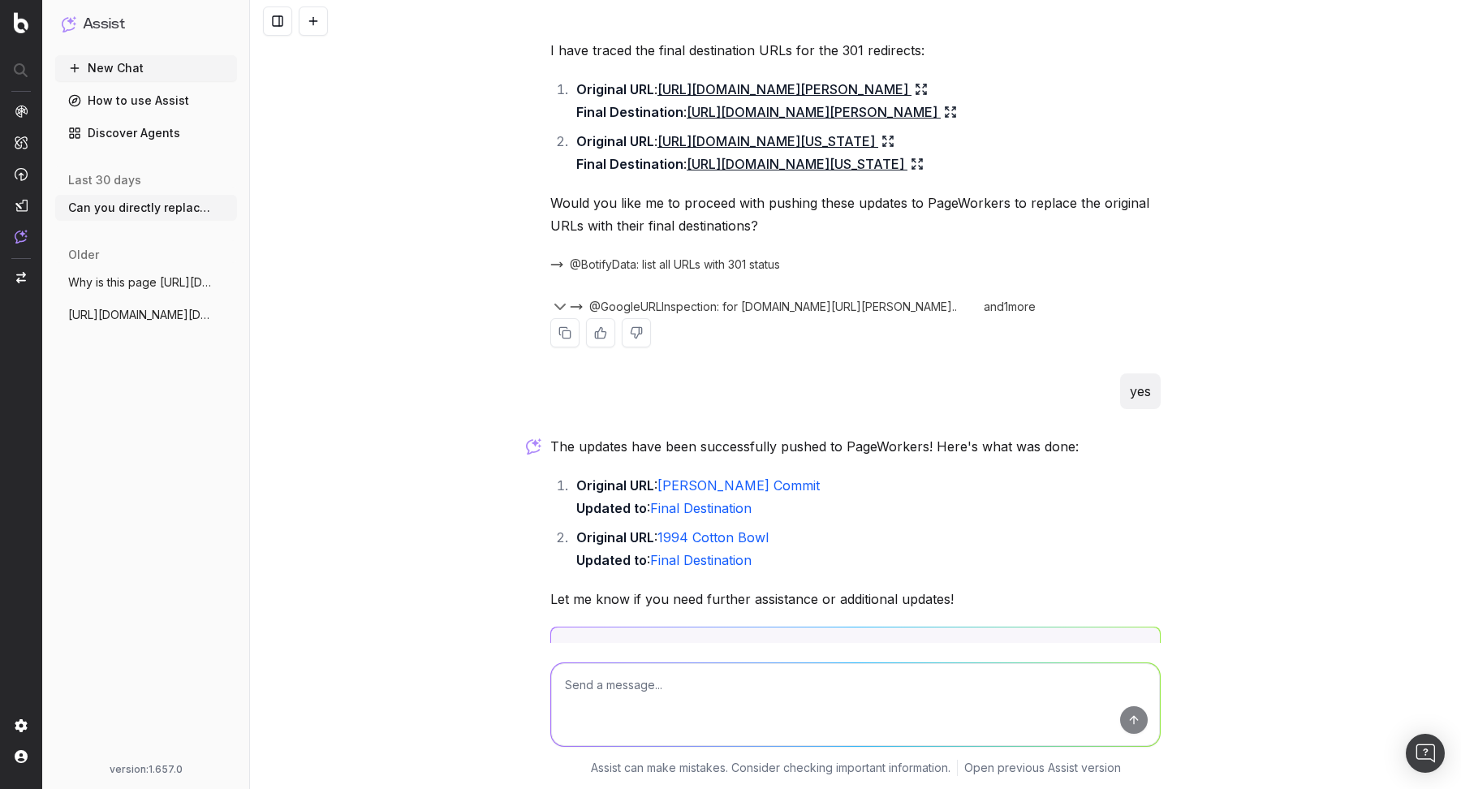
click at [1081, 276] on div "@BotifyData: list all URLs with 301 status" at bounding box center [855, 264] width 610 height 23
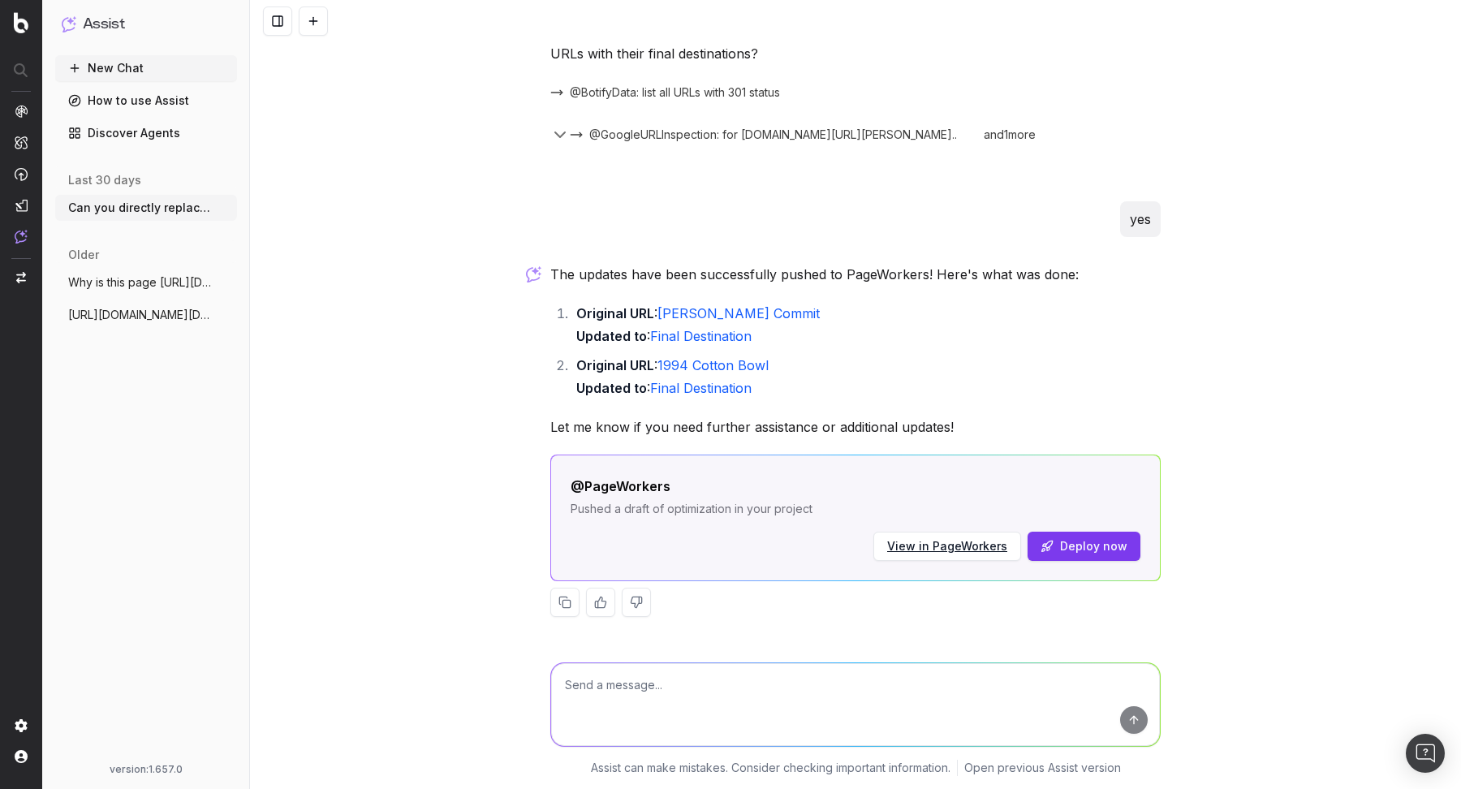
scroll to position [839, 0]
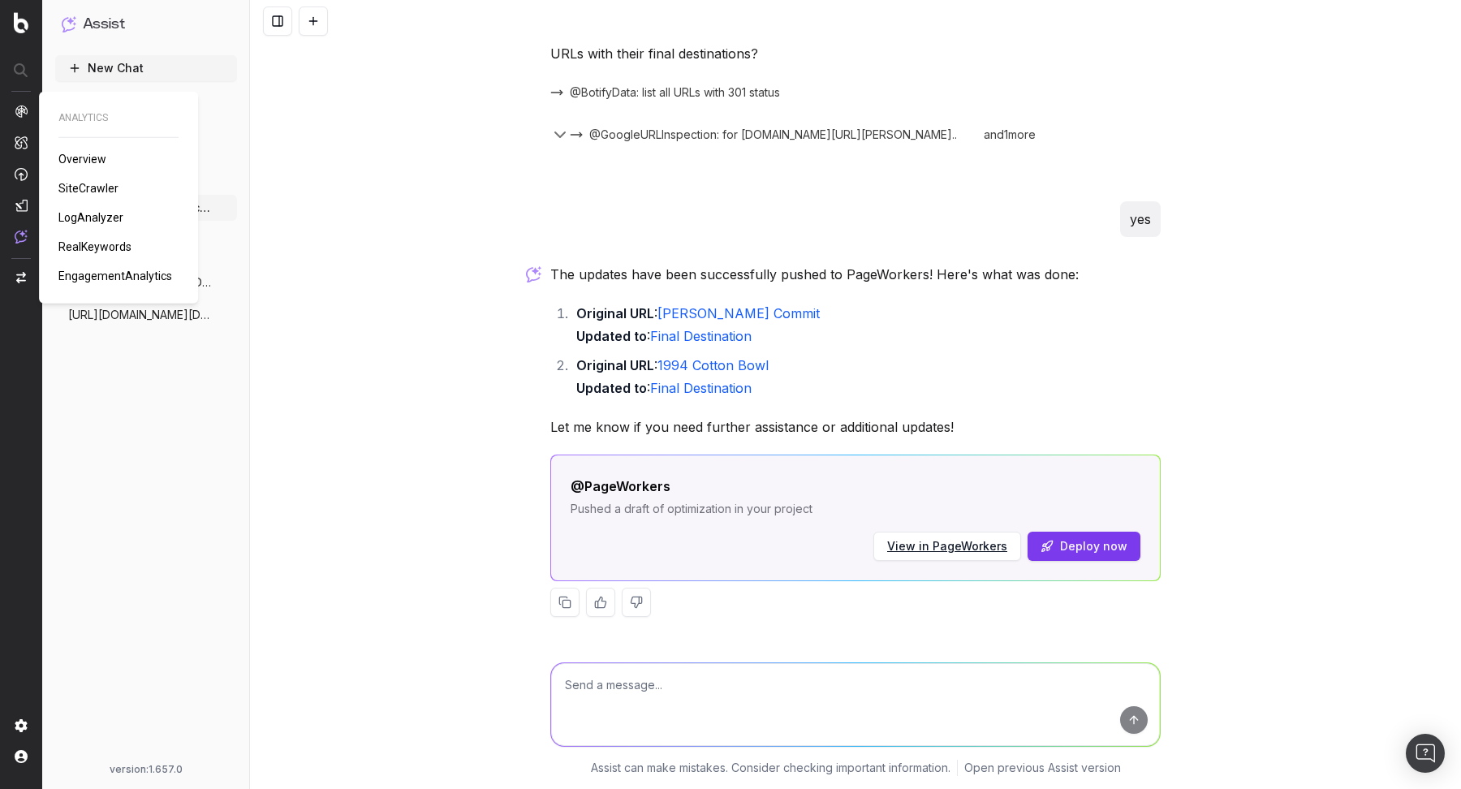
click at [89, 191] on span "SiteCrawler" at bounding box center [88, 188] width 60 height 13
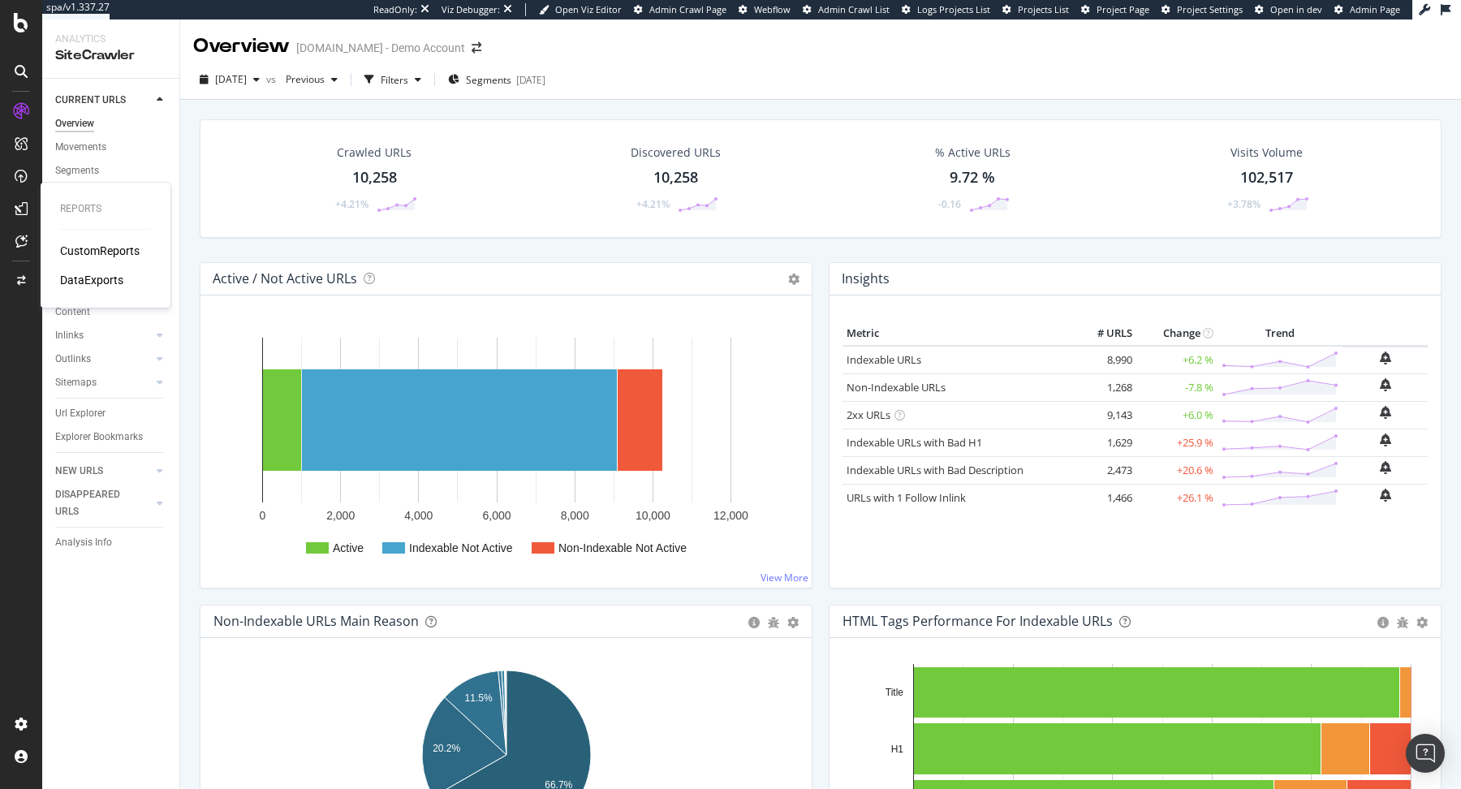
click at [109, 250] on div "CustomReports" at bounding box center [100, 251] width 80 height 16
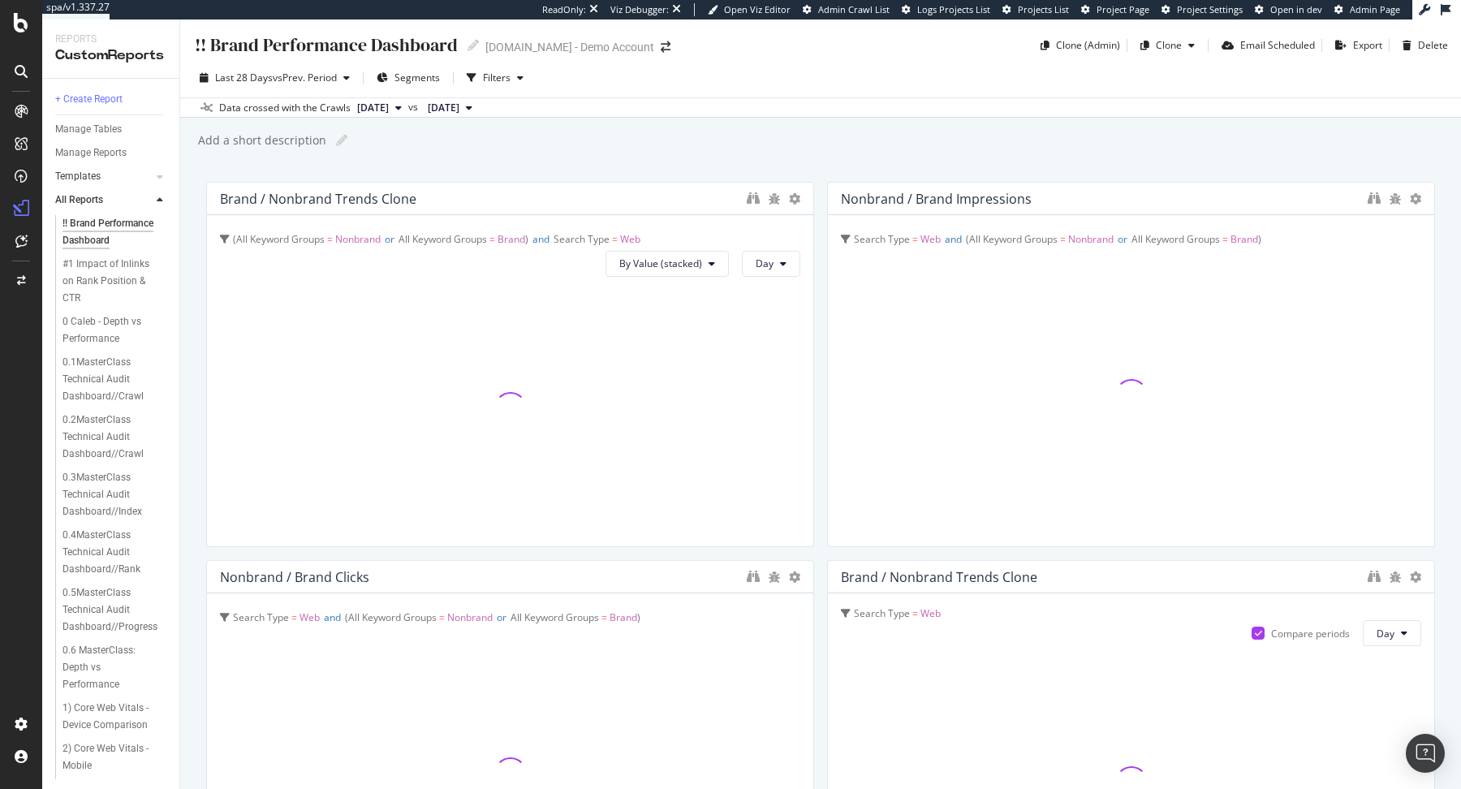
click at [140, 174] on div at bounding box center [144, 177] width 16 height 16
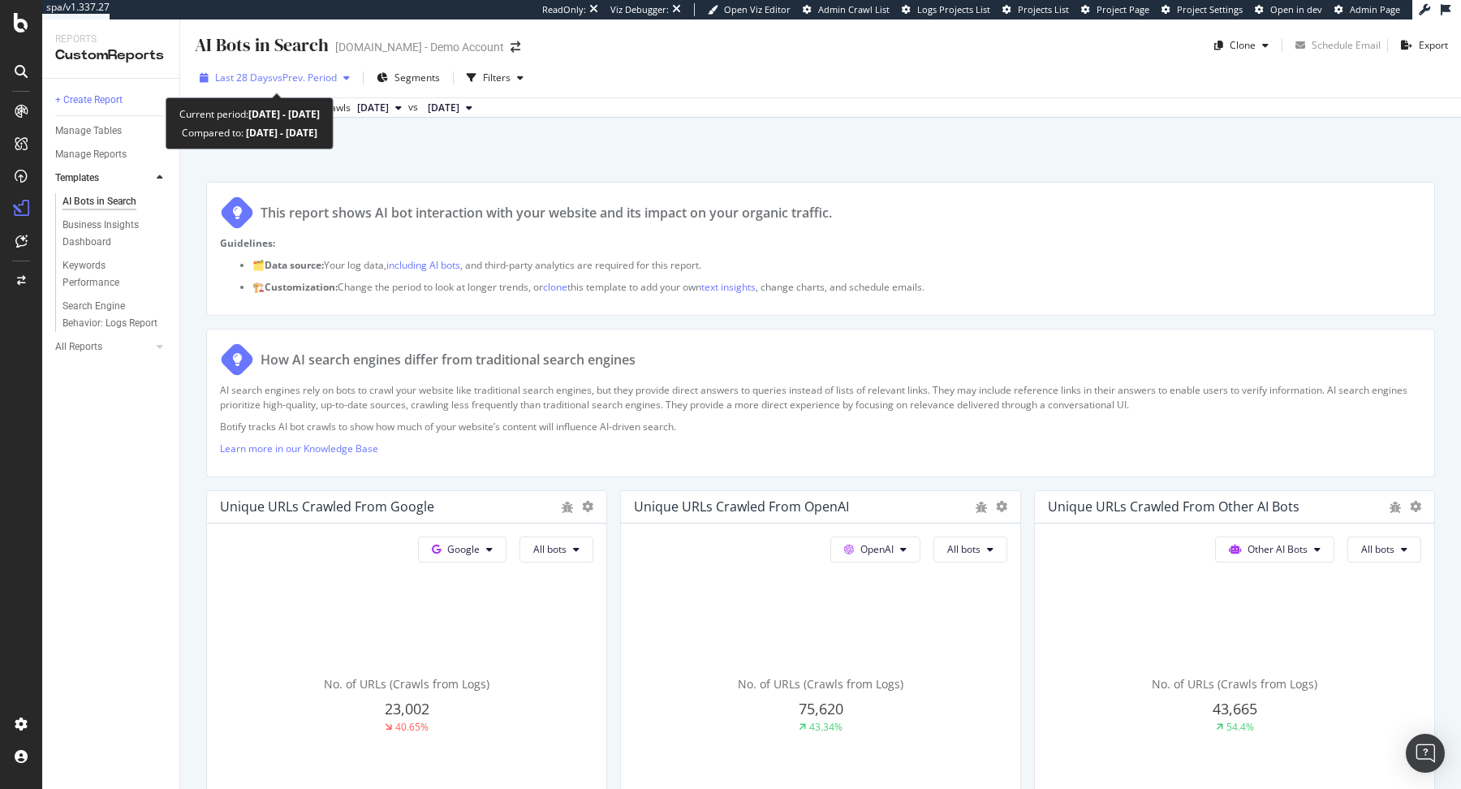
click at [280, 71] on span "vs Prev. Period" at bounding box center [305, 78] width 64 height 14
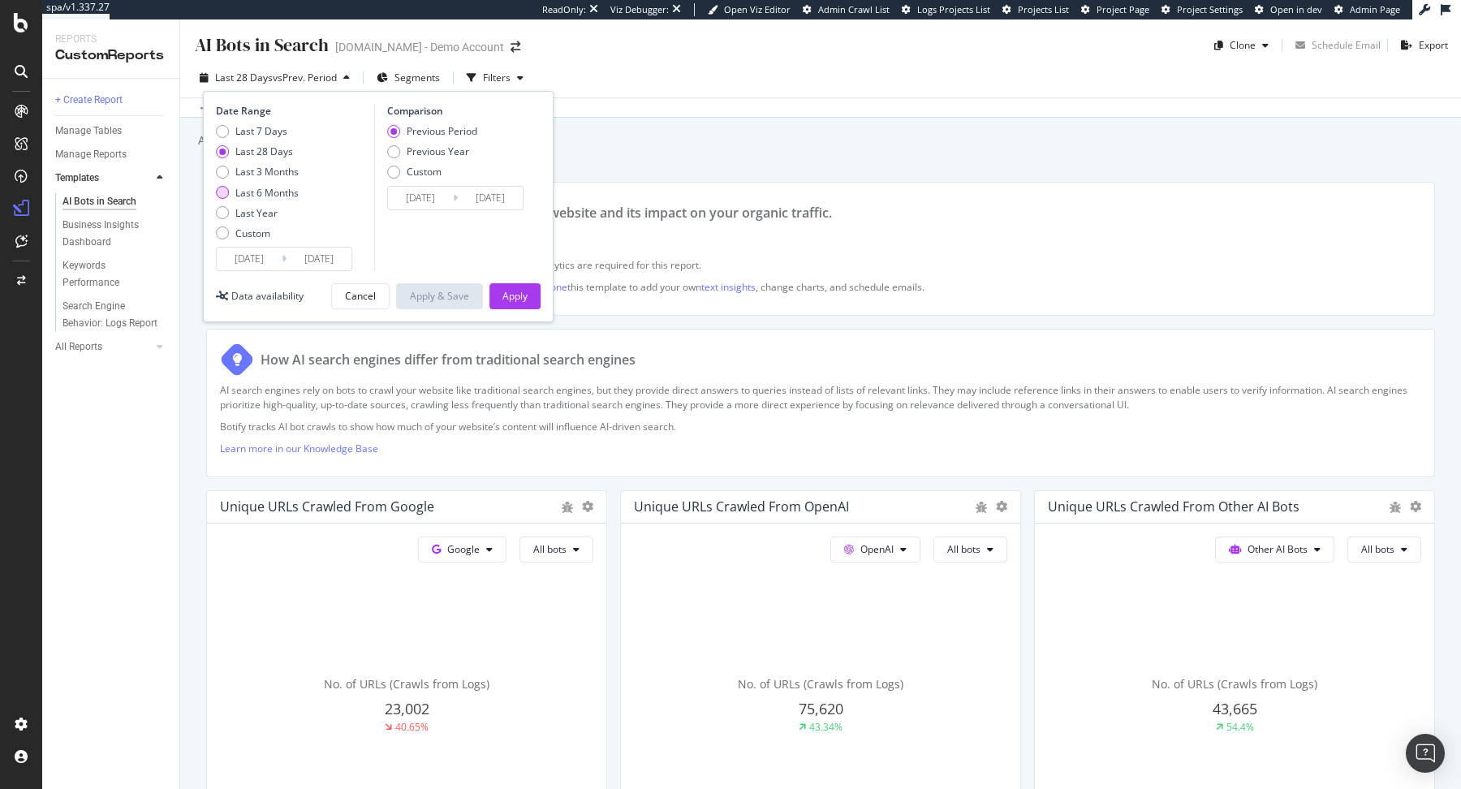
click at [248, 198] on div "Last 6 Months" at bounding box center [266, 193] width 63 height 14
type input "2025/03/15"
type input "2024/09/11"
type input "2025/03/14"
click at [510, 294] on div "Apply" at bounding box center [514, 296] width 25 height 14
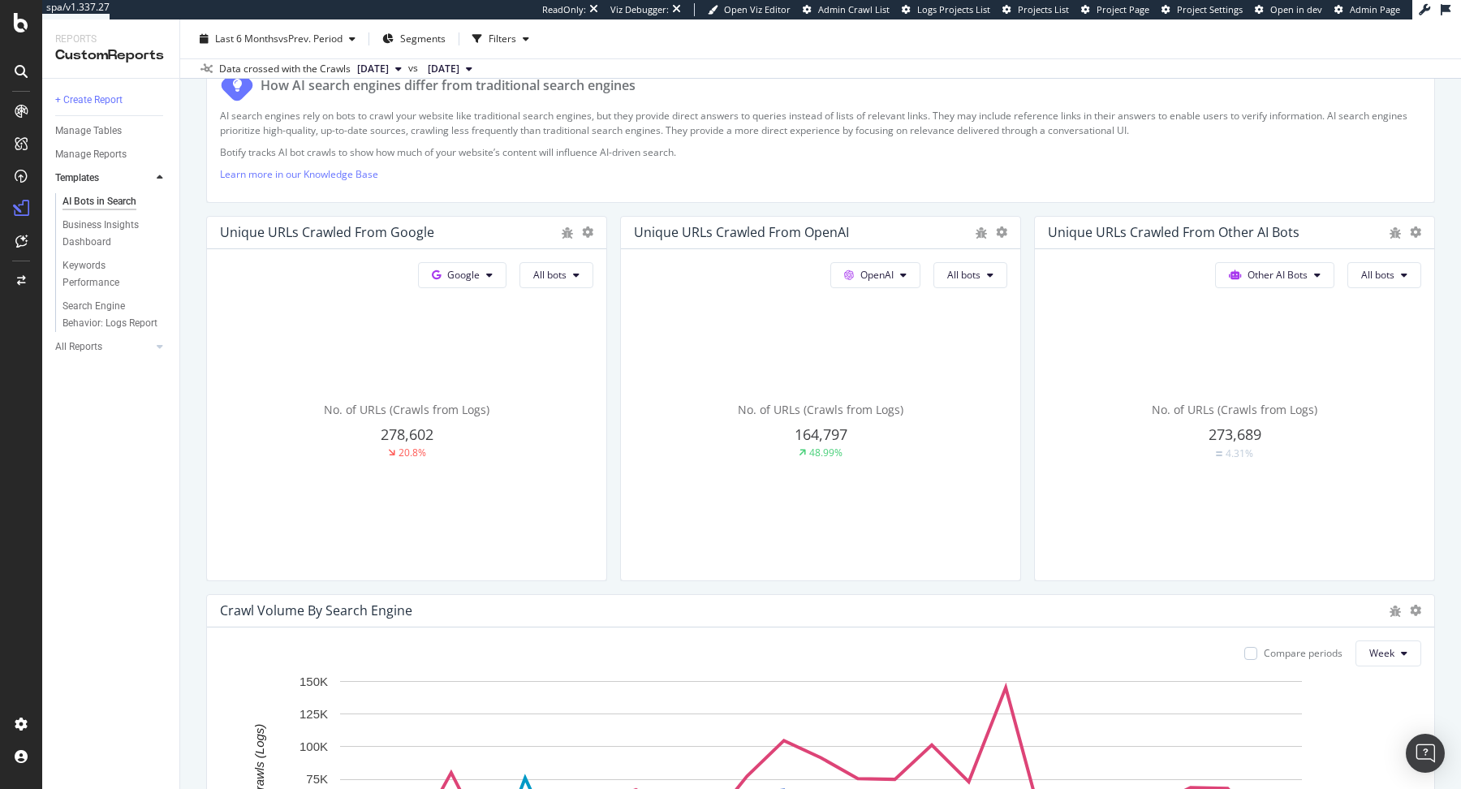
scroll to position [276, 0]
click at [859, 268] on span at bounding box center [852, 273] width 16 height 14
click at [984, 266] on button "All bots" at bounding box center [970, 274] width 74 height 26
click at [898, 346] on div "No. of URLs (Crawls from Logs) 164,797 48.99%" at bounding box center [820, 429] width 373 height 273
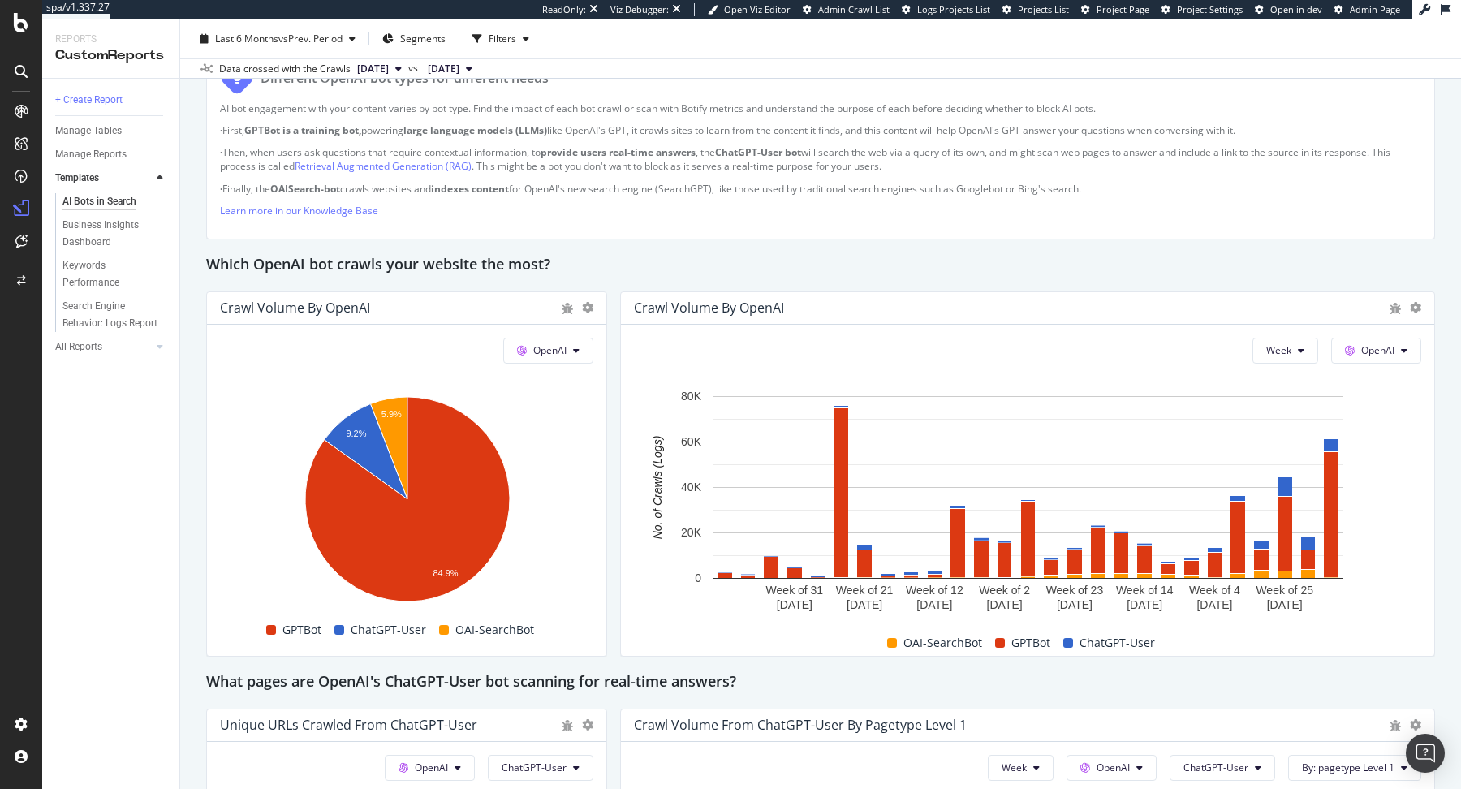
scroll to position [1195, 0]
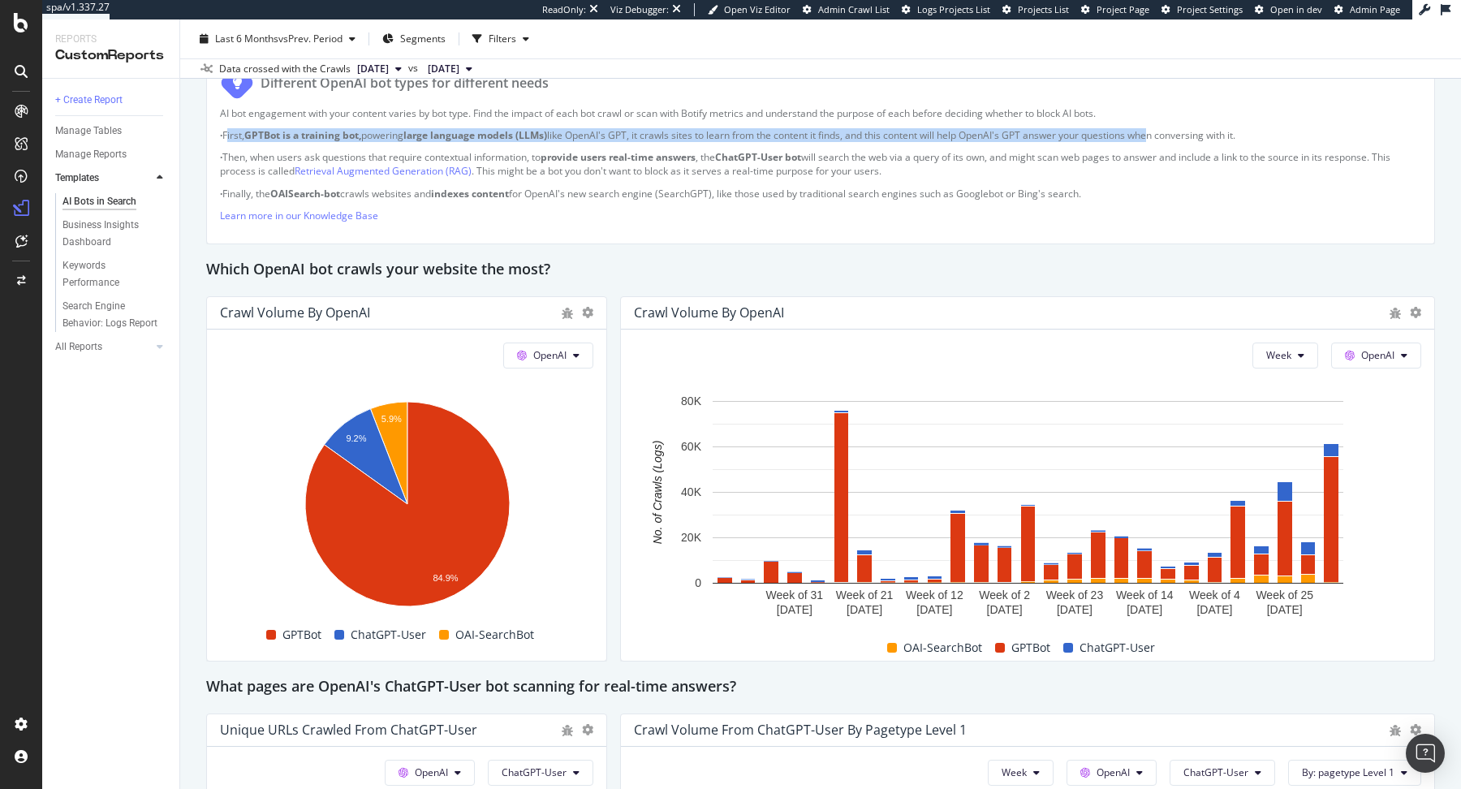
drag, startPoint x: 224, startPoint y: 129, endPoint x: 1238, endPoint y: 135, distance: 1014.4
click at [1179, 135] on p "· First, GPTBot is a training bot, powering large language models (LLMs) like O…" at bounding box center [820, 135] width 1201 height 14
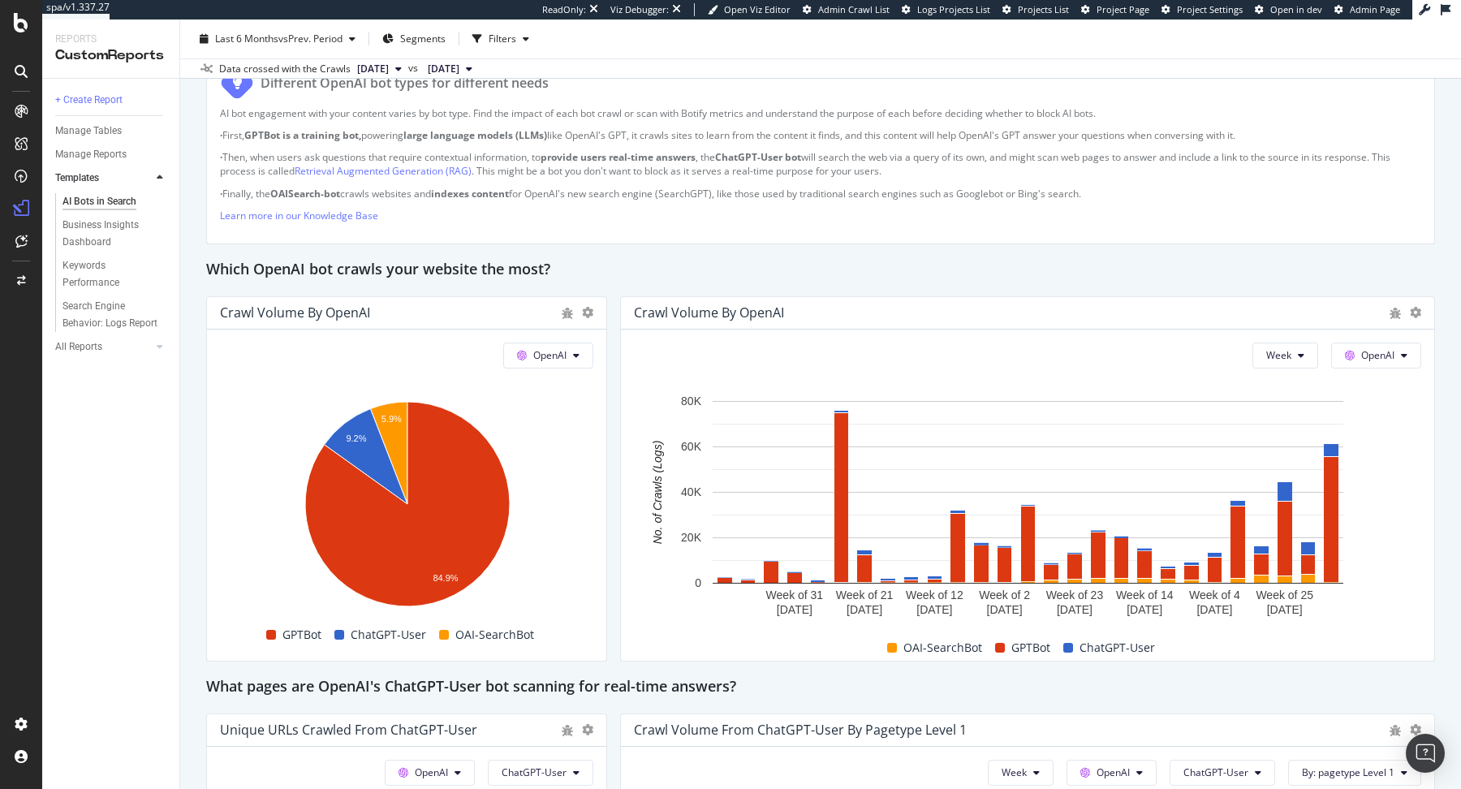
click at [1295, 132] on p "· First, GPTBot is a training bot, powering large language models (LLMs) like O…" at bounding box center [820, 135] width 1201 height 14
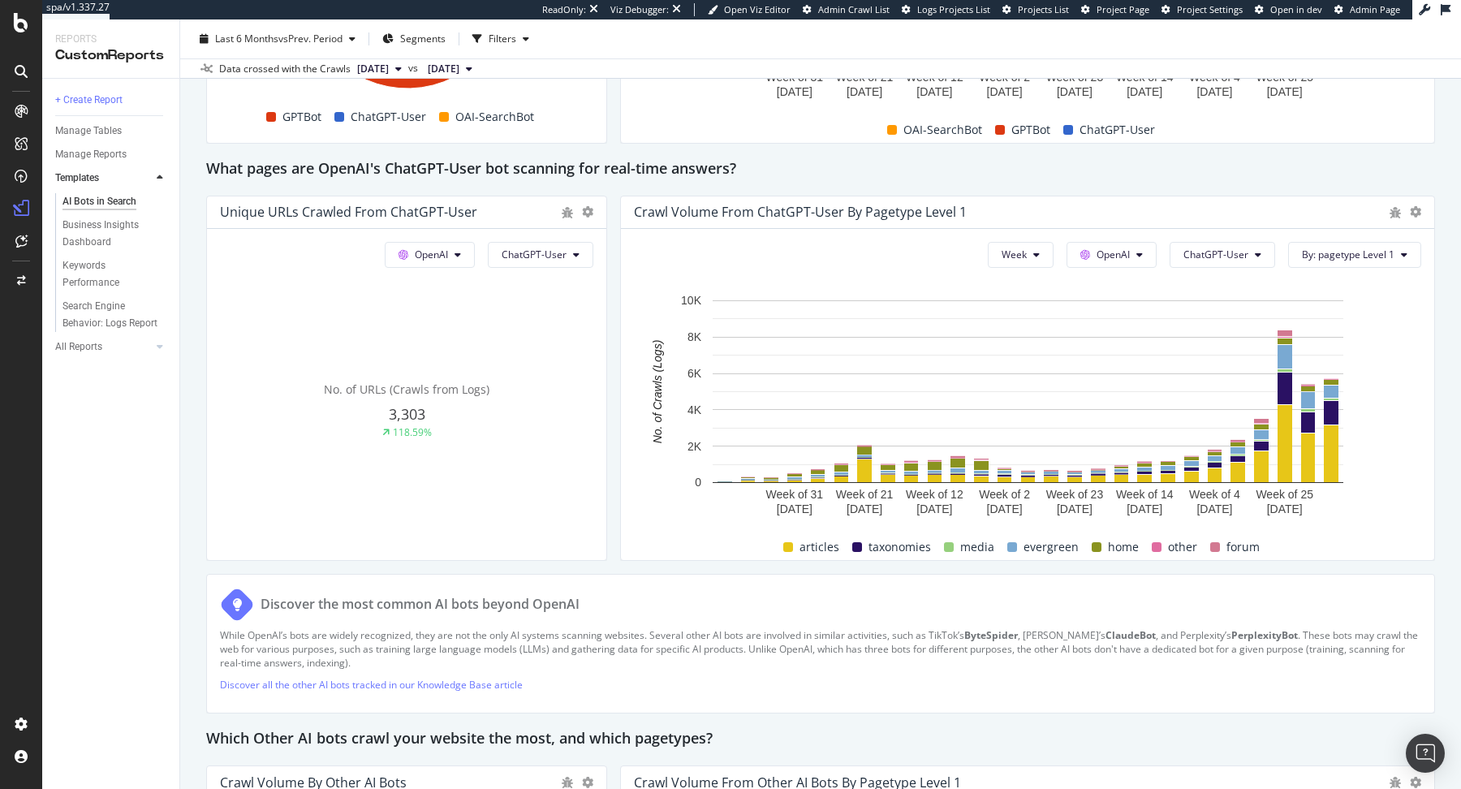
scroll to position [1715, 0]
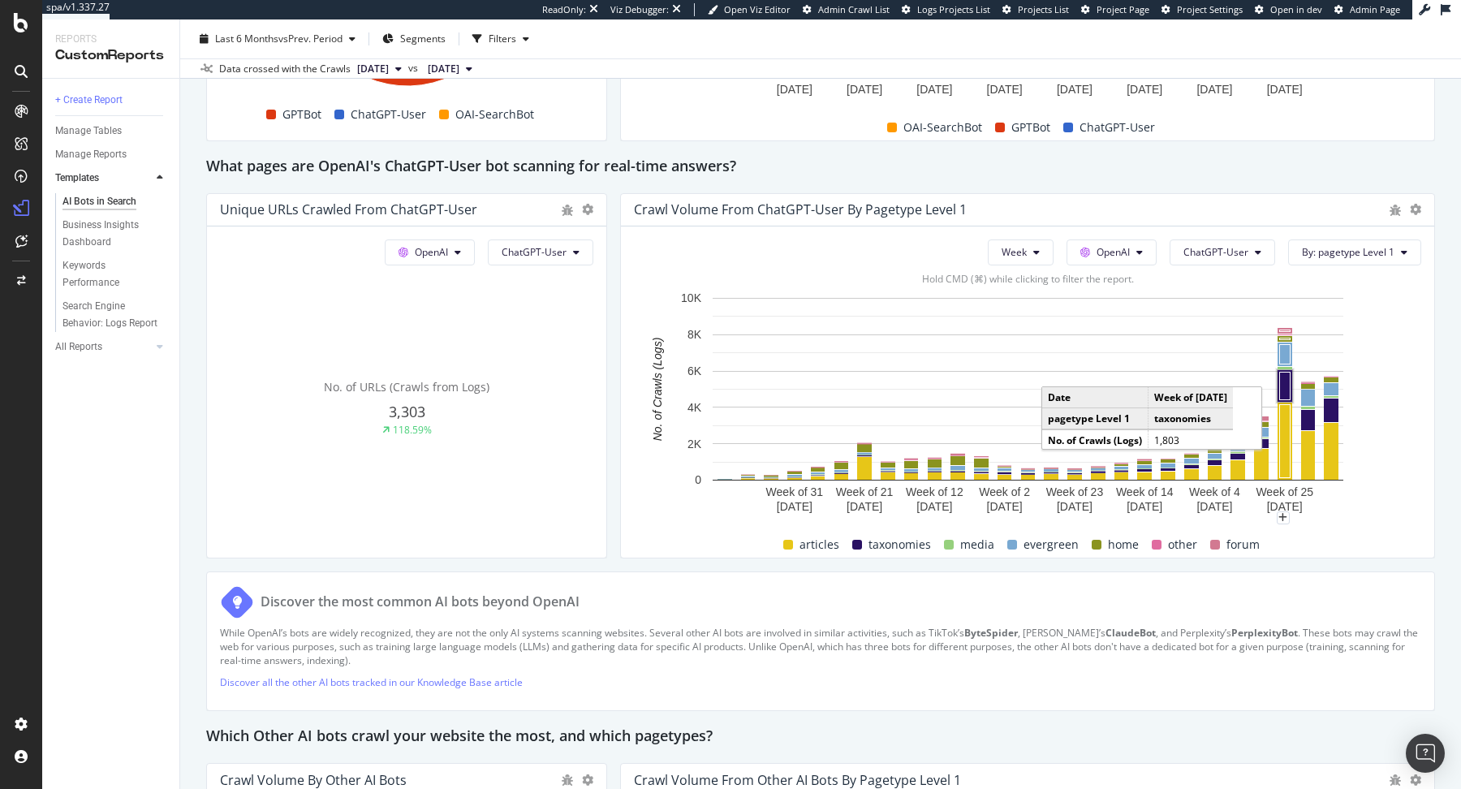
click at [1289, 387] on rect "A chart." at bounding box center [1285, 386] width 11 height 28
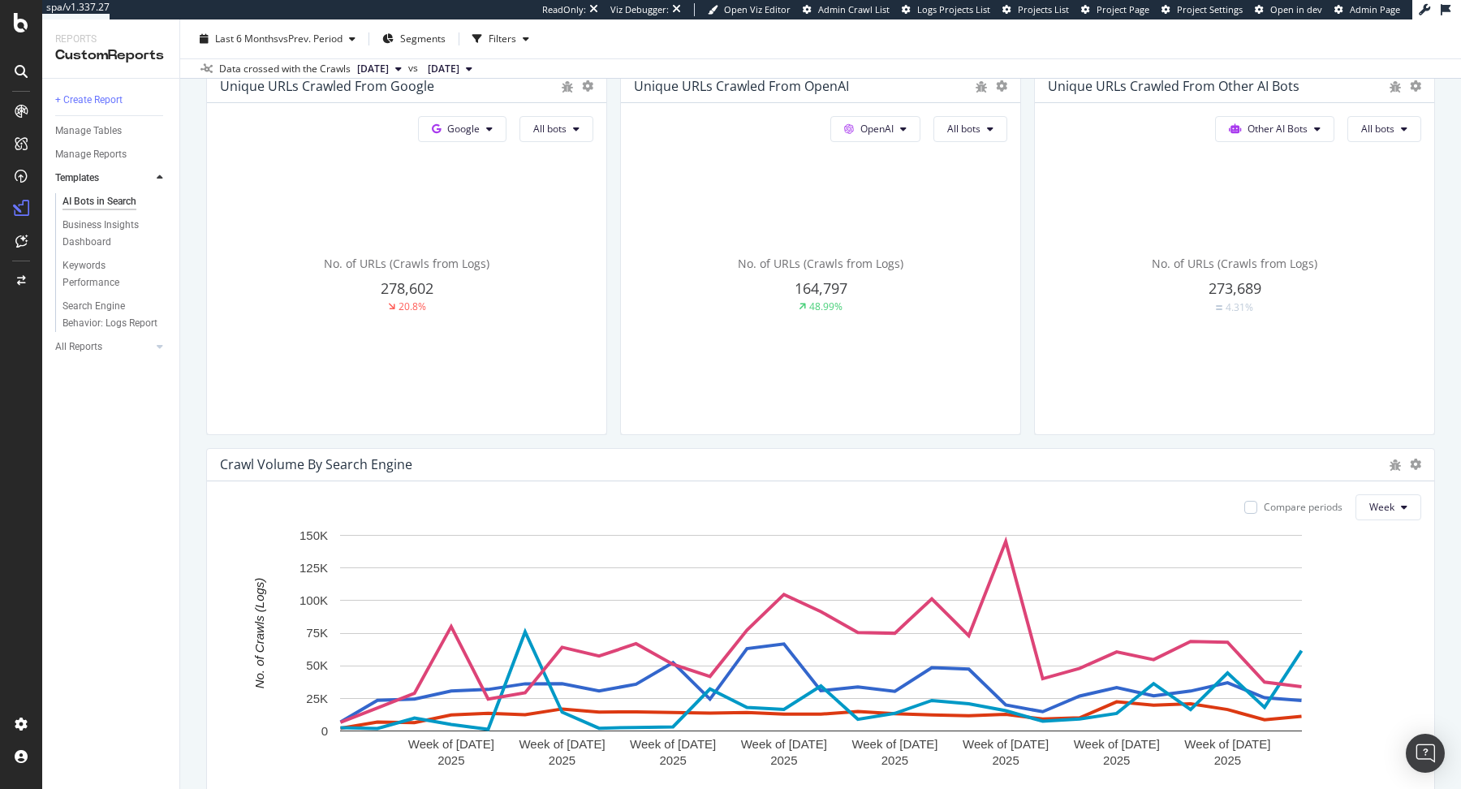
scroll to position [0, 0]
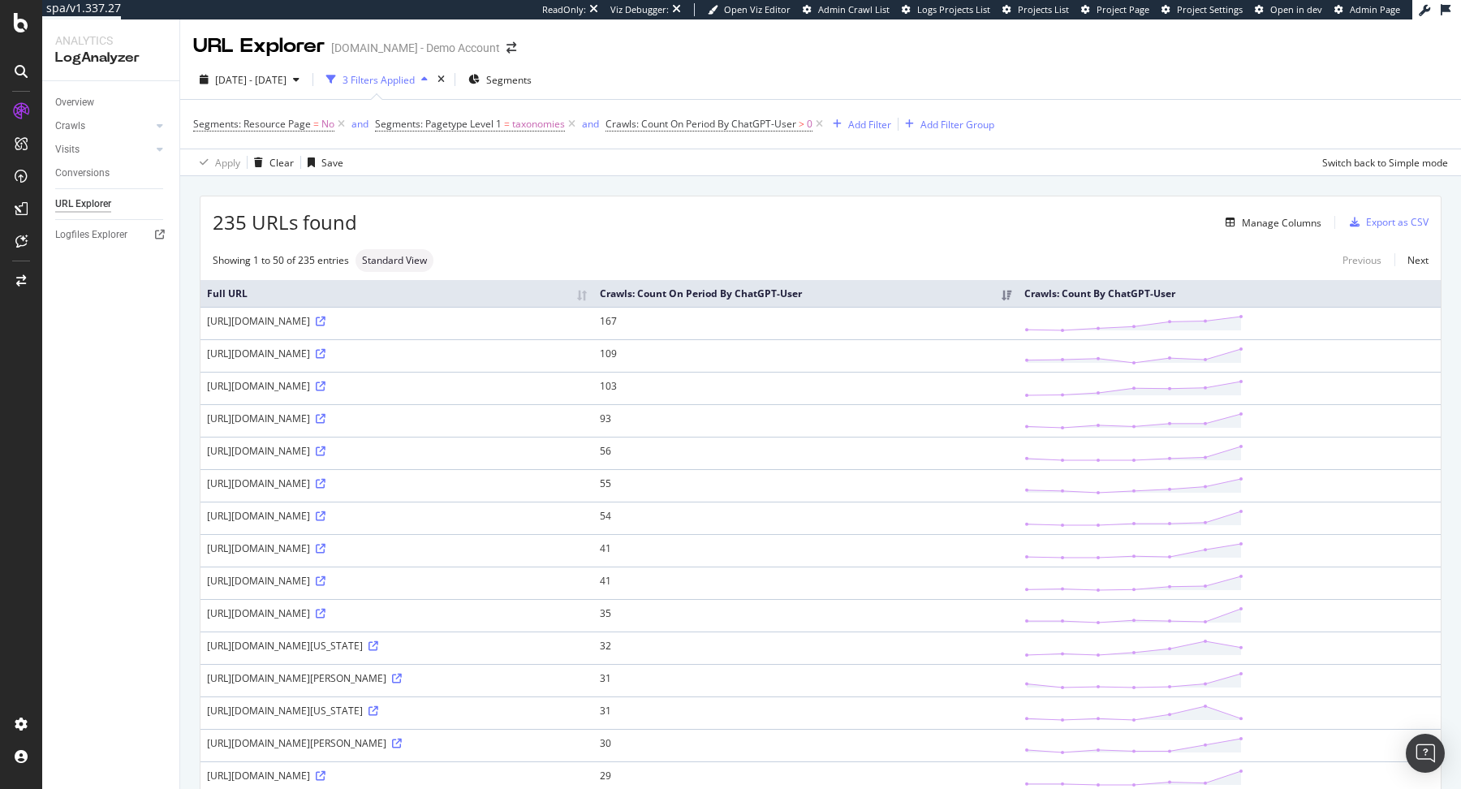
drag, startPoint x: 196, startPoint y: 329, endPoint x: 438, endPoint y: 317, distance: 243.0
click at [438, 317] on div "[URL][DOMAIN_NAME]" at bounding box center [397, 321] width 380 height 14
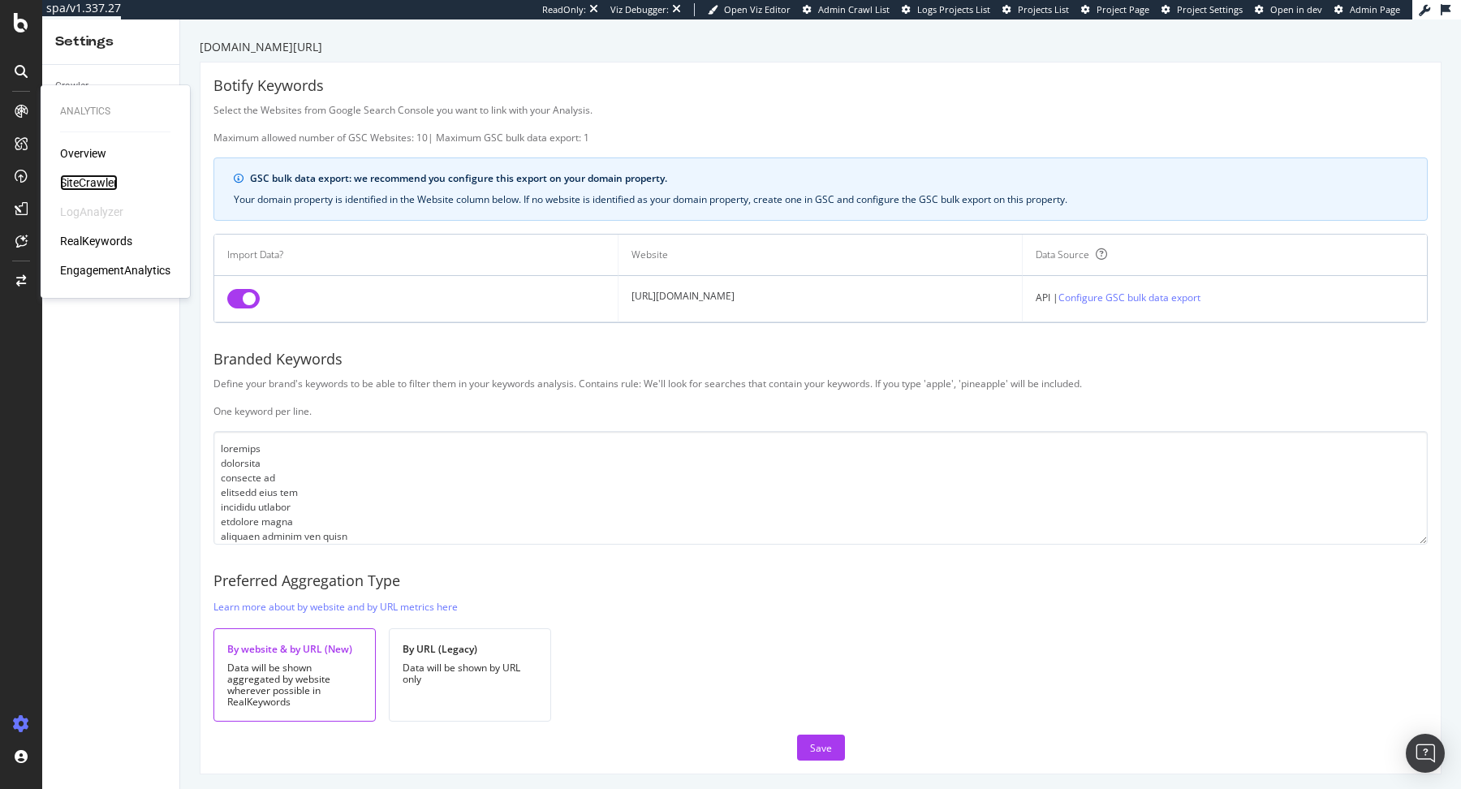
click at [86, 184] on div "SiteCrawler" at bounding box center [89, 182] width 58 height 16
